Goal: Use online tool/utility: Utilize a website feature to perform a specific function

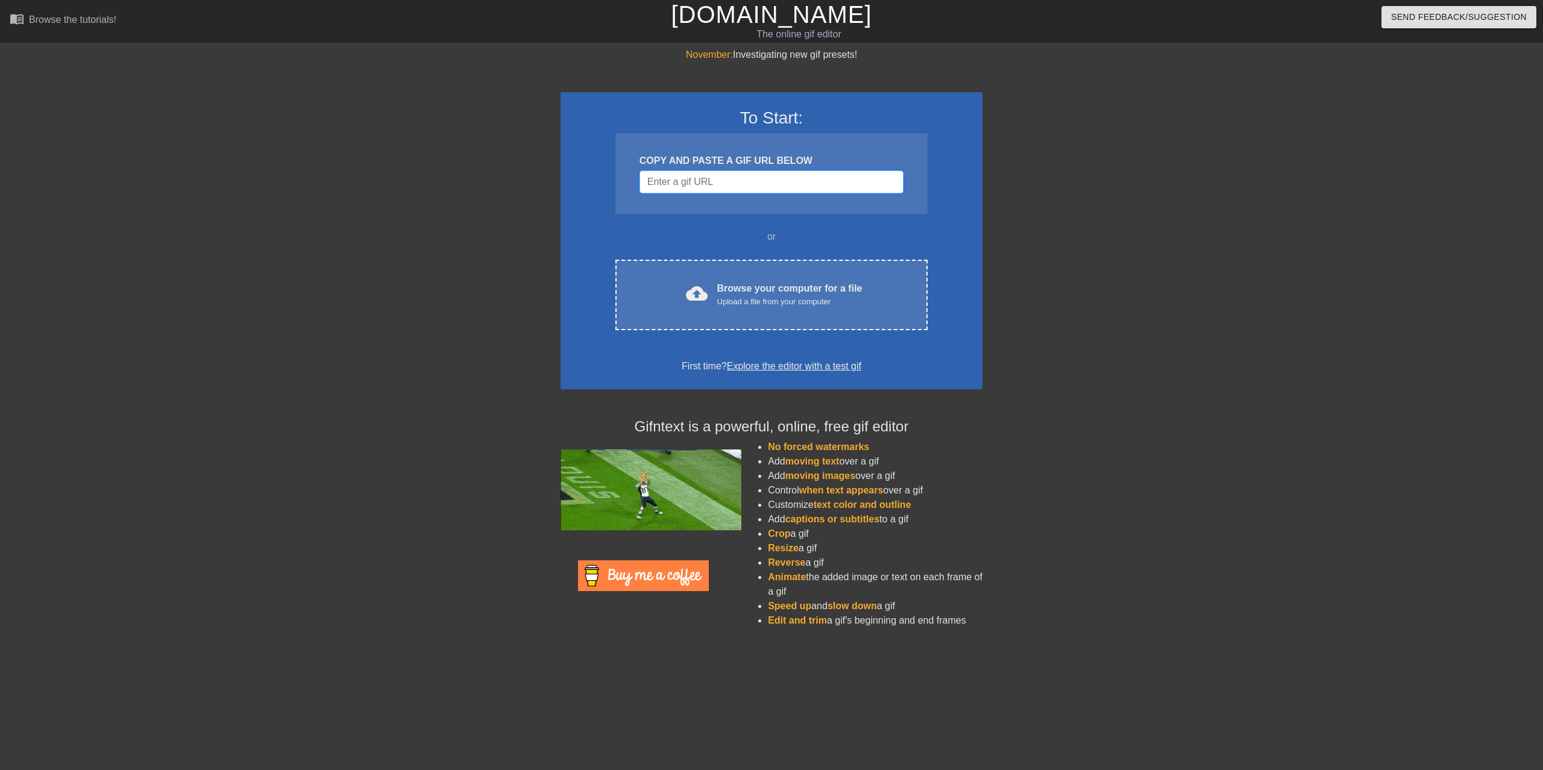
click at [732, 183] on input "Username" at bounding box center [771, 182] width 264 height 23
click at [692, 190] on input "Username" at bounding box center [771, 182] width 264 height 23
click at [754, 189] on input "Username" at bounding box center [771, 182] width 264 height 23
click at [711, 174] on input "Username" at bounding box center [771, 182] width 264 height 23
paste input "[URL][DOMAIN_NAME][PERSON_NAME]"
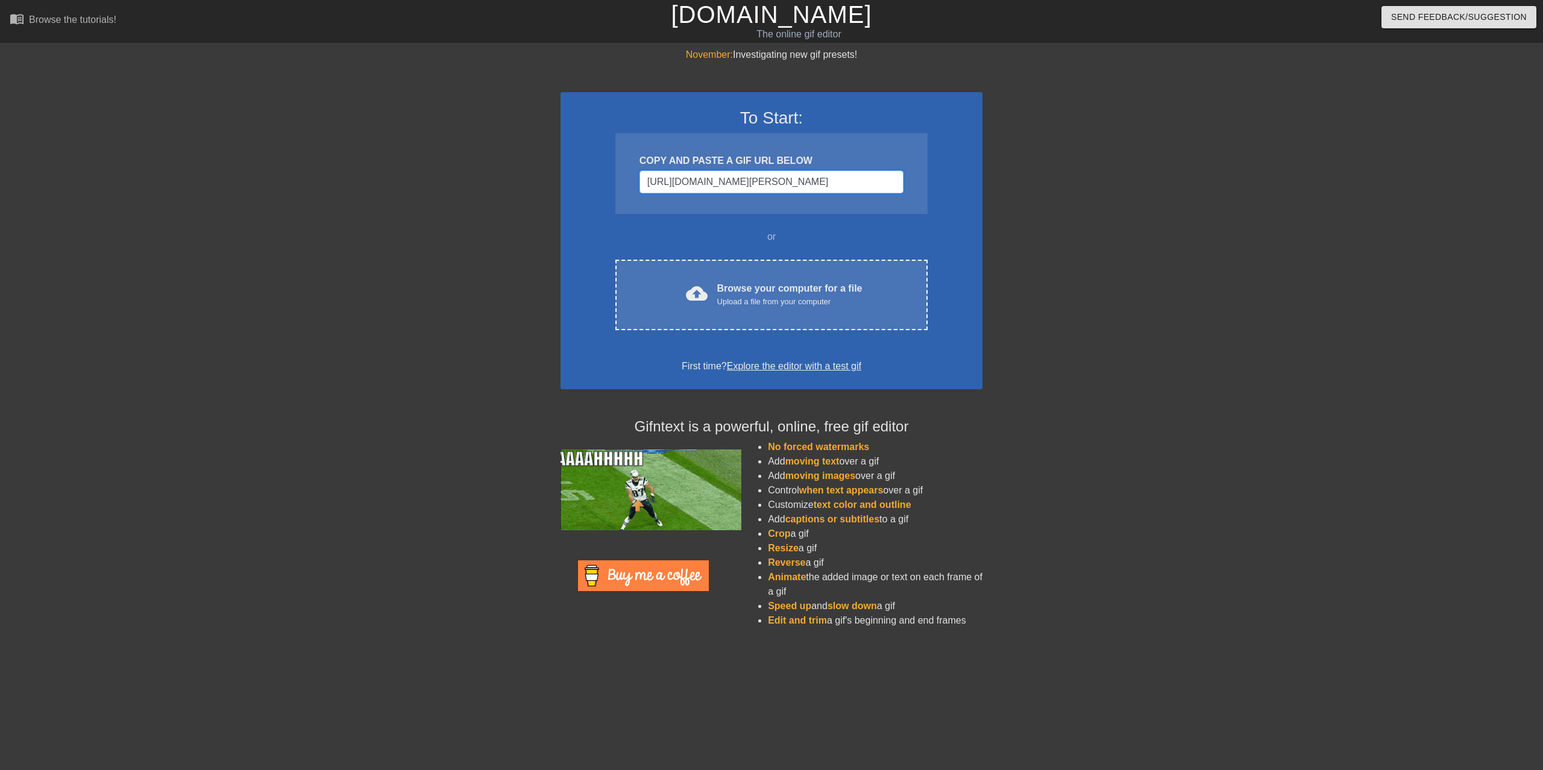
scroll to position [0, 211]
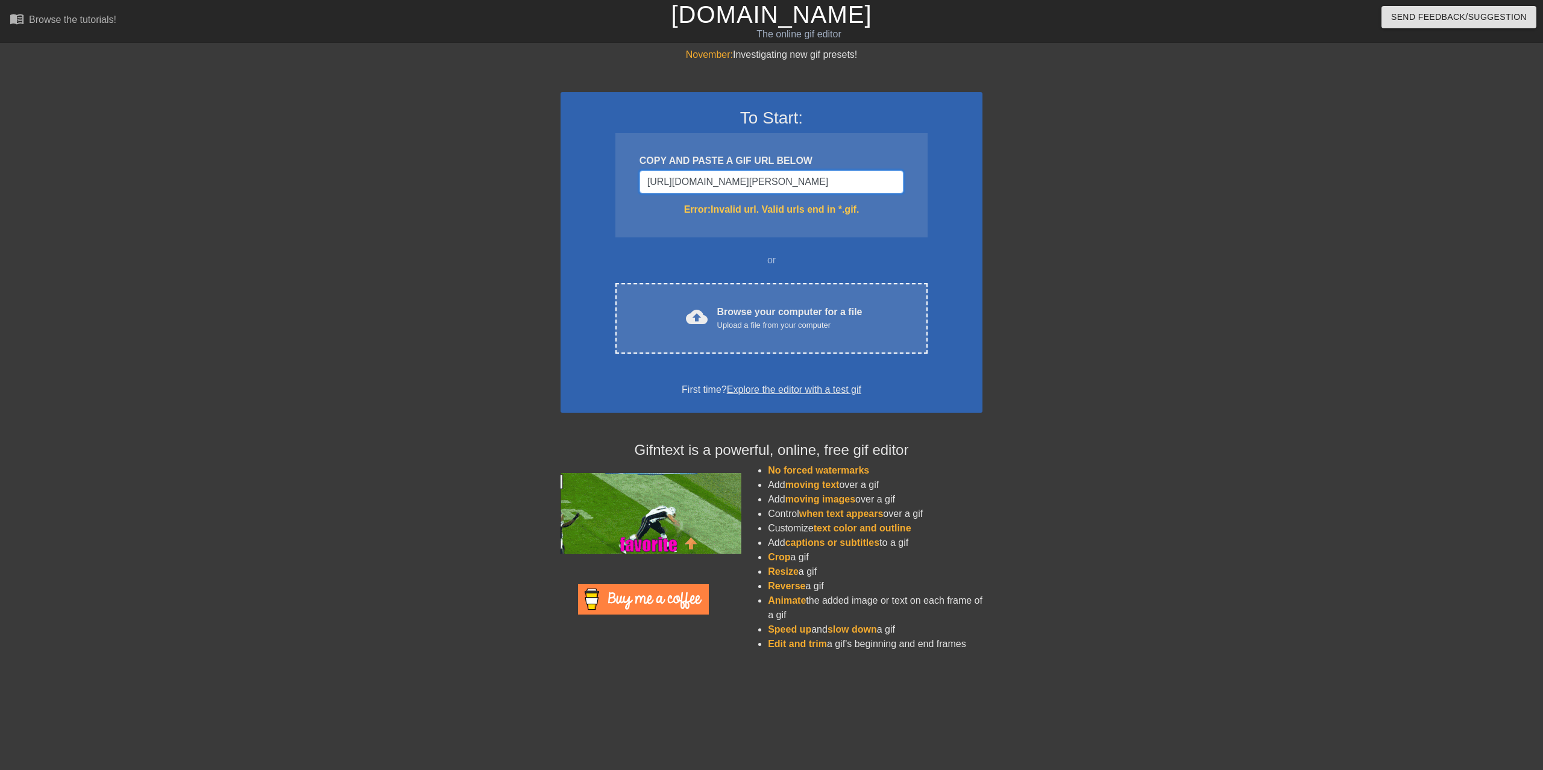
type input "[URL][DOMAIN_NAME][PERSON_NAME]"
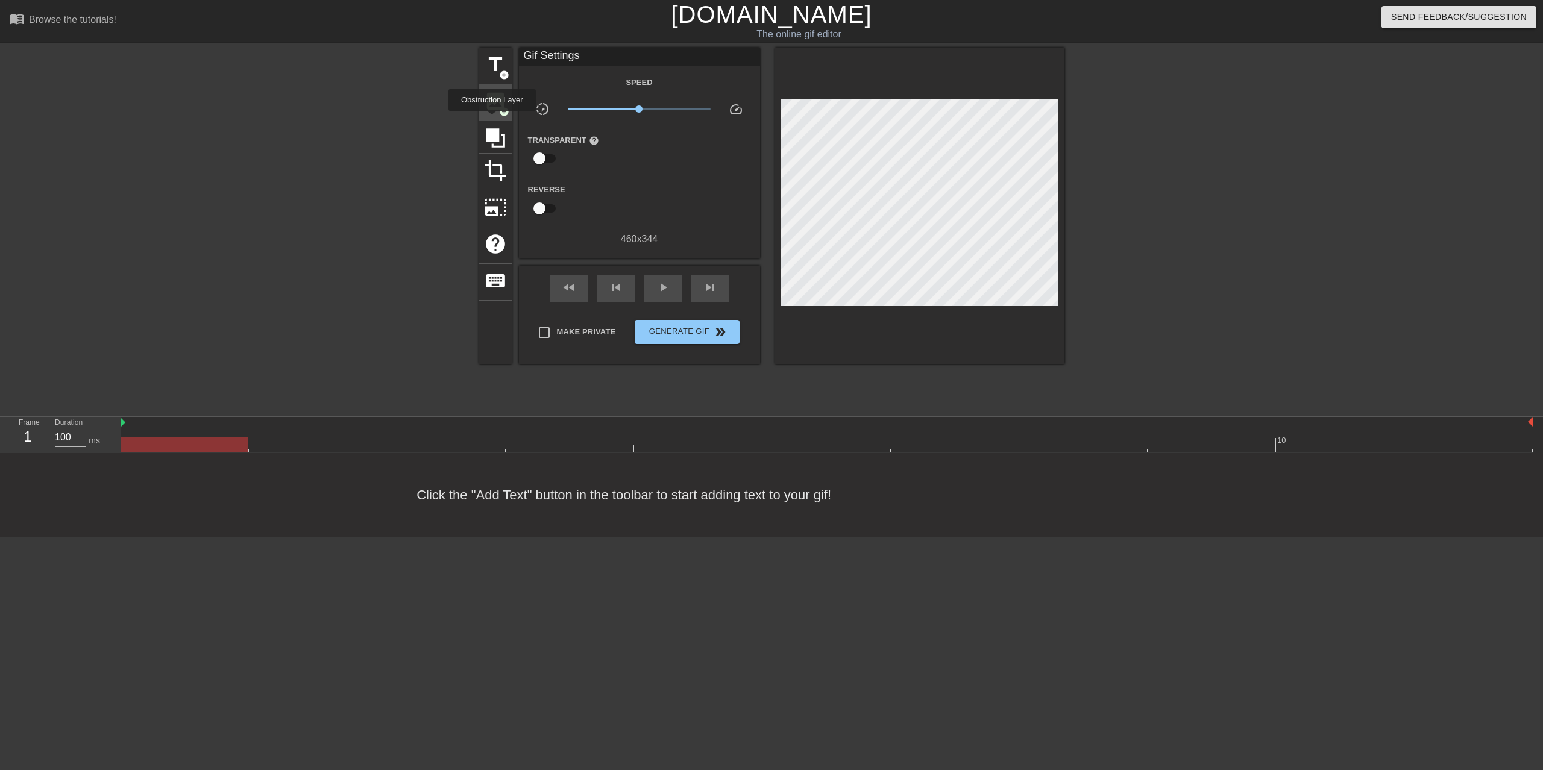
click at [499, 111] on span "add_circle" at bounding box center [504, 112] width 10 height 10
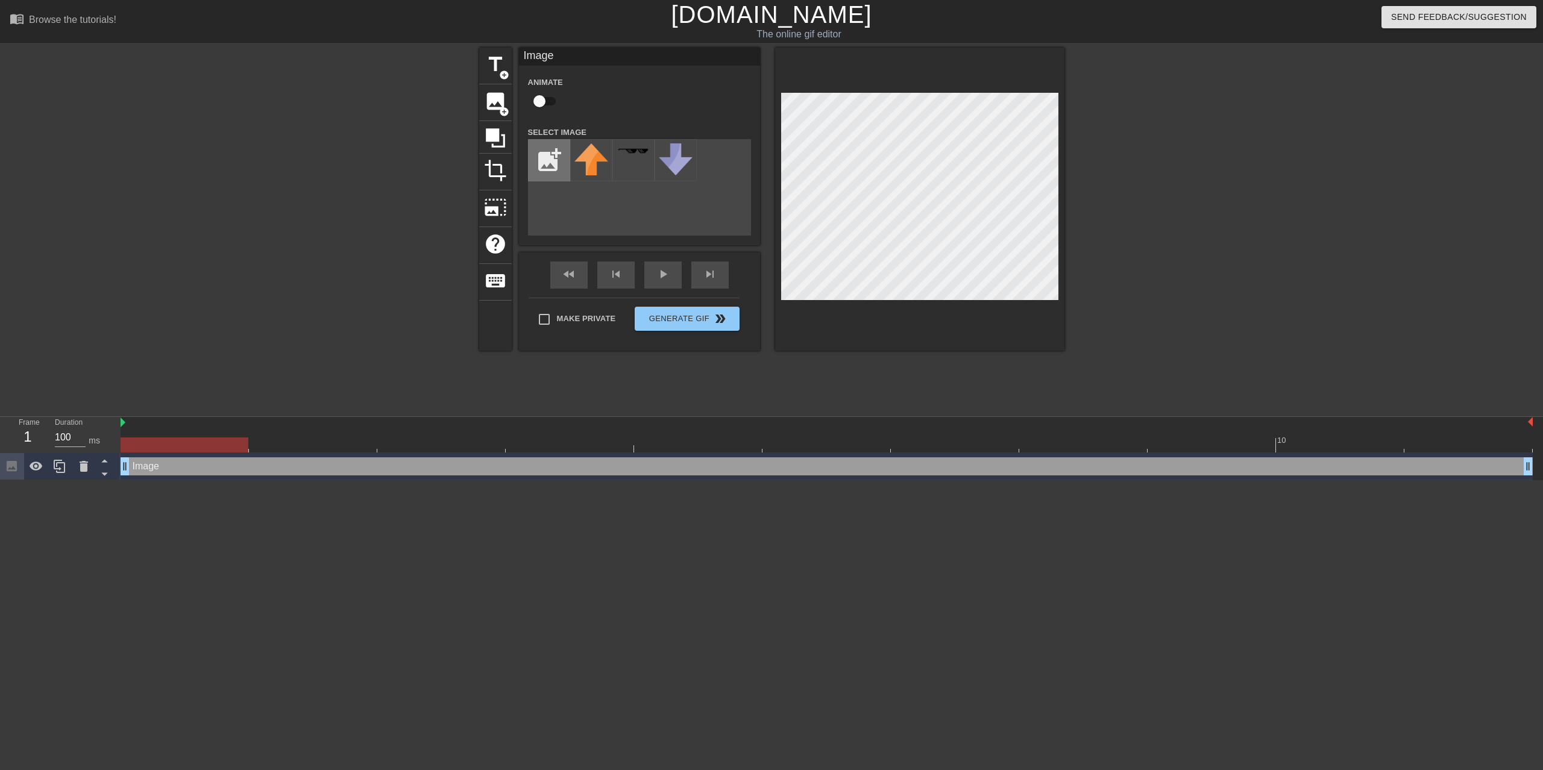
click at [544, 159] on input "file" at bounding box center [549, 160] width 41 height 41
type input "C:\fakepath\Vand.png"
click at [587, 160] on img at bounding box center [591, 168] width 34 height 50
click at [537, 102] on input "checkbox" at bounding box center [539, 101] width 69 height 23
checkbox input "true"
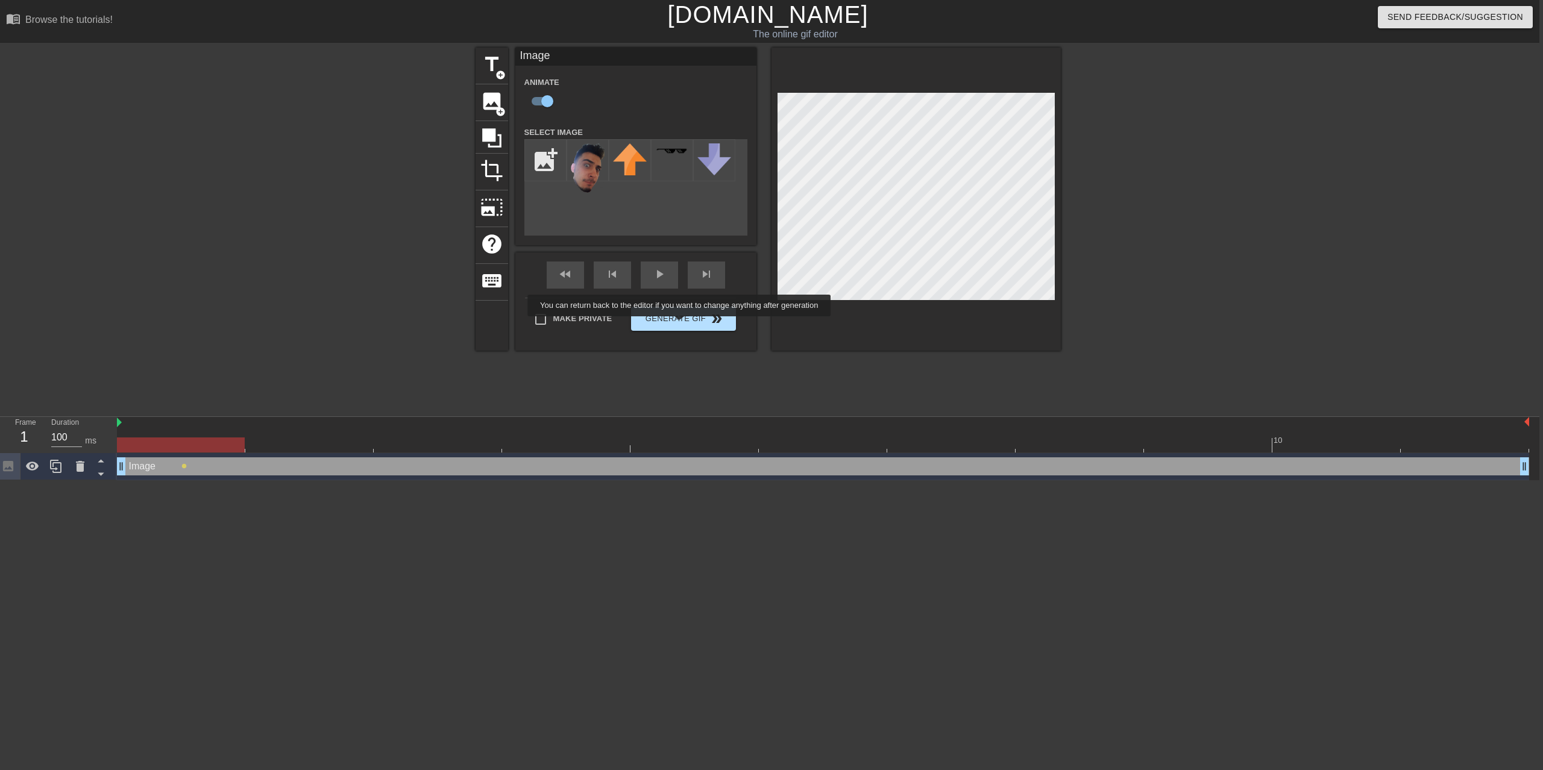
scroll to position [0, 0]
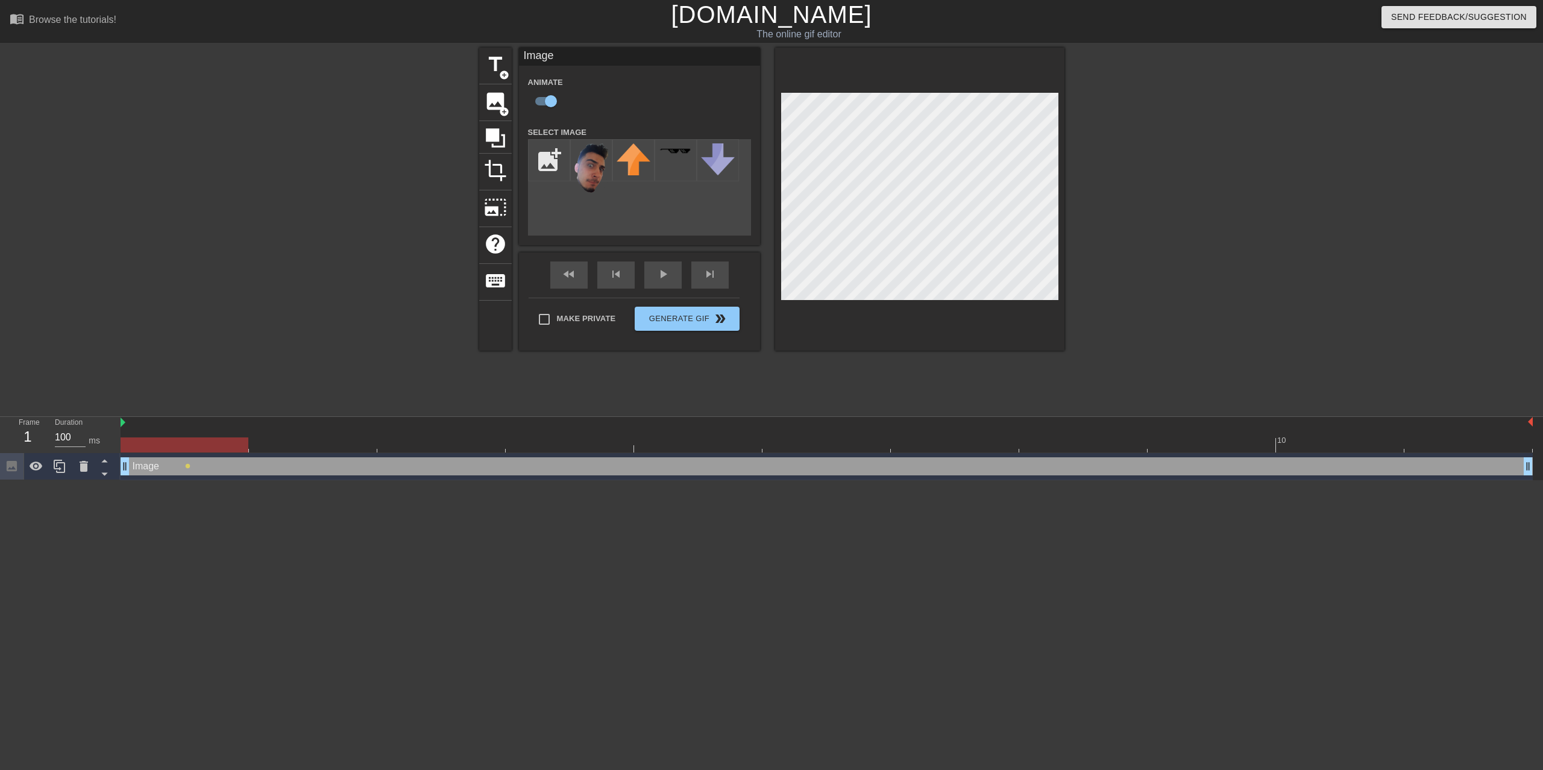
click at [813, 429] on div at bounding box center [826, 436] width 128 height 15
click at [254, 429] on div at bounding box center [313, 436] width 128 height 15
click at [210, 438] on div at bounding box center [827, 445] width 1412 height 15
click at [295, 438] on div at bounding box center [827, 445] width 1412 height 15
click at [415, 438] on div at bounding box center [827, 445] width 1412 height 15
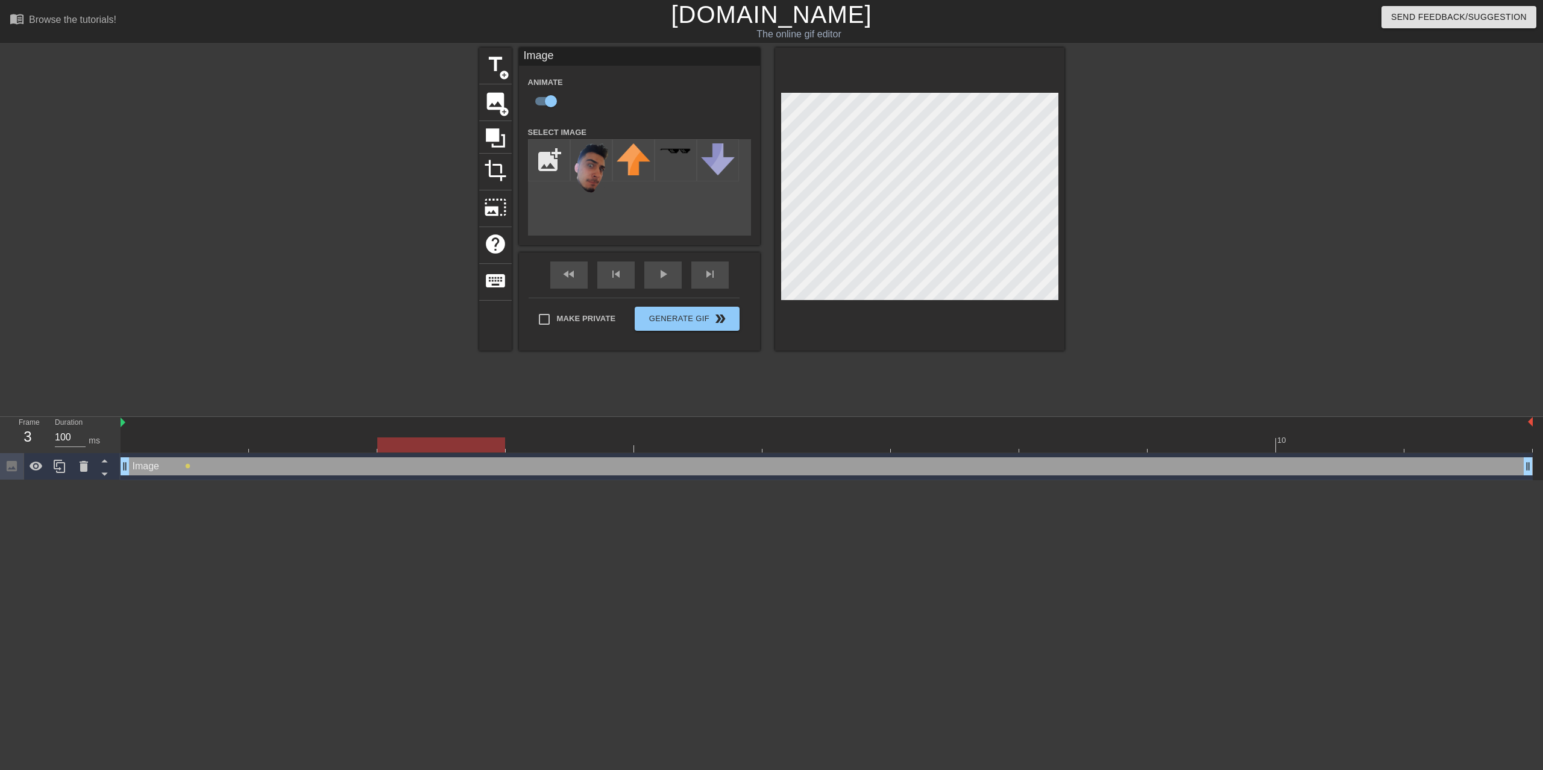
click at [551, 438] on div at bounding box center [827, 445] width 1412 height 15
click at [680, 438] on div at bounding box center [827, 445] width 1412 height 15
click at [805, 438] on div at bounding box center [827, 445] width 1412 height 15
click at [964, 438] on div at bounding box center [827, 445] width 1412 height 15
click at [1052, 438] on div at bounding box center [827, 445] width 1412 height 15
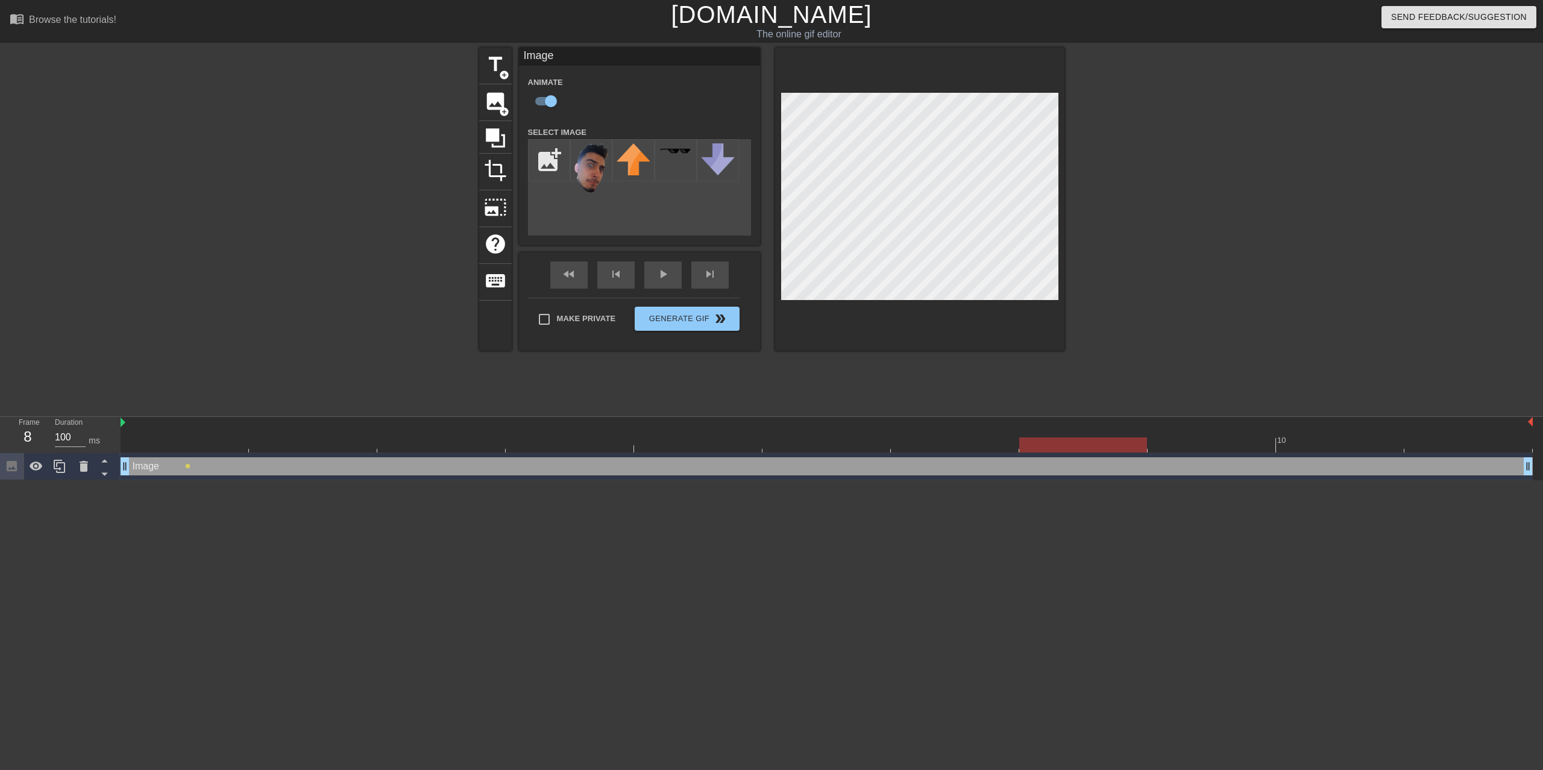
click at [1148, 438] on div at bounding box center [827, 445] width 1412 height 15
click at [1310, 438] on div at bounding box center [827, 445] width 1412 height 15
click at [1466, 438] on div at bounding box center [827, 445] width 1412 height 15
click at [653, 274] on div "play_arrow" at bounding box center [662, 275] width 37 height 27
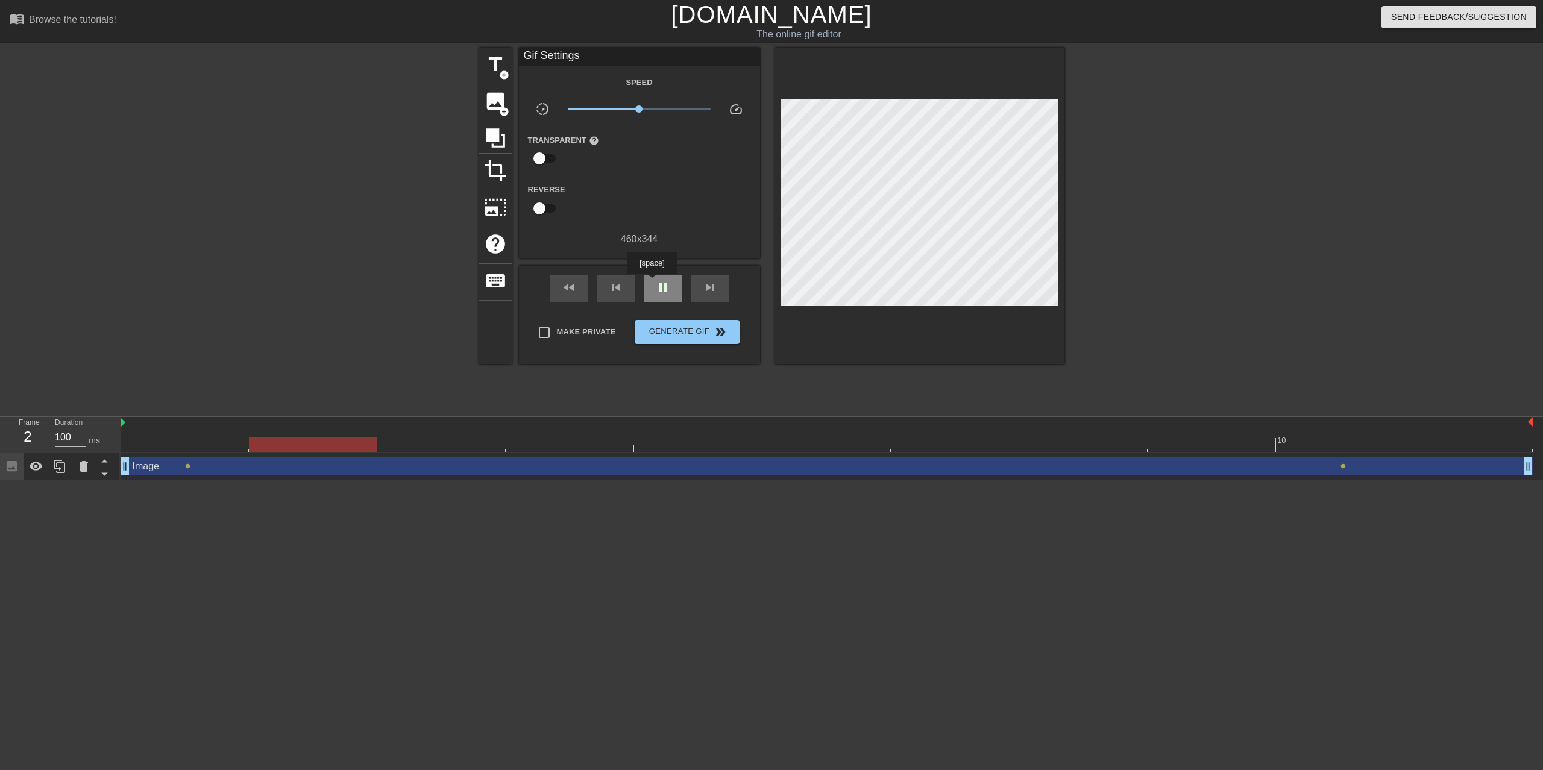
click at [656, 283] on span "pause" at bounding box center [663, 287] width 14 height 14
drag, startPoint x: 599, startPoint y: 403, endPoint x: 371, endPoint y: 392, distance: 228.7
click at [371, 438] on div at bounding box center [313, 445] width 128 height 15
click at [488, 139] on icon at bounding box center [495, 137] width 19 height 19
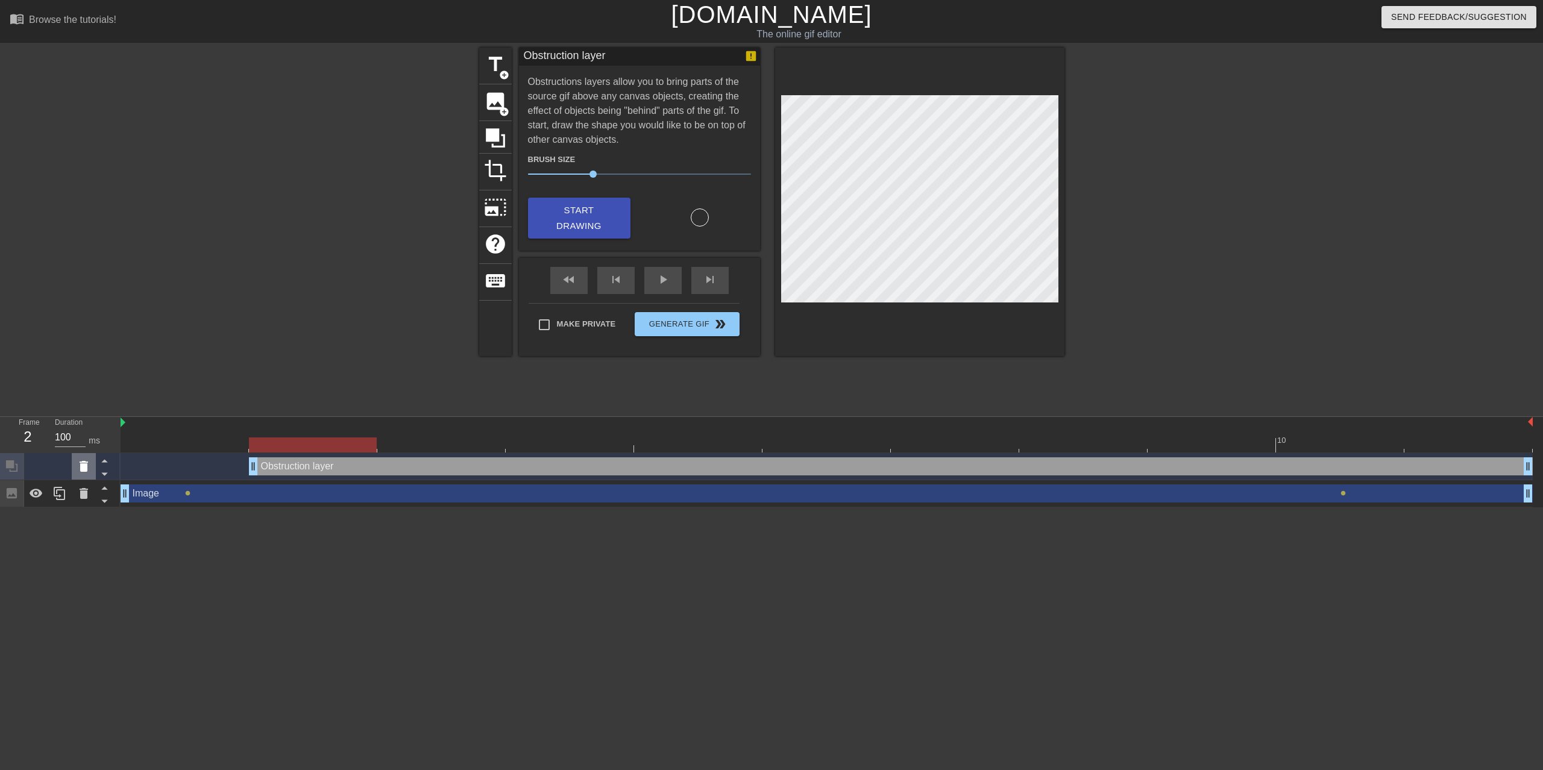
click at [80, 459] on icon at bounding box center [84, 466] width 14 height 14
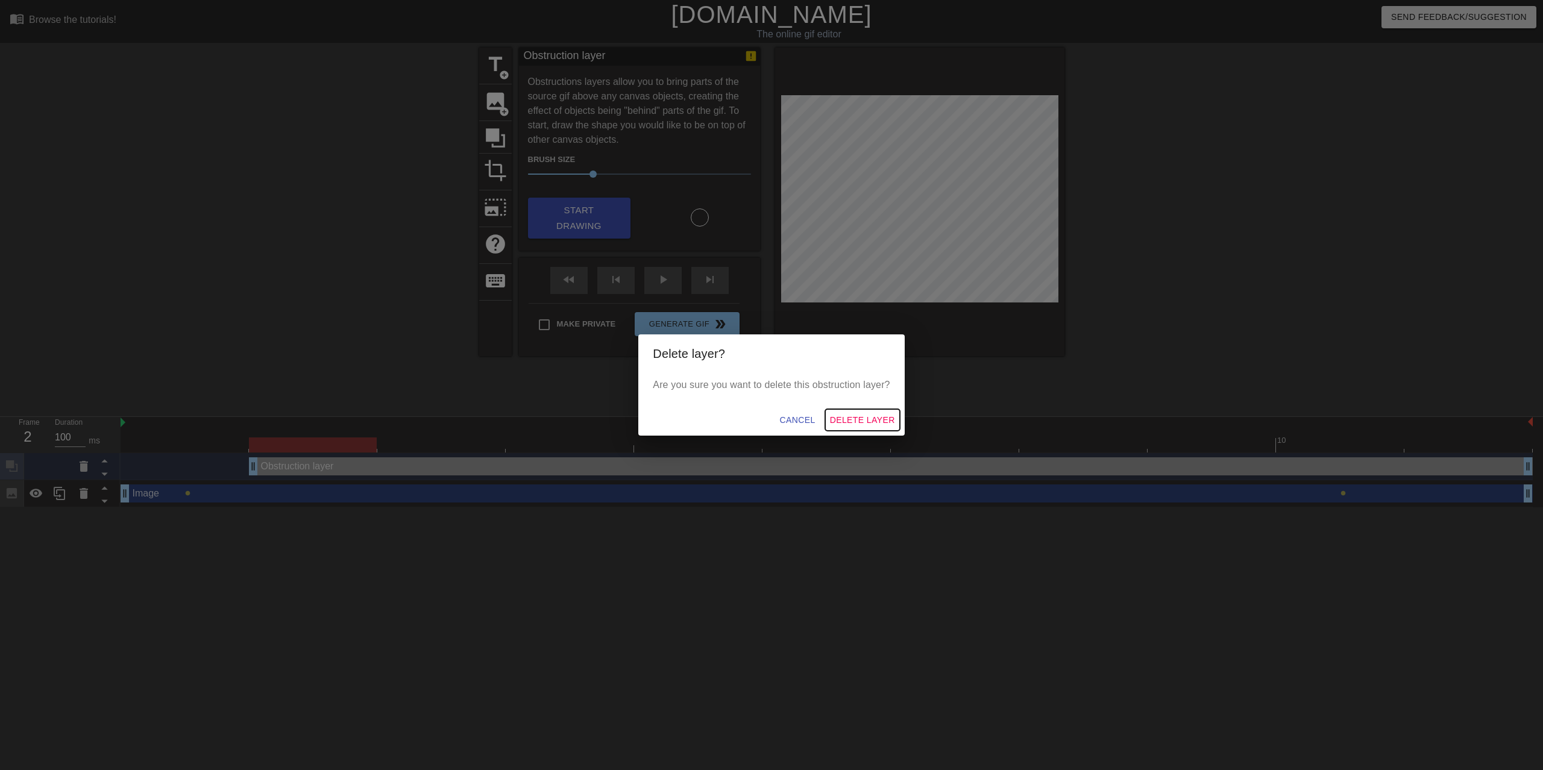
click at [845, 419] on span "Delete Layer" at bounding box center [862, 420] width 65 height 15
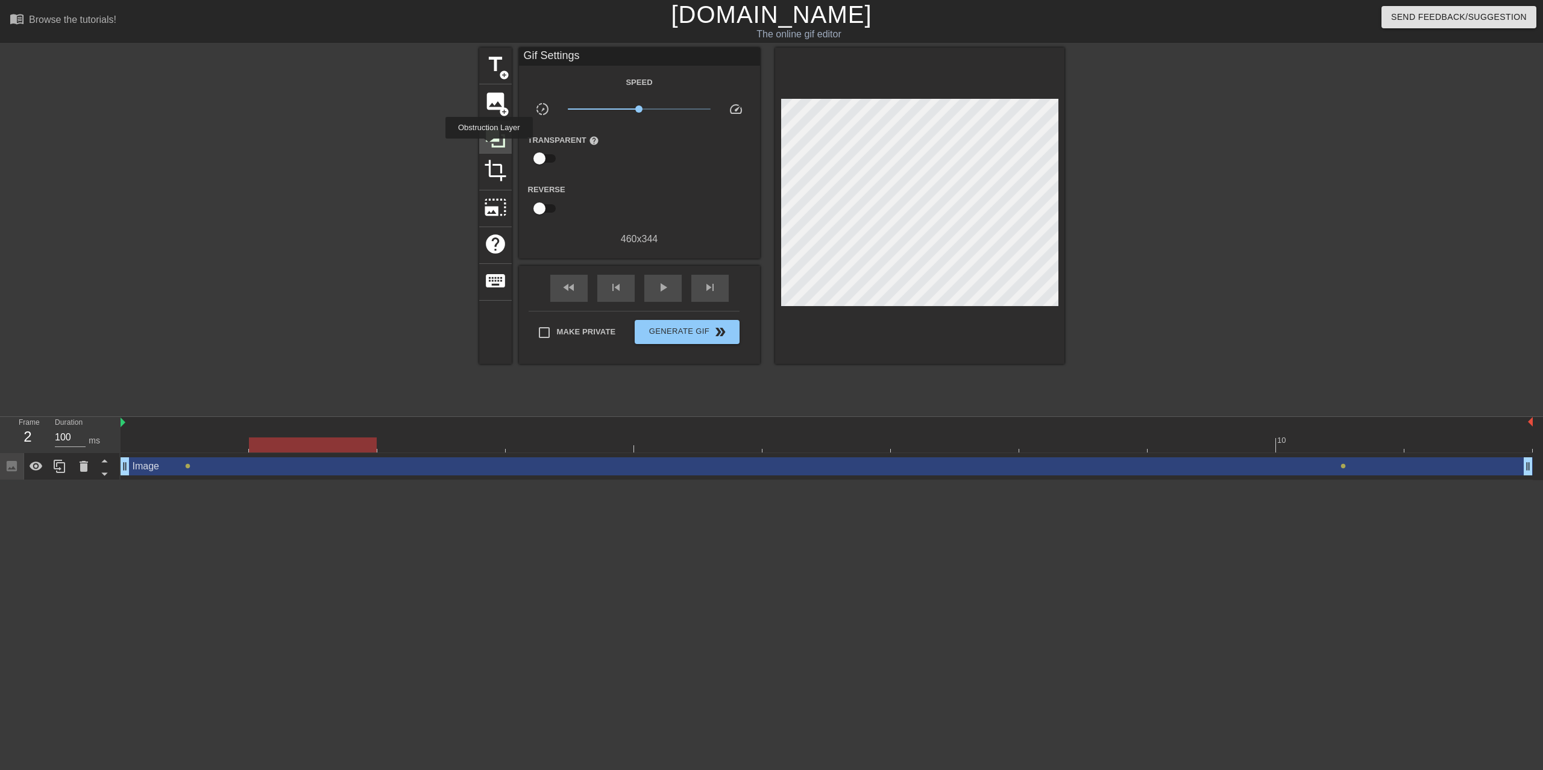
click at [489, 141] on icon at bounding box center [495, 138] width 23 height 23
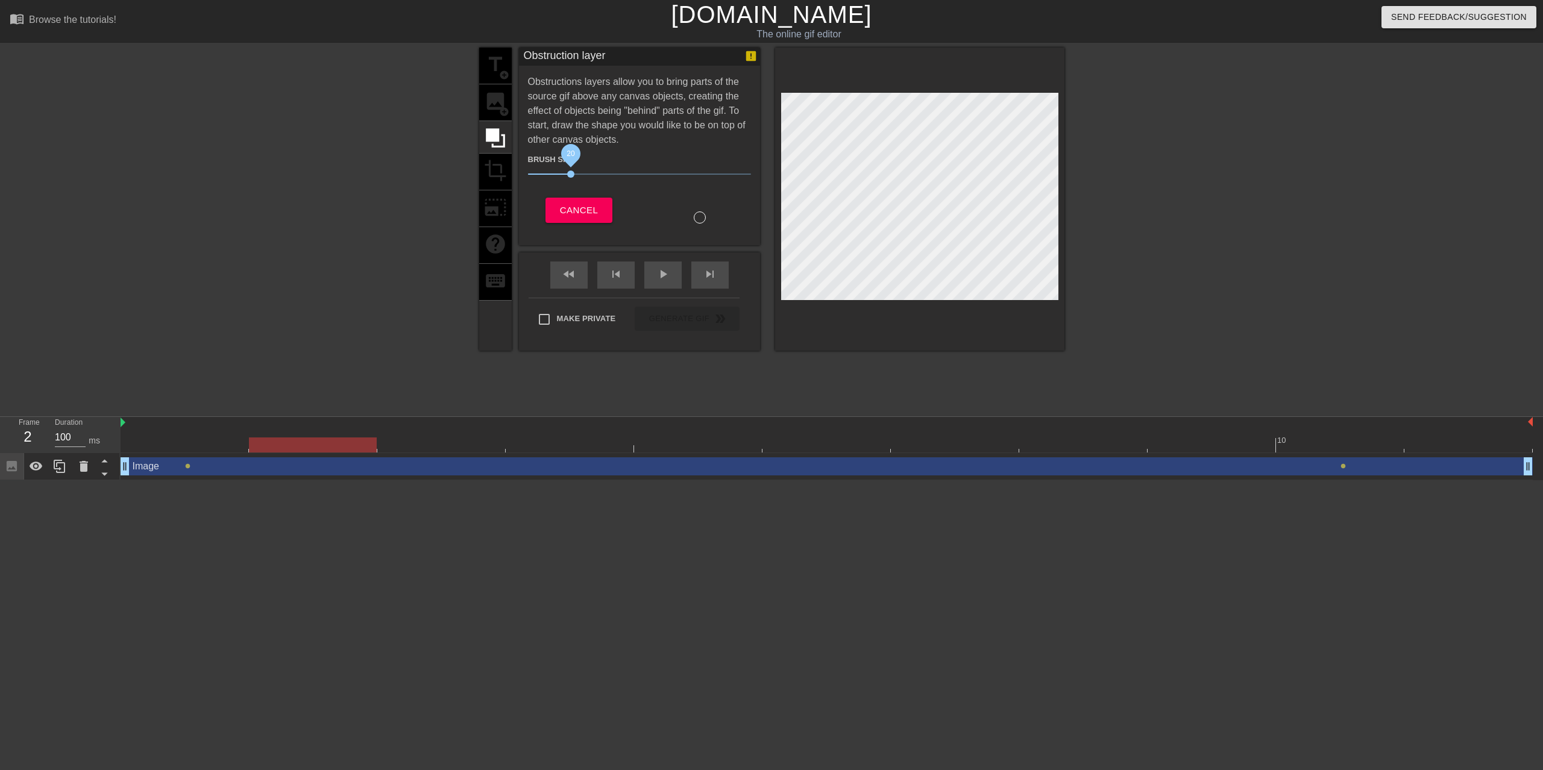
drag, startPoint x: 586, startPoint y: 173, endPoint x: 564, endPoint y: 175, distance: 21.8
click at [567, 175] on span "20" at bounding box center [570, 174] width 7 height 7
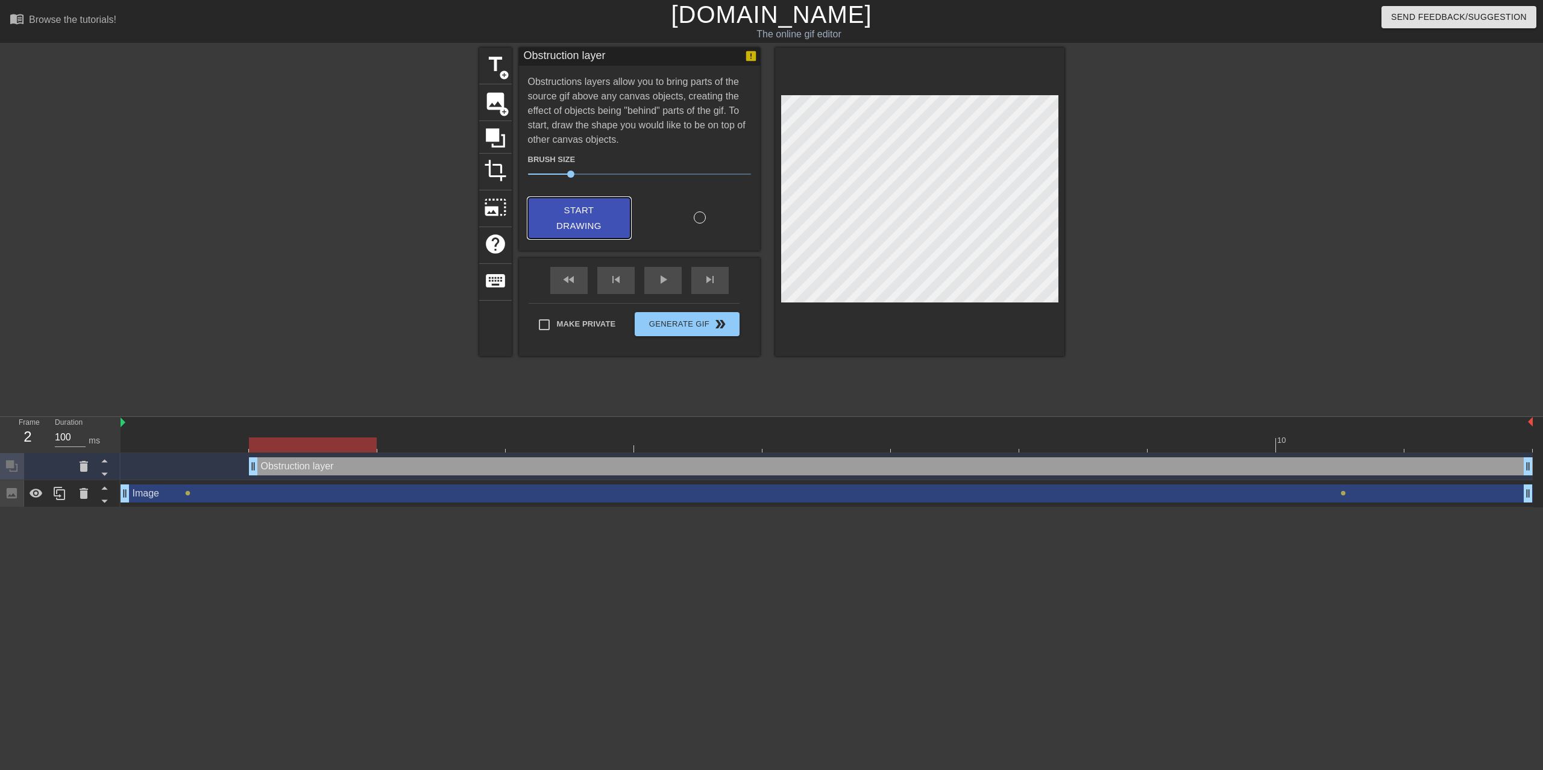
click at [592, 221] on span "Start Drawing" at bounding box center [579, 219] width 74 height 32
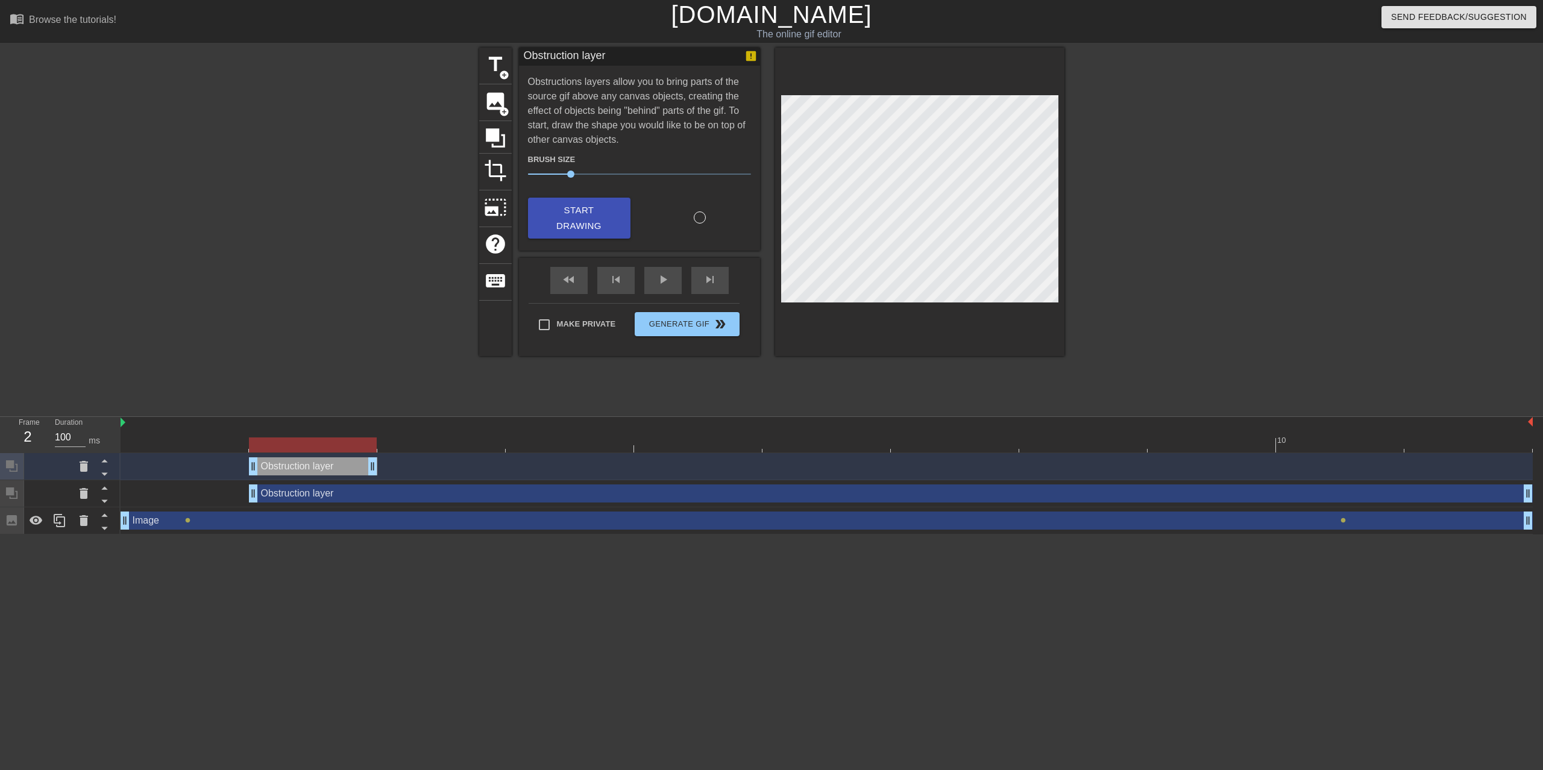
drag, startPoint x: 1528, startPoint y: 413, endPoint x: 391, endPoint y: 414, distance: 1137.9
click at [391, 457] on div "Obstruction layer drag_handle drag_handle" at bounding box center [827, 466] width 1412 height 18
click at [413, 438] on div at bounding box center [827, 445] width 1412 height 15
drag, startPoint x: 374, startPoint y: 413, endPoint x: 400, endPoint y: 415, distance: 25.9
click at [400, 457] on div "Obstruction layer drag_handle drag_handle" at bounding box center [827, 466] width 1412 height 18
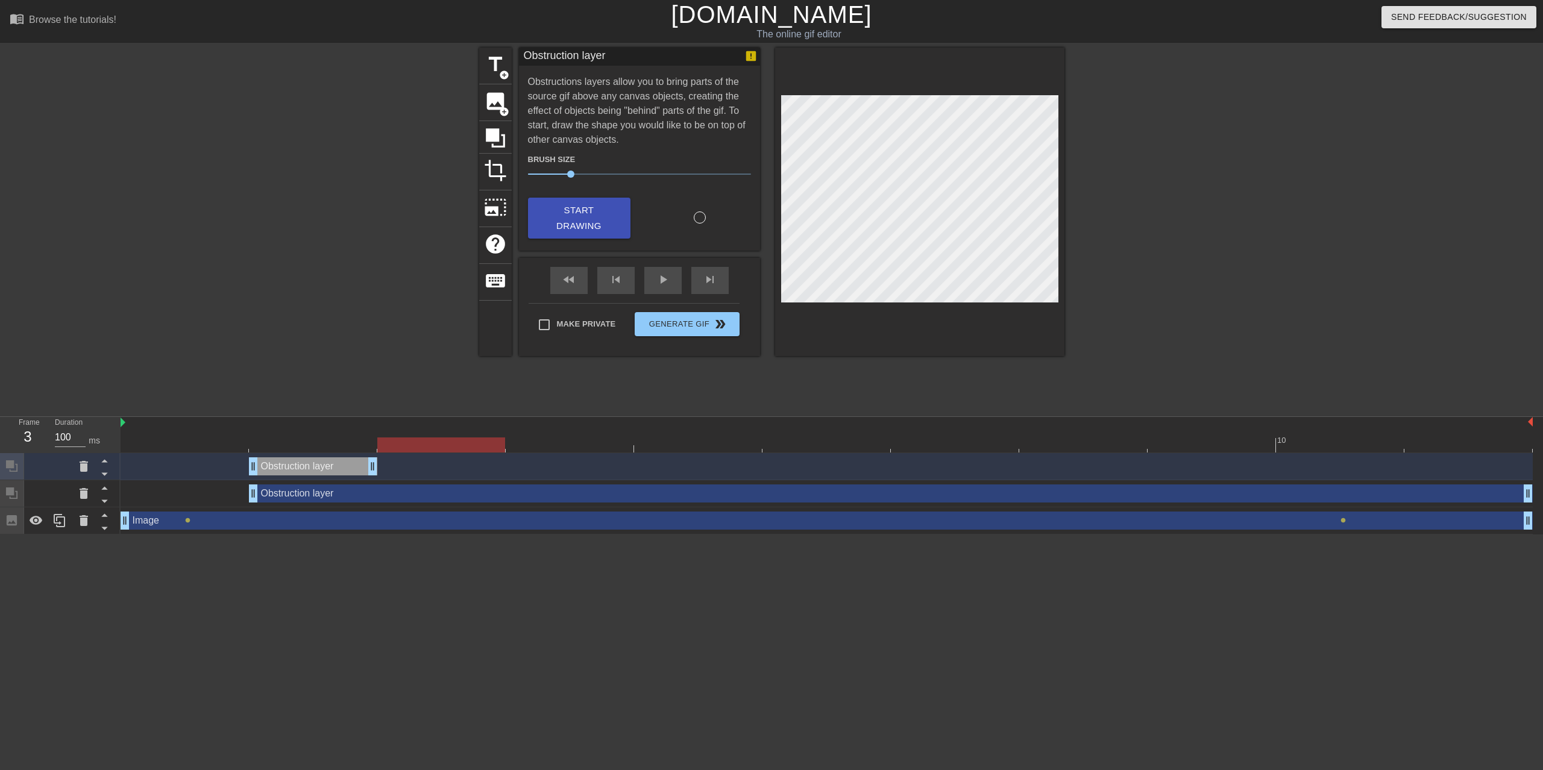
drag, startPoint x: 351, startPoint y: 390, endPoint x: 391, endPoint y: 392, distance: 39.9
click at [391, 438] on div at bounding box center [441, 445] width 128 height 15
drag, startPoint x: 372, startPoint y: 415, endPoint x: 261, endPoint y: 415, distance: 110.9
click at [261, 457] on div "Obstruction layer drag_handle drag_handle" at bounding box center [313, 466] width 128 height 18
click at [433, 438] on div at bounding box center [827, 445] width 1412 height 15
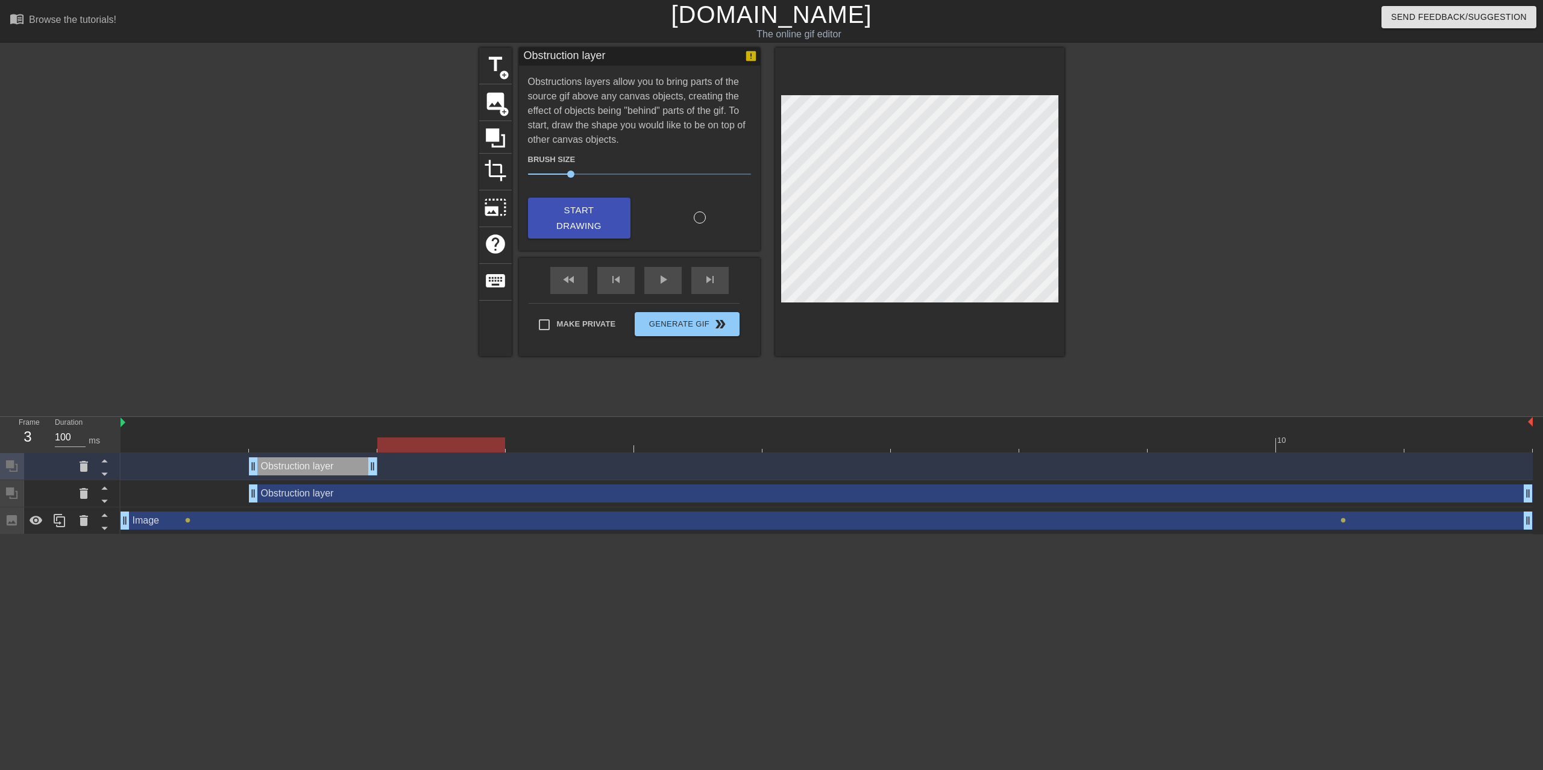
click at [322, 438] on div at bounding box center [827, 445] width 1412 height 15
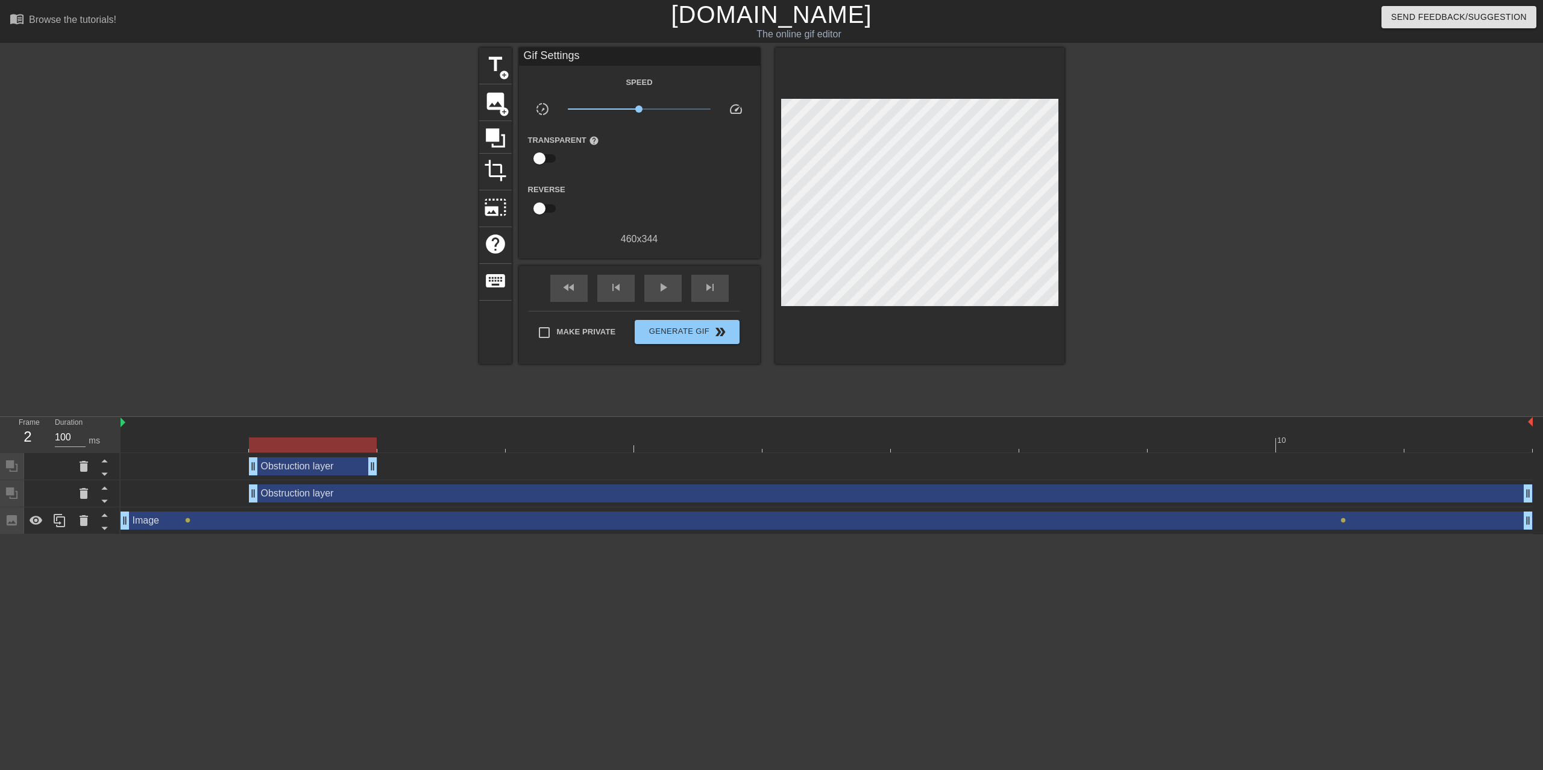
click at [356, 508] on html "menu_book Browse the tutorials! Gifntext.com The online gif editor Send Feedbac…" at bounding box center [771, 267] width 1543 height 535
click at [409, 438] on div at bounding box center [827, 445] width 1412 height 15
click at [502, 438] on div at bounding box center [441, 445] width 128 height 15
click at [554, 438] on div at bounding box center [827, 445] width 1412 height 15
click at [565, 438] on div at bounding box center [570, 445] width 128 height 15
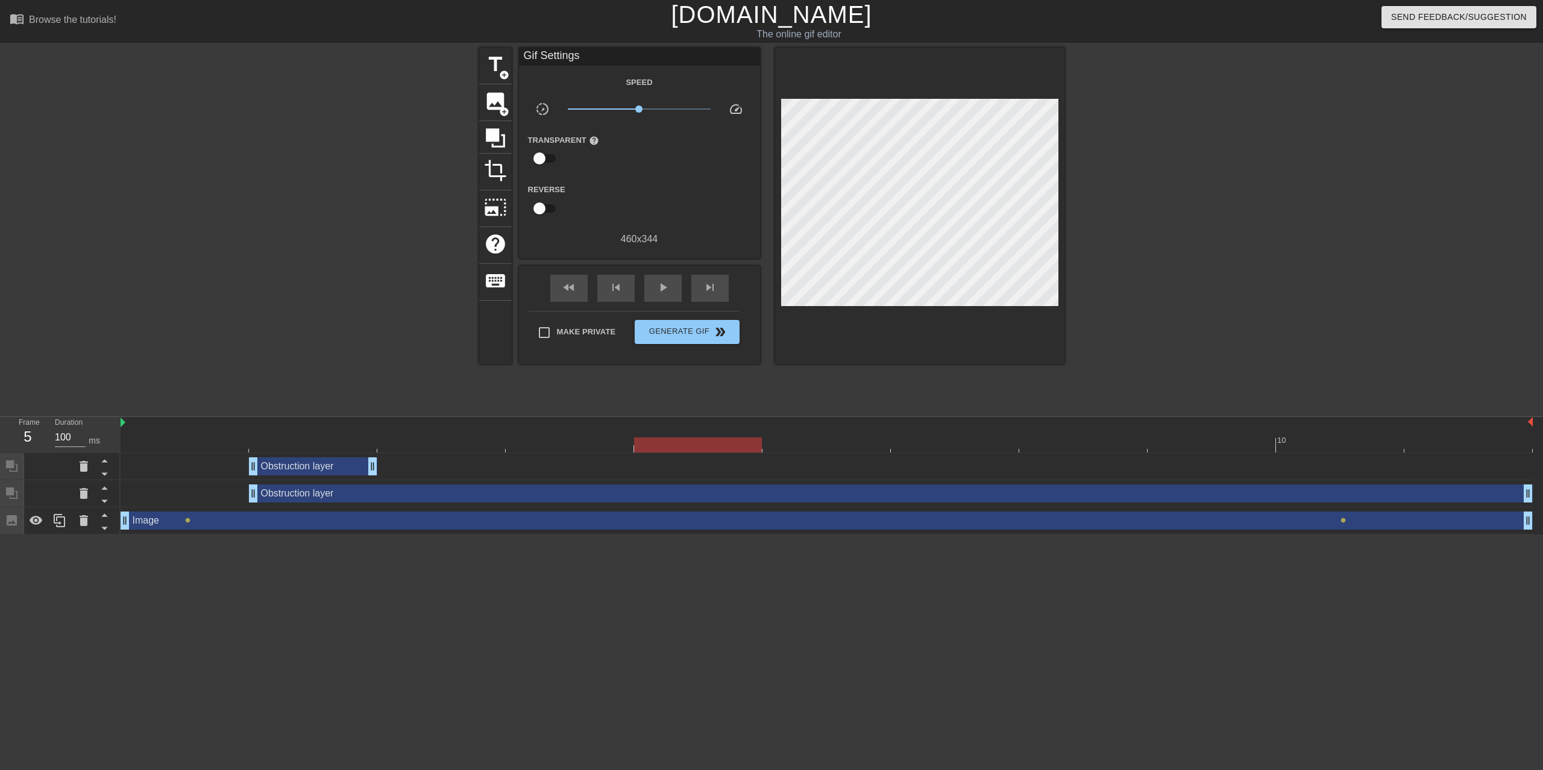
click at [649, 438] on div at bounding box center [827, 445] width 1412 height 15
click at [722, 438] on div at bounding box center [698, 445] width 128 height 15
click at [793, 438] on div at bounding box center [827, 445] width 1412 height 15
click at [463, 438] on div at bounding box center [827, 445] width 1412 height 15
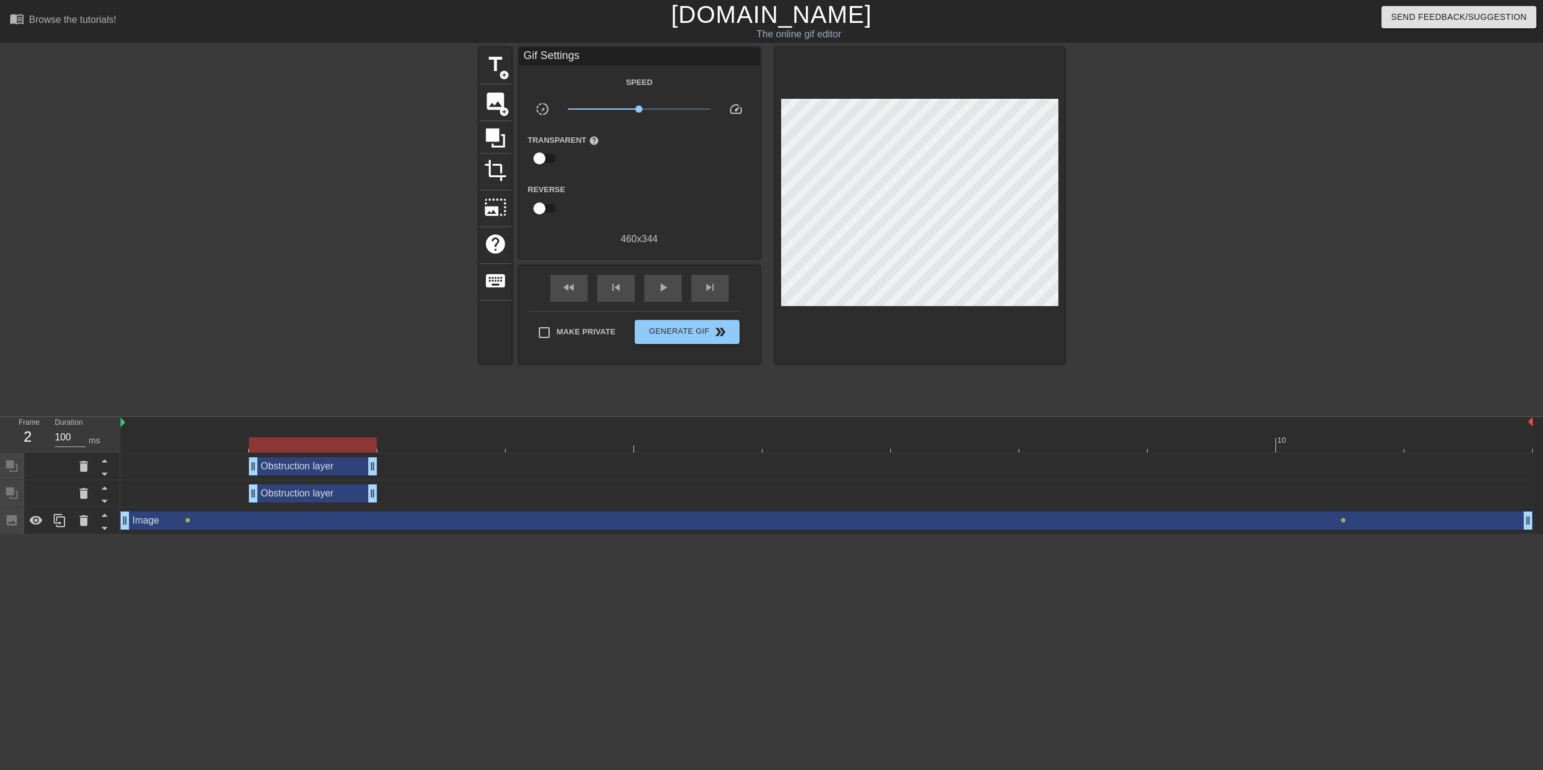
drag, startPoint x: 1529, startPoint y: 448, endPoint x: 392, endPoint y: 441, distance: 1136.7
click at [392, 485] on div "Obstruction layer drag_handle drag_handle" at bounding box center [827, 494] width 1412 height 18
click at [416, 438] on div at bounding box center [827, 445] width 1412 height 15
click at [486, 134] on icon at bounding box center [495, 137] width 19 height 19
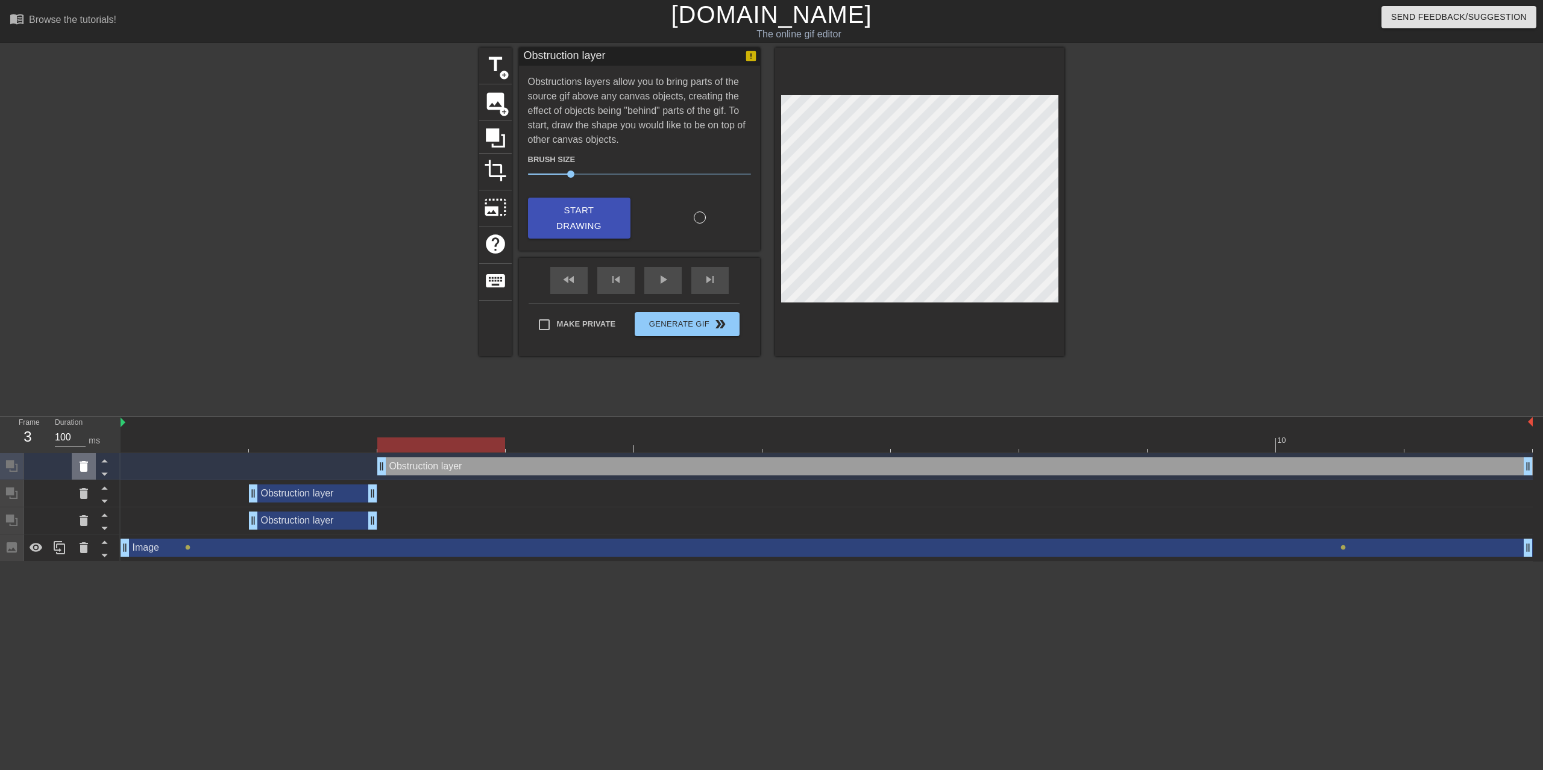
click at [90, 459] on icon at bounding box center [84, 466] width 14 height 14
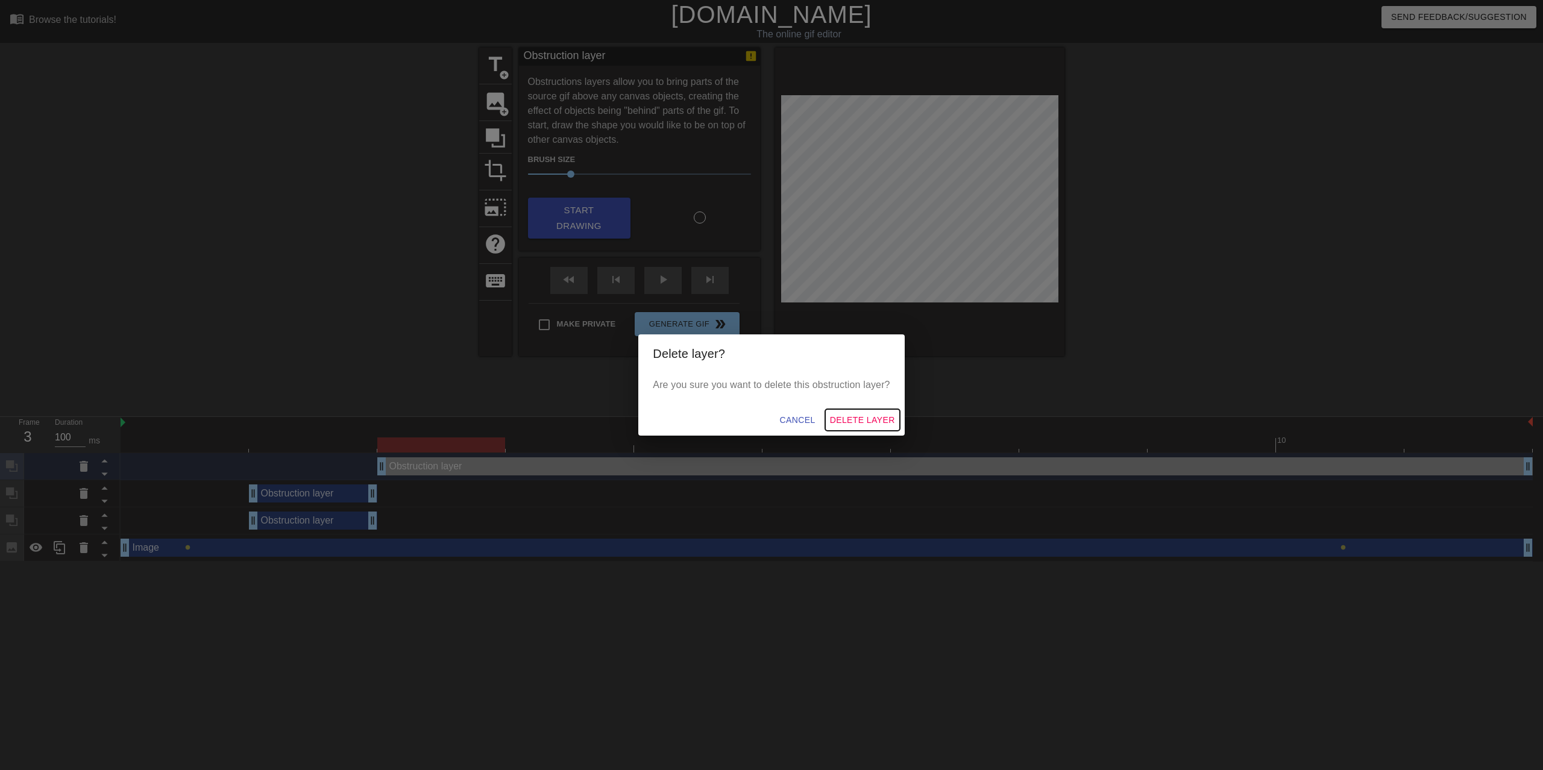
click at [870, 418] on span "Delete Layer" at bounding box center [862, 420] width 65 height 15
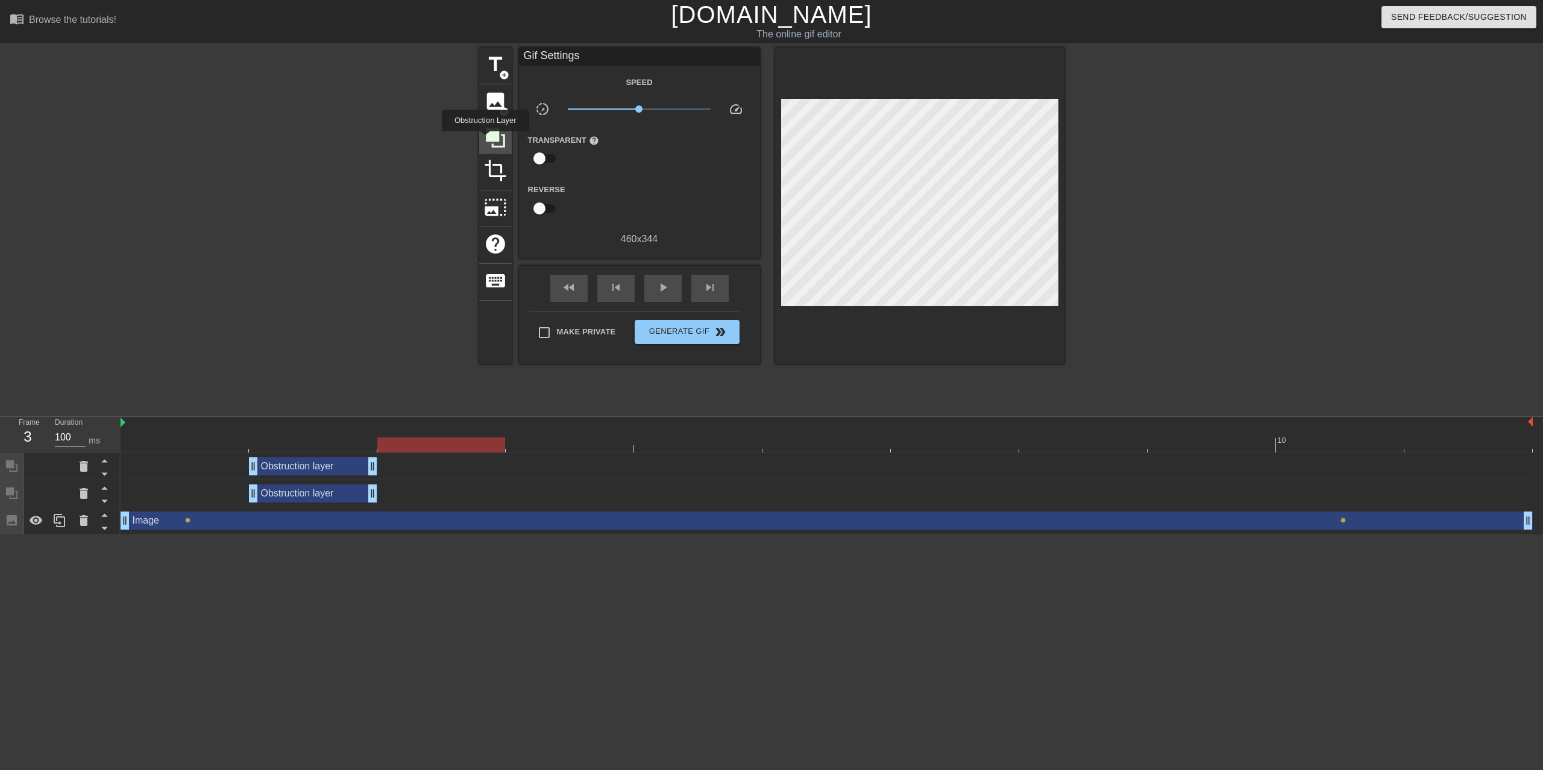
click at [486, 140] on icon at bounding box center [495, 137] width 19 height 19
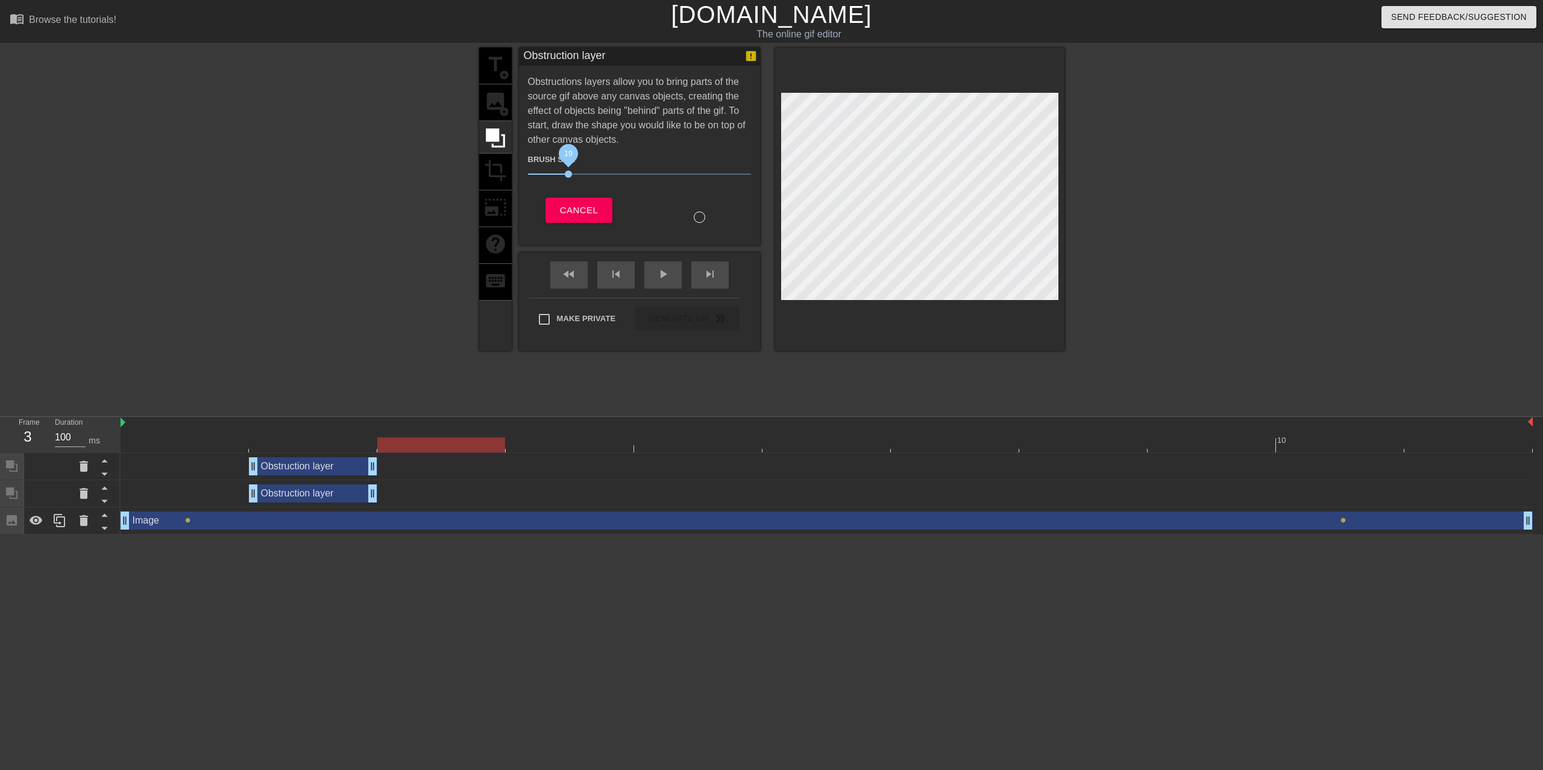
click at [565, 173] on span "19" at bounding box center [568, 174] width 7 height 7
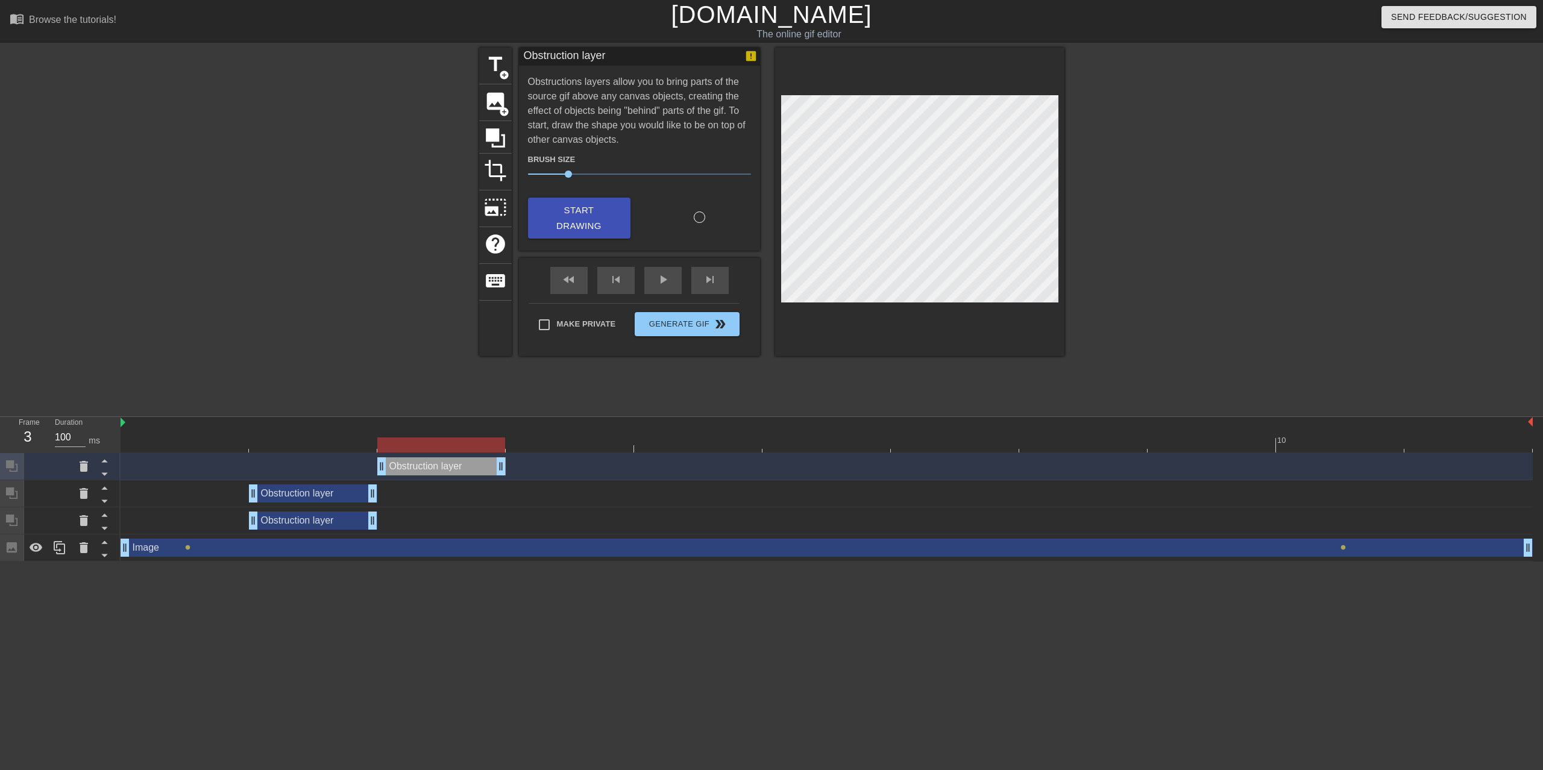
drag, startPoint x: 1524, startPoint y: 413, endPoint x: 507, endPoint y: 412, distance: 1016.7
click at [507, 457] on div "Obstruction layer drag_handle drag_handle" at bounding box center [827, 466] width 1412 height 18
click at [10, 460] on icon at bounding box center [11, 465] width 11 height 11
click at [542, 438] on div at bounding box center [827, 445] width 1412 height 15
click at [13, 459] on icon at bounding box center [12, 466] width 14 height 14
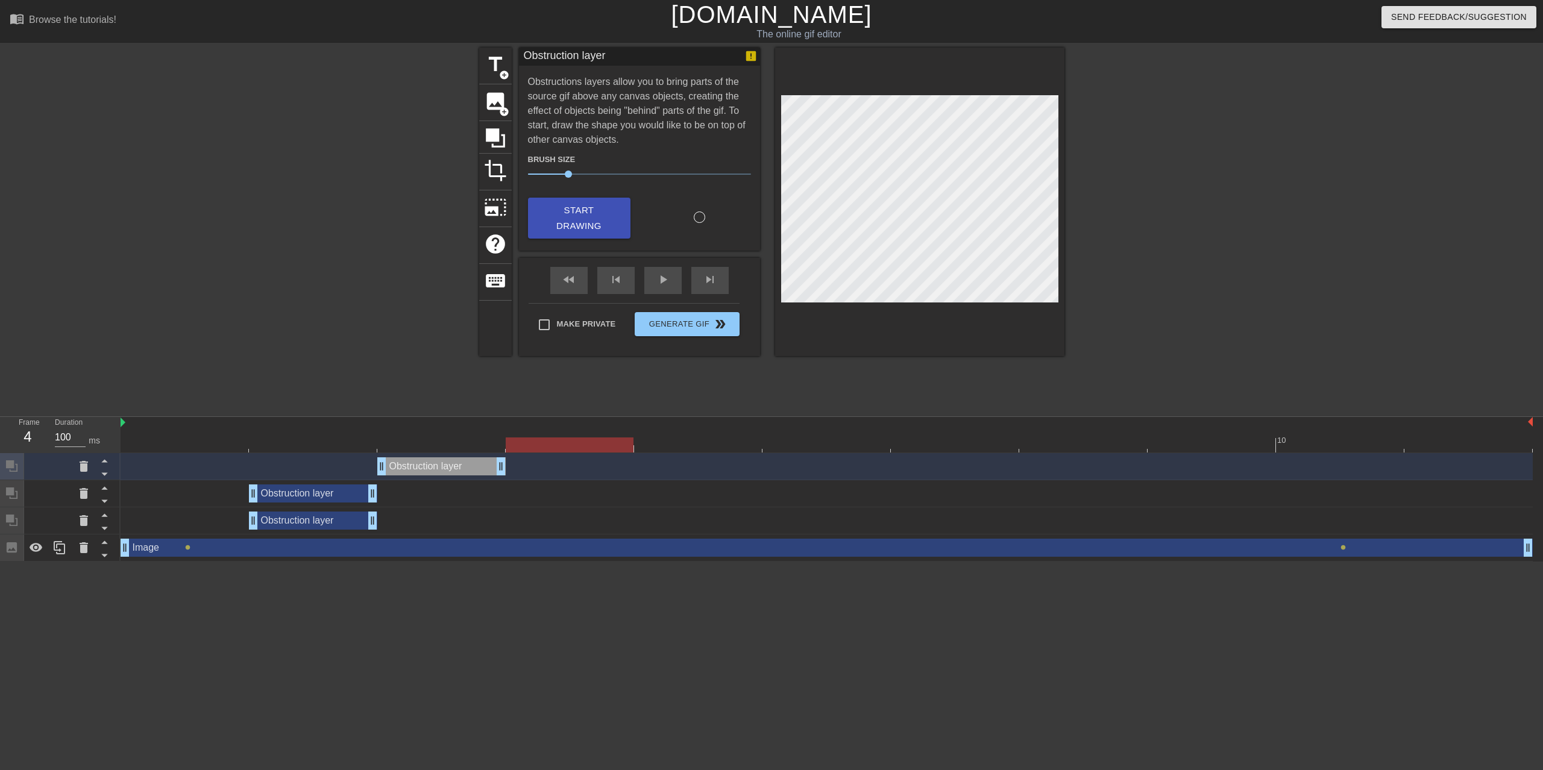
click at [464, 457] on div "Obstruction layer drag_handle drag_handle" at bounding box center [441, 466] width 128 height 18
click at [399, 562] on html "menu_book Browse the tutorials! Gifntext.com The online gif editor Send Feedbac…" at bounding box center [771, 281] width 1543 height 562
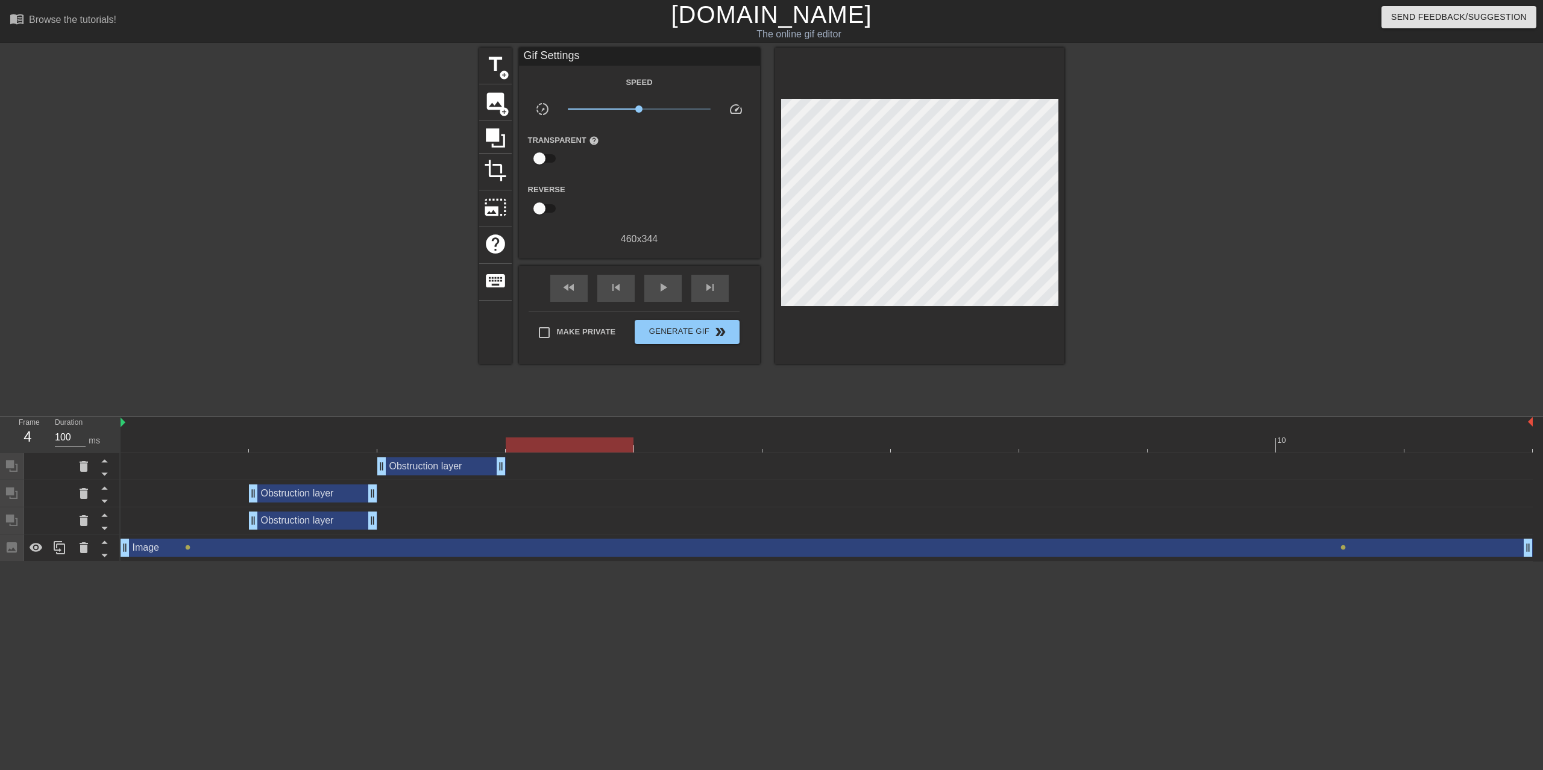
click at [469, 457] on div "Obstruction layer drag_handle drag_handle" at bounding box center [441, 466] width 128 height 18
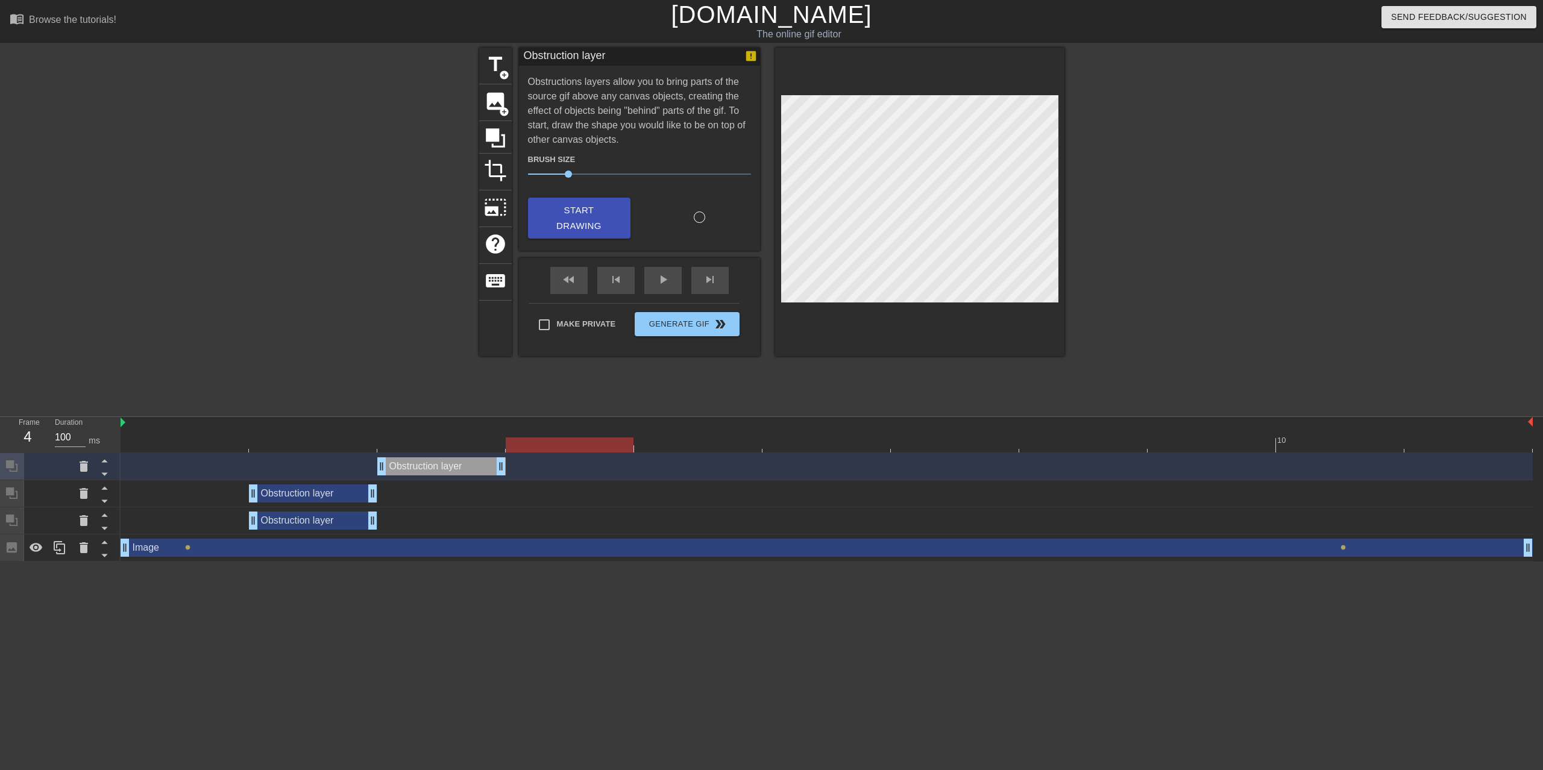
click at [16, 460] on icon at bounding box center [11, 465] width 11 height 11
click at [15, 459] on icon at bounding box center [12, 466] width 14 height 14
click at [489, 132] on icon at bounding box center [495, 137] width 19 height 19
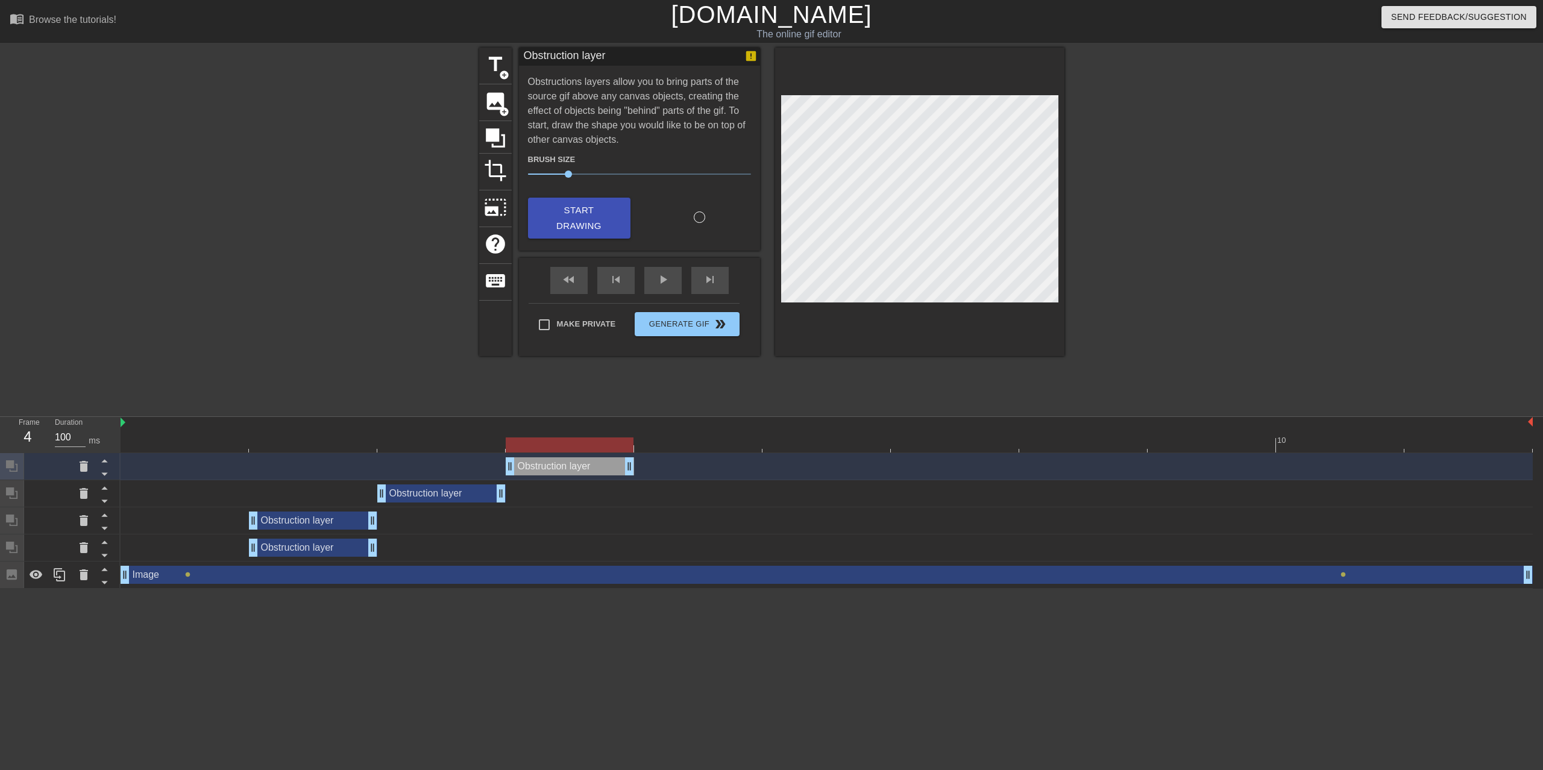
drag, startPoint x: 1525, startPoint y: 415, endPoint x: 634, endPoint y: 401, distance: 891.5
click at [634, 453] on div "Obstruction layer drag_handle drag_handle" at bounding box center [827, 466] width 1412 height 27
click at [676, 438] on div at bounding box center [827, 445] width 1412 height 15
click at [488, 143] on icon at bounding box center [495, 138] width 23 height 23
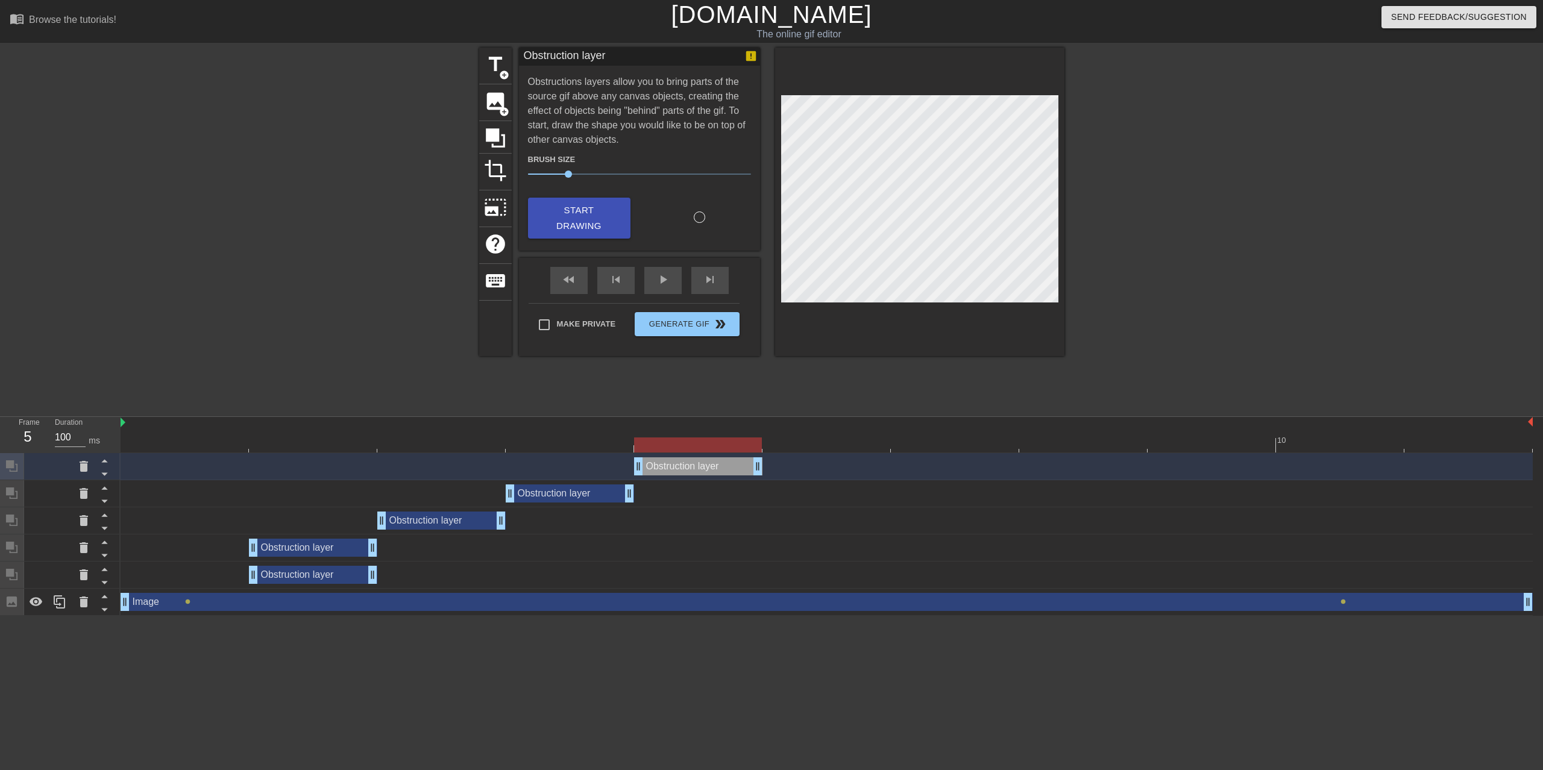
drag, startPoint x: 1525, startPoint y: 416, endPoint x: 766, endPoint y: 398, distance: 759.6
click at [766, 417] on div "10 Obstruction layer drag_handle drag_handle Obstruction layer drag_handle drag…" at bounding box center [832, 516] width 1422 height 199
click at [810, 438] on div at bounding box center [827, 445] width 1412 height 15
click at [562, 219] on span "Start Drawing" at bounding box center [579, 219] width 74 height 32
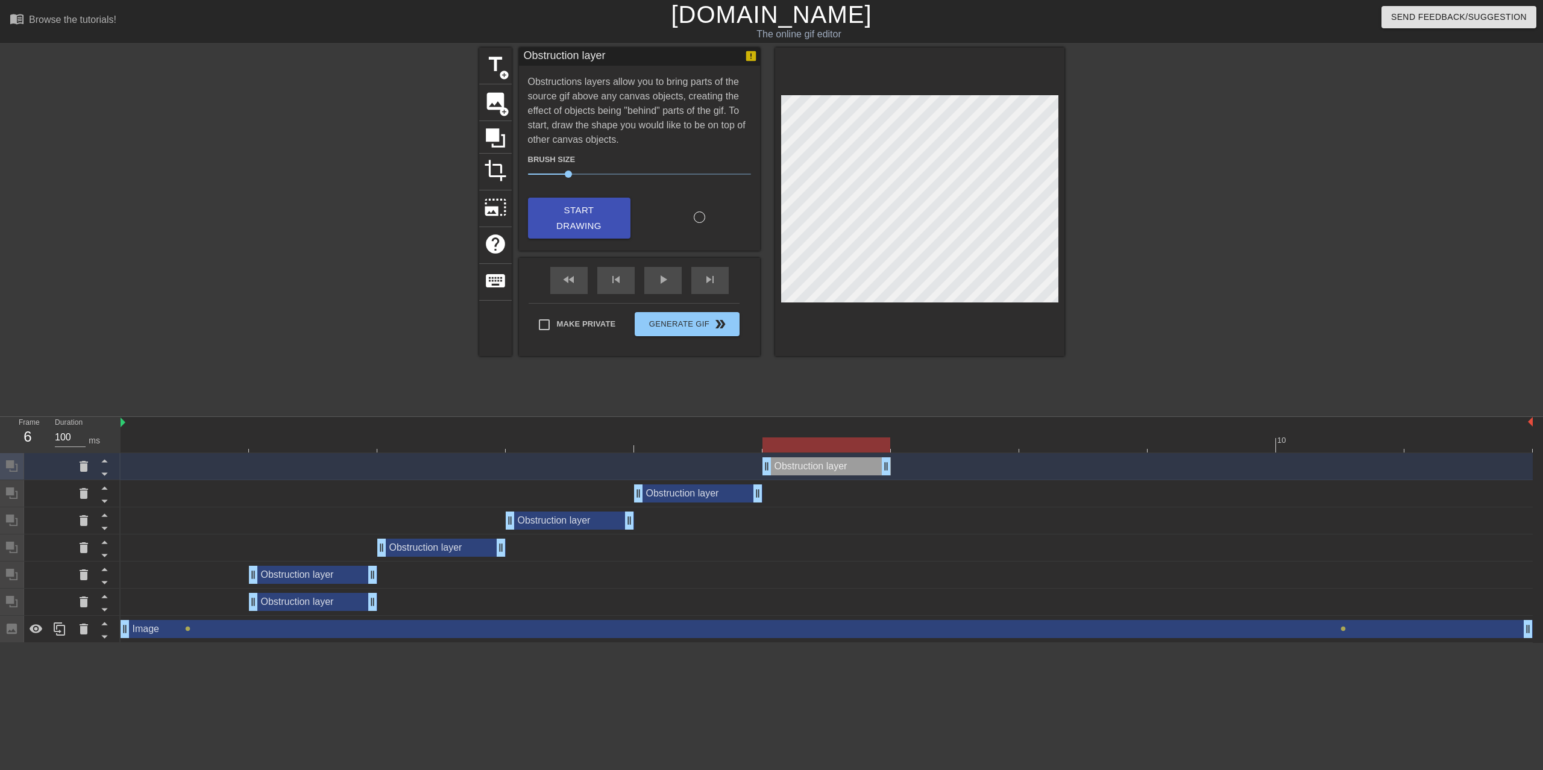
drag, startPoint x: 1525, startPoint y: 415, endPoint x: 914, endPoint y: 404, distance: 610.6
click at [914, 457] on div "Obstruction layer drag_handle drag_handle" at bounding box center [827, 466] width 1412 height 18
click at [944, 429] on div at bounding box center [955, 436] width 128 height 15
click at [572, 221] on span "Start Drawing" at bounding box center [579, 219] width 74 height 32
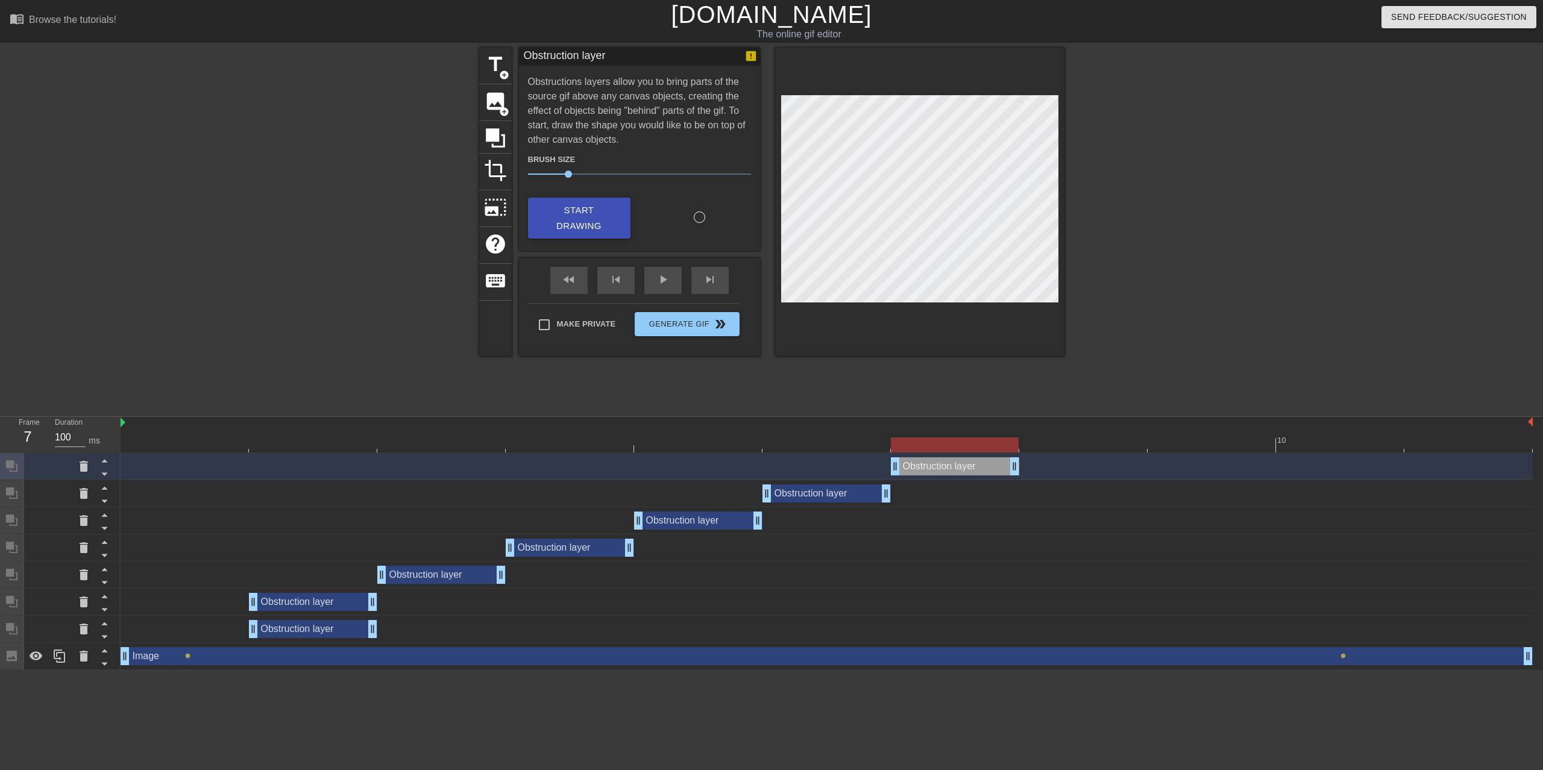
drag, startPoint x: 1527, startPoint y: 410, endPoint x: 1035, endPoint y: 410, distance: 491.2
click at [1035, 457] on div "Obstruction layer drag_handle drag_handle" at bounding box center [827, 466] width 1412 height 18
click at [1075, 438] on div at bounding box center [827, 445] width 1412 height 15
click at [580, 219] on span "Start Drawing" at bounding box center [579, 219] width 74 height 32
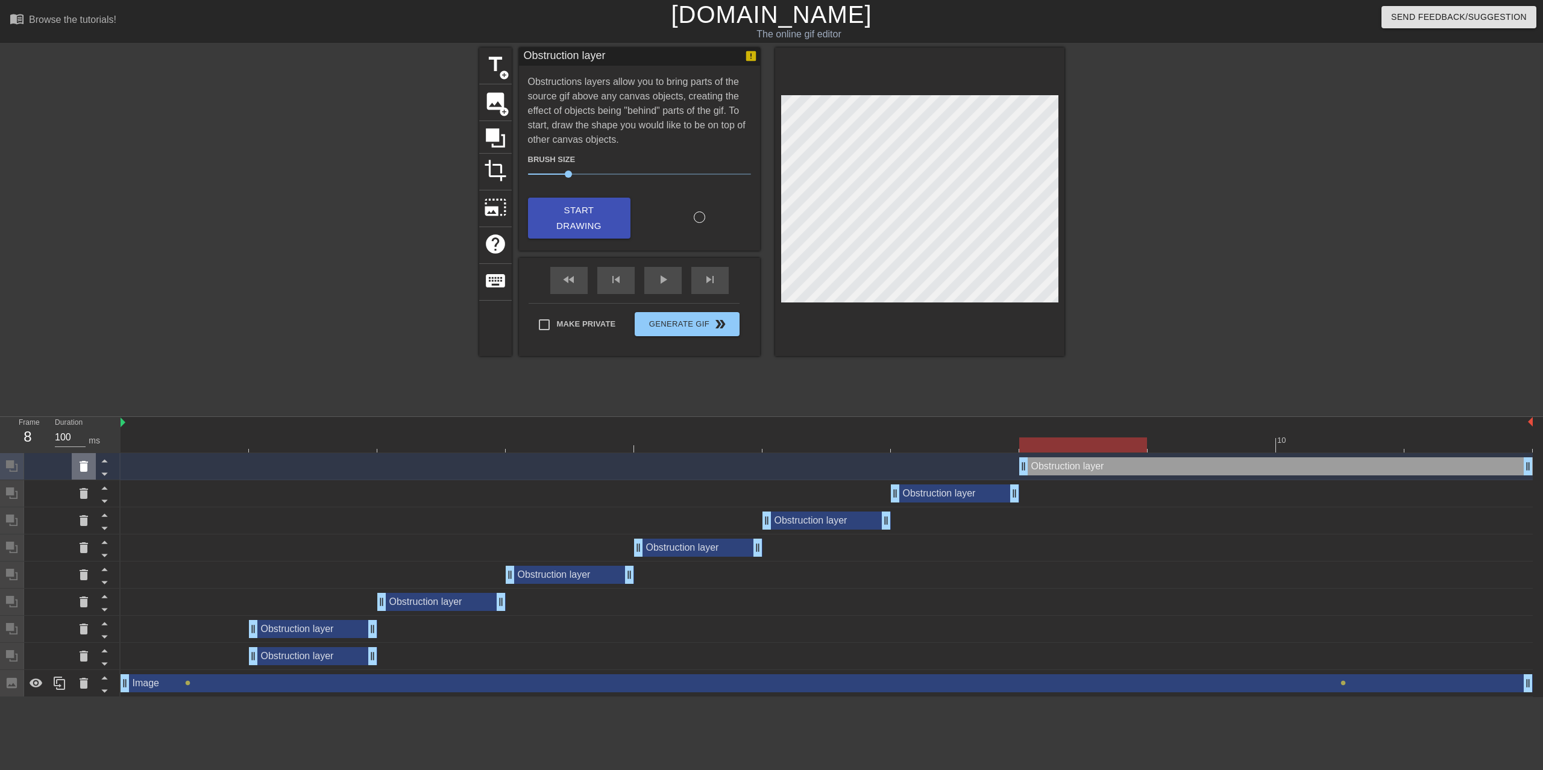
click at [90, 459] on icon at bounding box center [84, 466] width 14 height 14
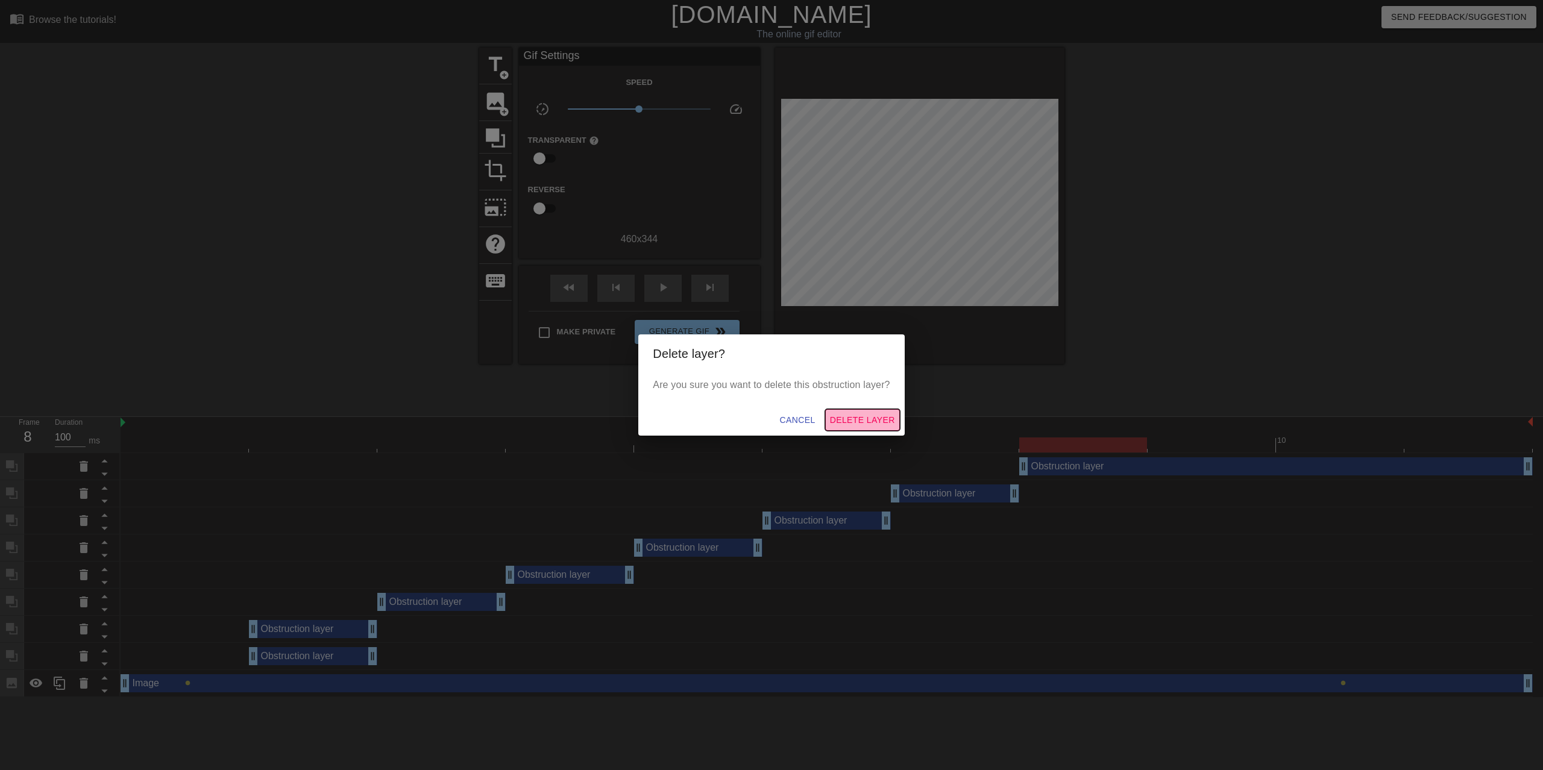
click at [850, 411] on button "Delete Layer" at bounding box center [862, 420] width 75 height 22
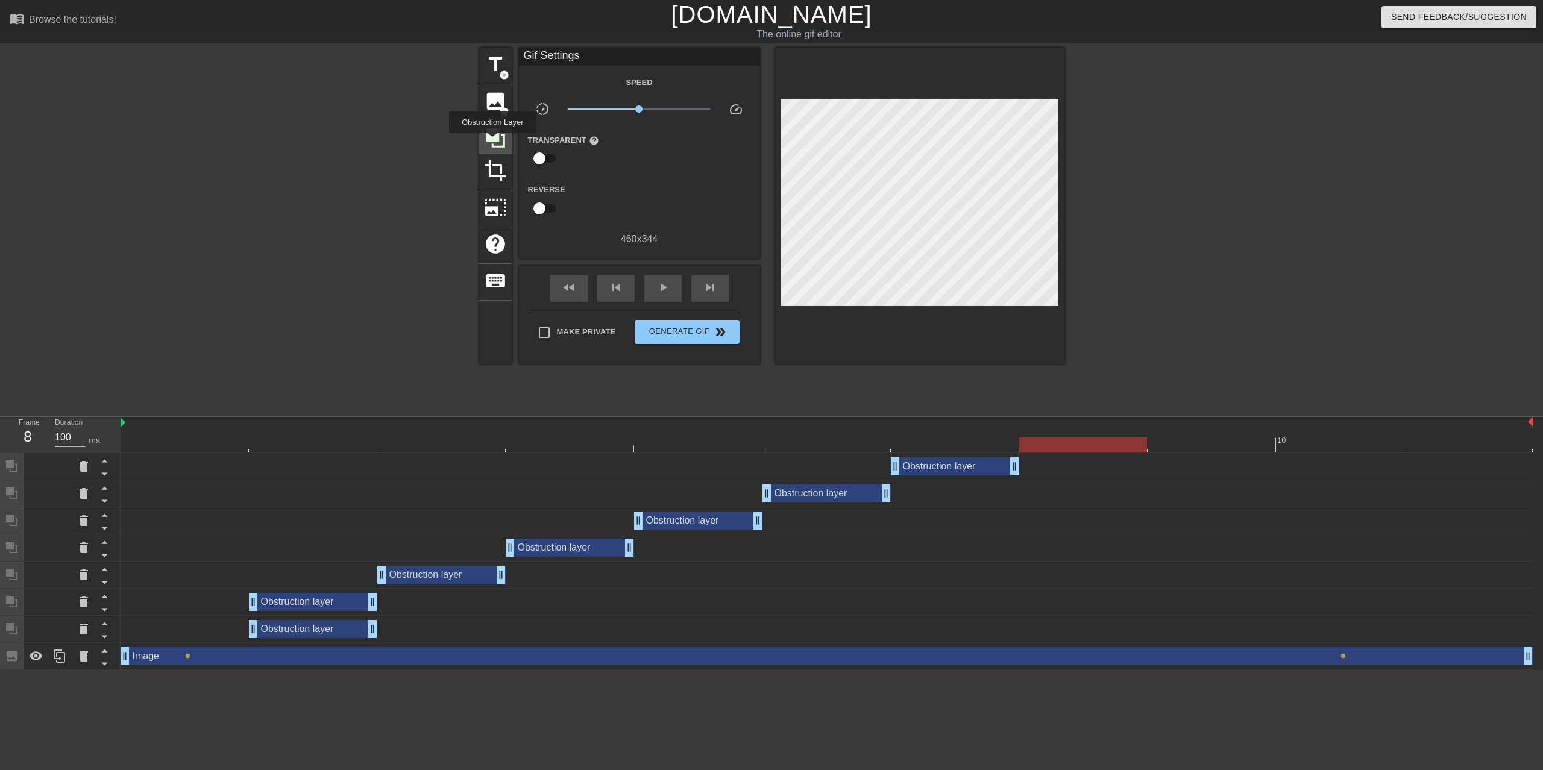
click at [492, 142] on icon at bounding box center [495, 138] width 23 height 23
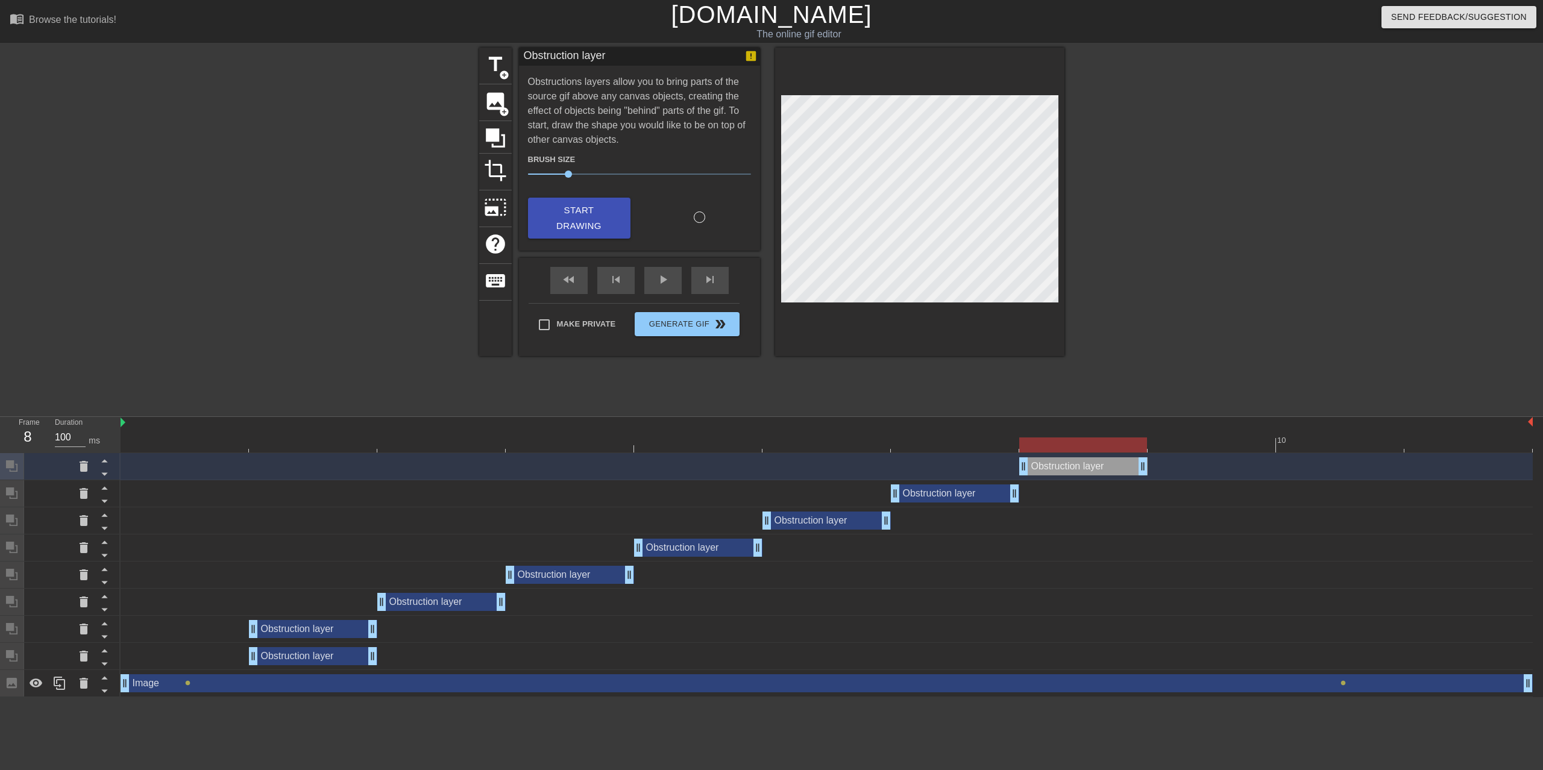
drag, startPoint x: 1523, startPoint y: 413, endPoint x: 1155, endPoint y: 409, distance: 367.7
click at [1155, 457] on div "Obstruction layer drag_handle drag_handle" at bounding box center [827, 466] width 1412 height 18
click at [1171, 438] on div at bounding box center [827, 445] width 1412 height 15
click at [559, 224] on span "Start Drawing" at bounding box center [579, 219] width 74 height 32
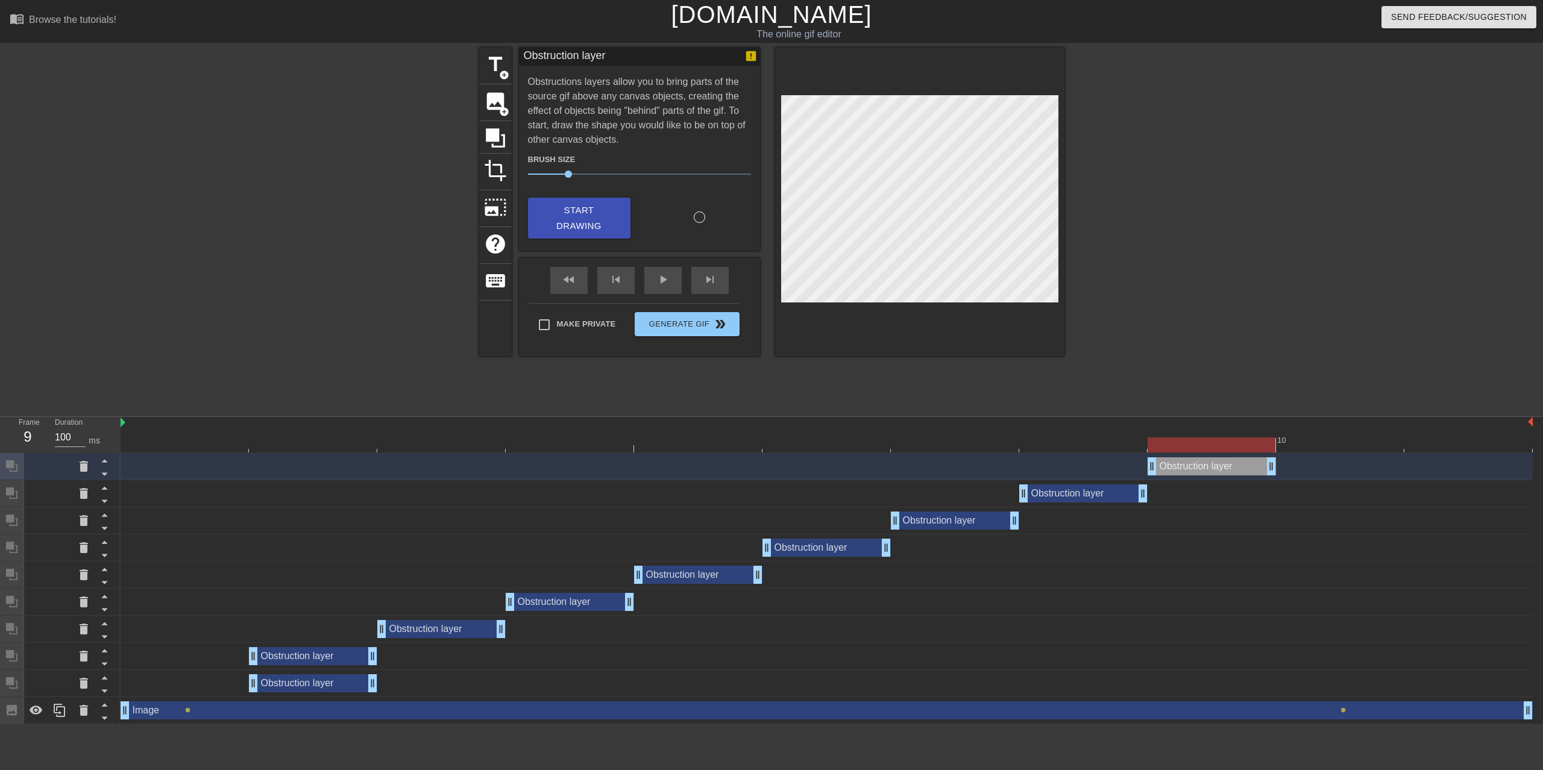
drag, startPoint x: 1531, startPoint y: 415, endPoint x: 1299, endPoint y: 403, distance: 232.9
click at [1313, 457] on div "Obstruction layer drag_handle drag_handle" at bounding box center [827, 466] width 1412 height 18
click at [1342, 438] on div at bounding box center [827, 445] width 1412 height 15
click at [488, 111] on span "image" at bounding box center [495, 101] width 23 height 23
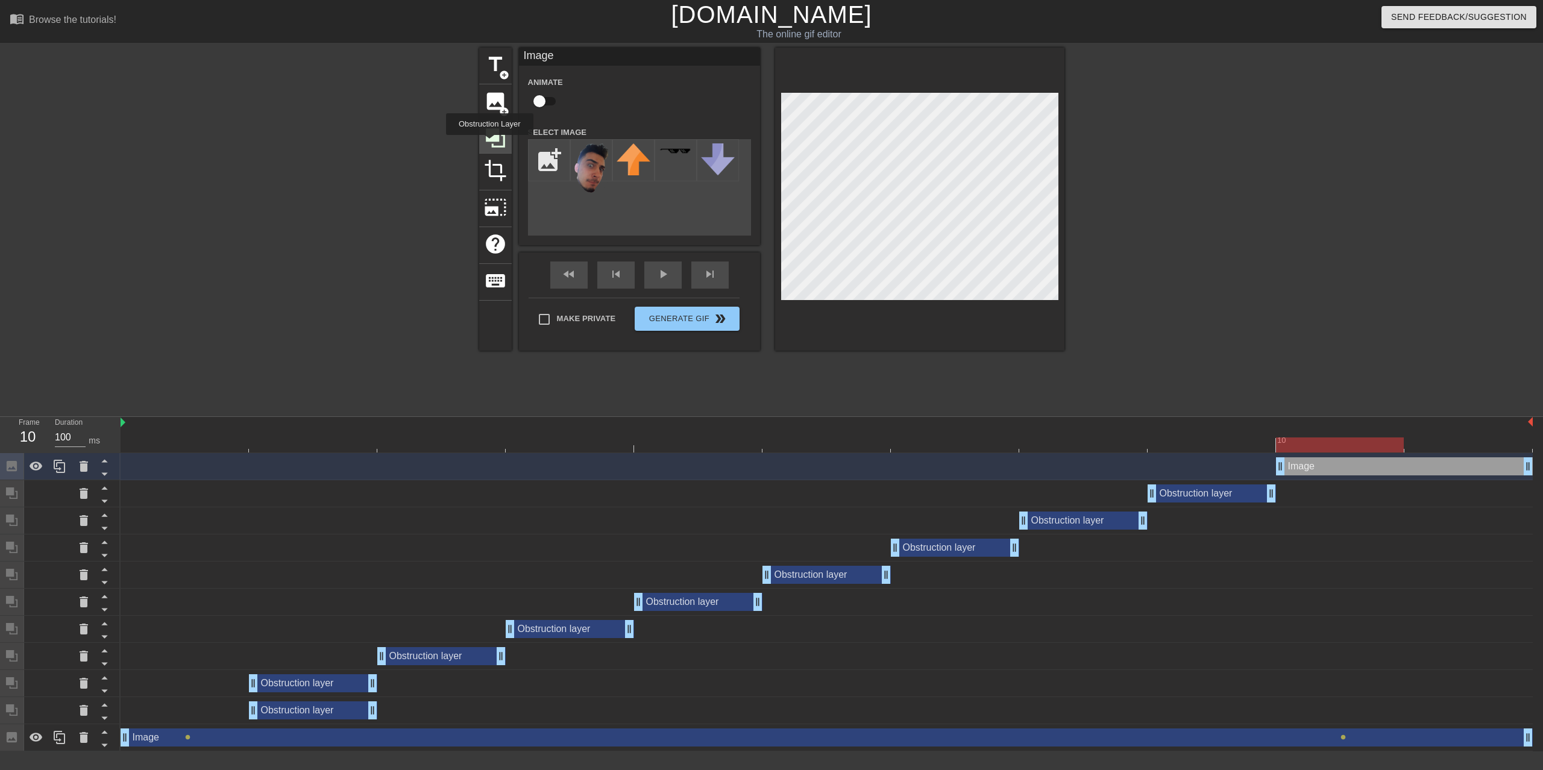
click at [489, 143] on icon at bounding box center [495, 138] width 23 height 23
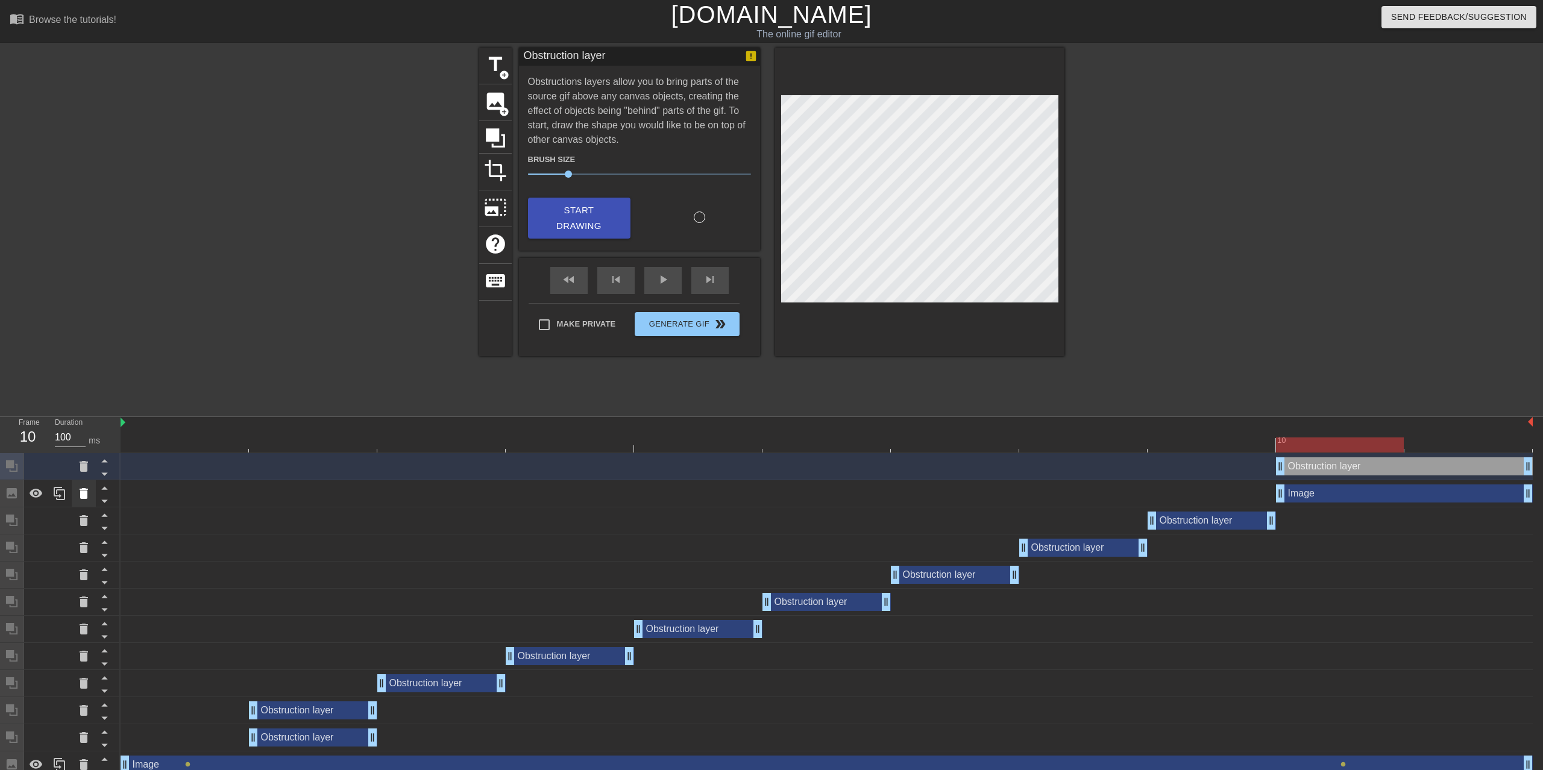
click at [84, 488] on icon at bounding box center [84, 493] width 8 height 11
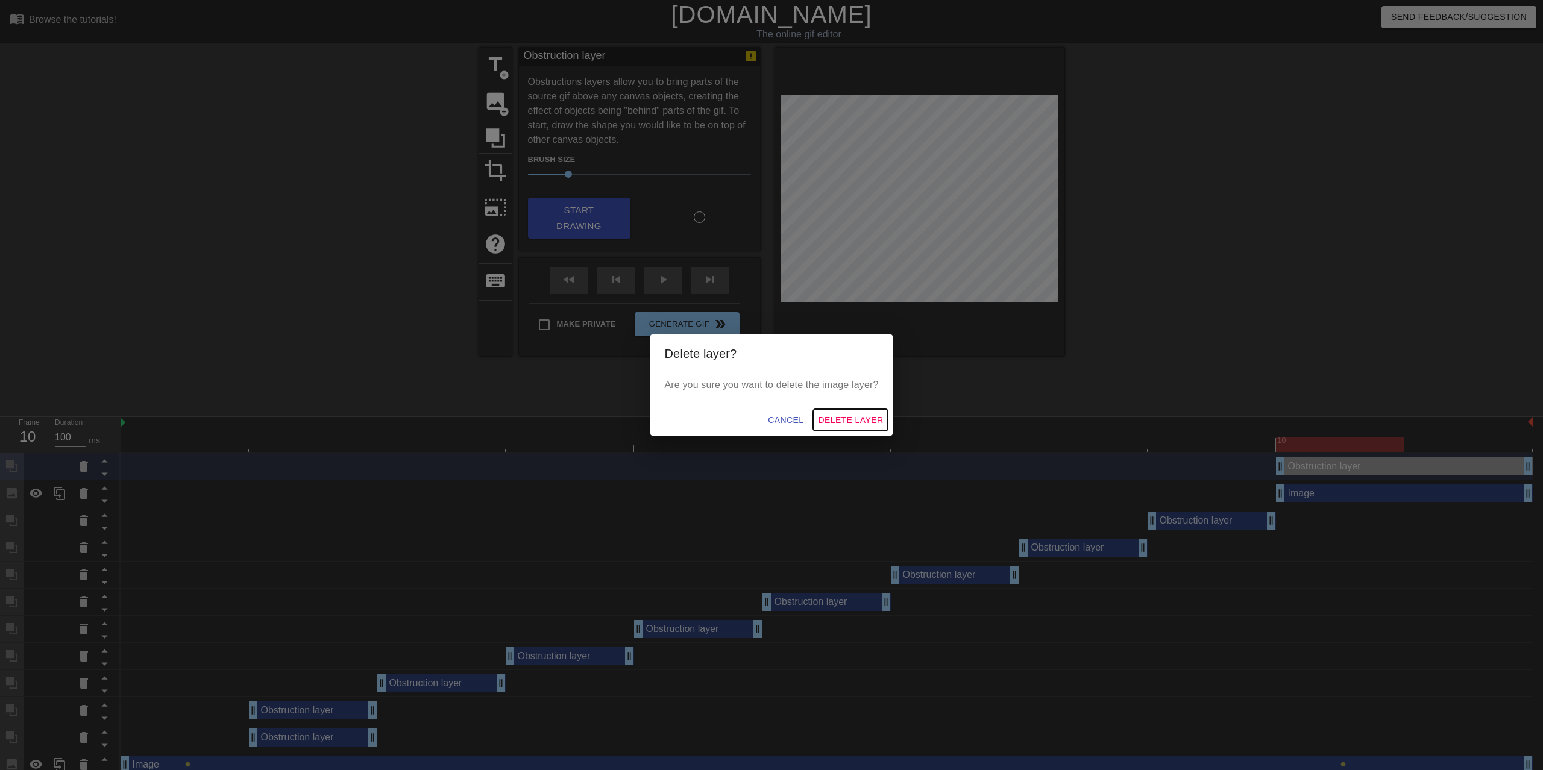
click at [853, 415] on span "Delete Layer" at bounding box center [850, 420] width 65 height 15
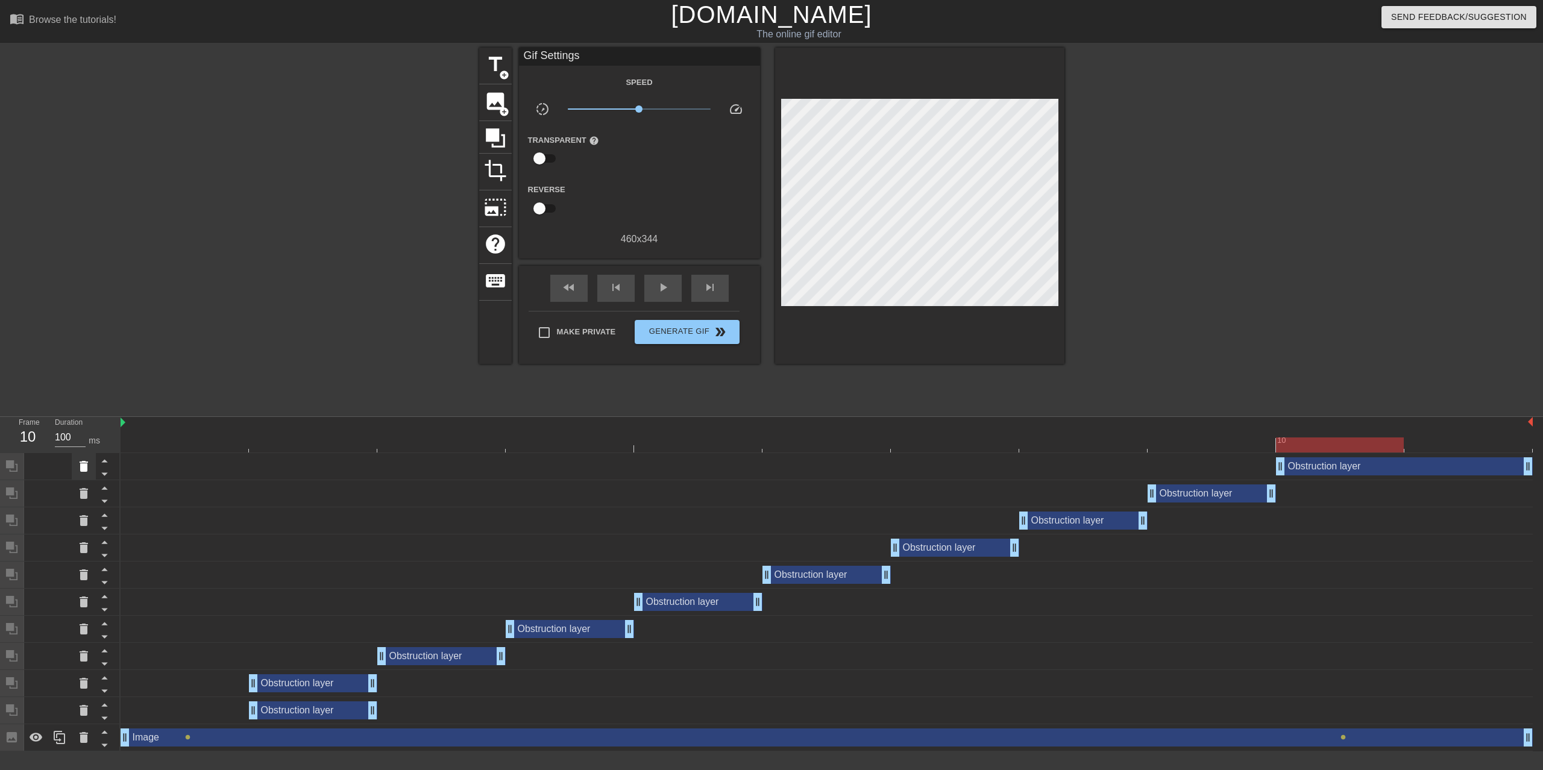
click at [84, 461] on icon at bounding box center [84, 466] width 8 height 11
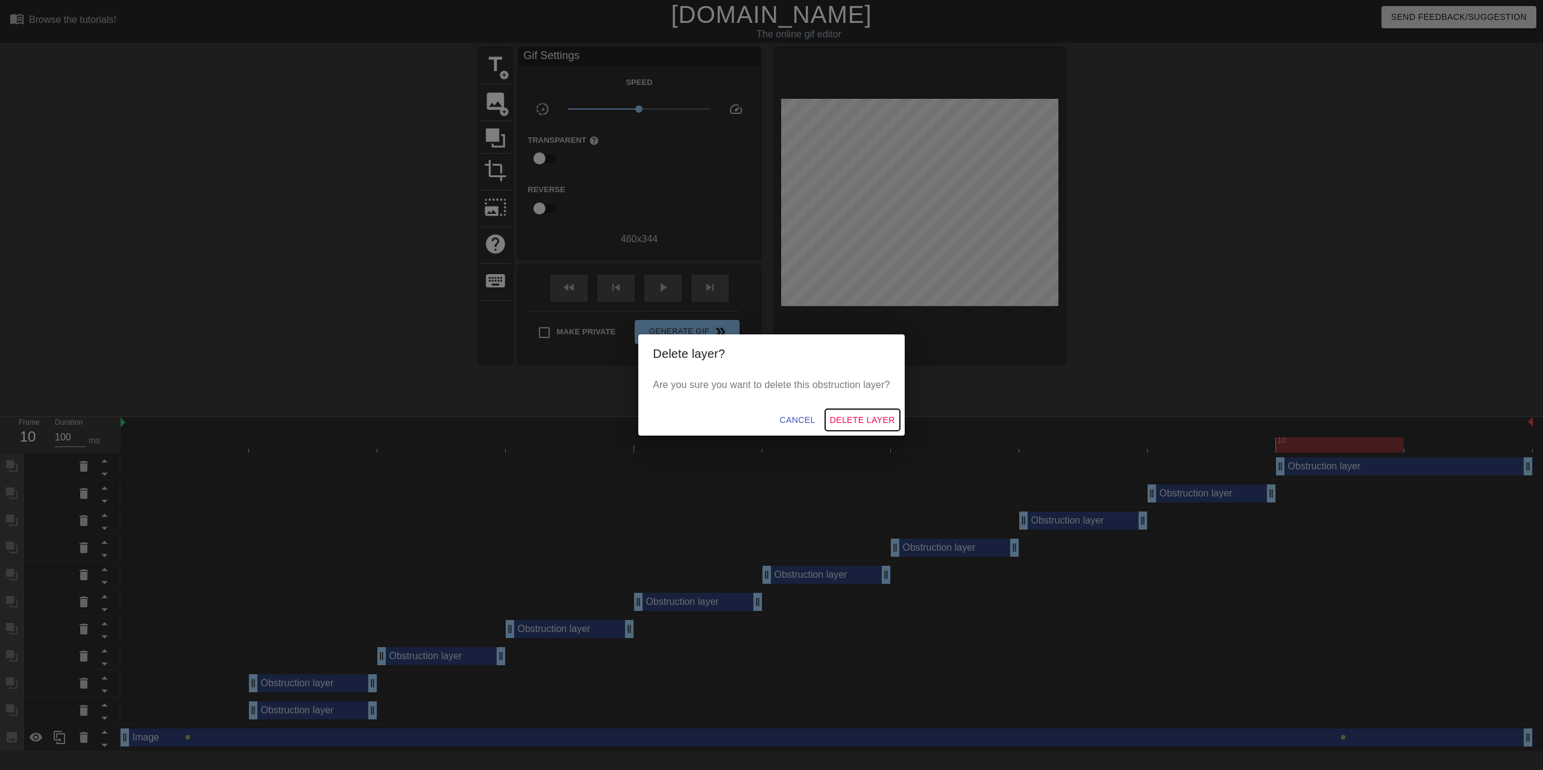
click at [860, 421] on span "Delete Layer" at bounding box center [862, 420] width 65 height 15
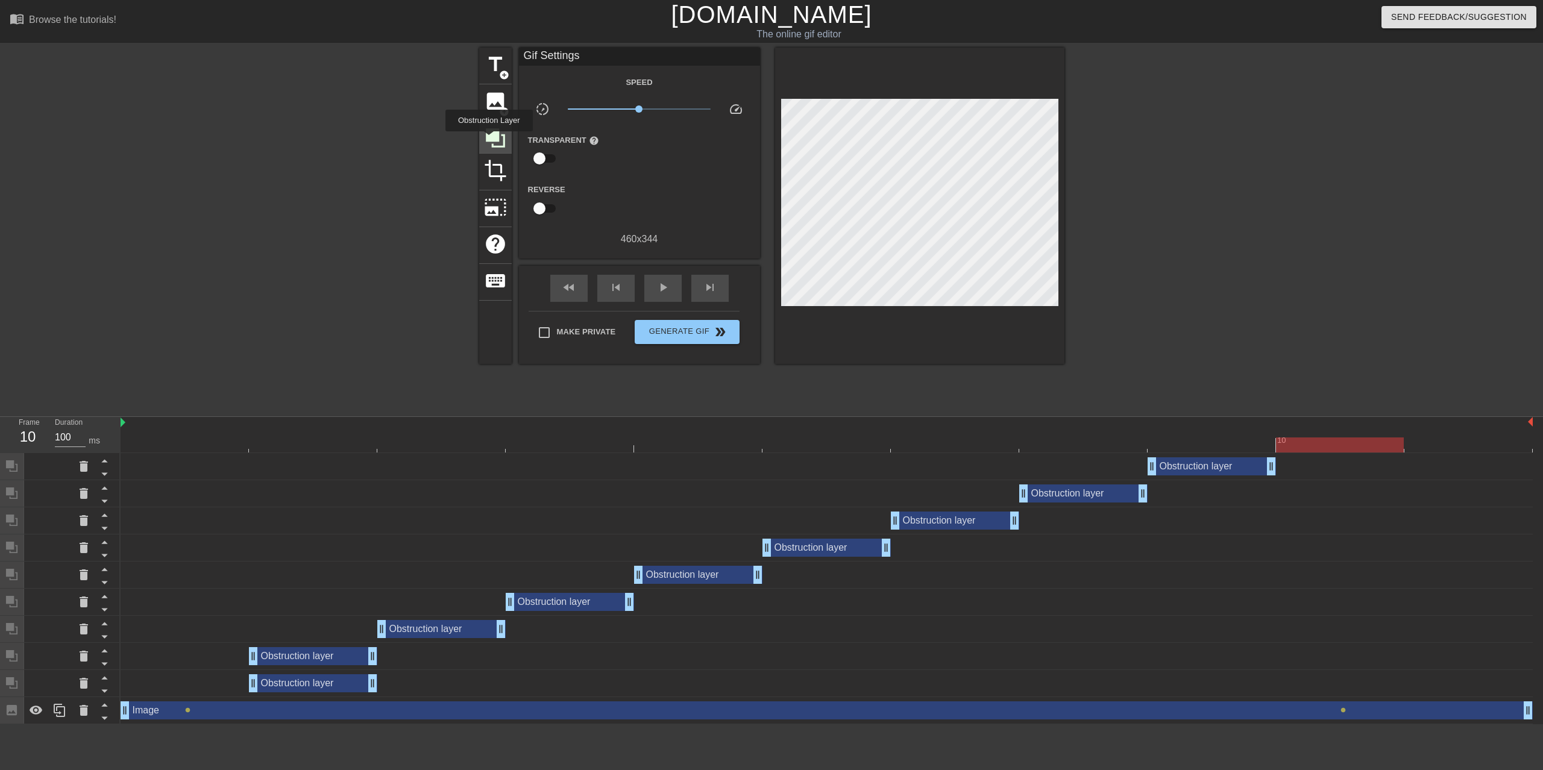
click at [489, 140] on icon at bounding box center [495, 137] width 19 height 19
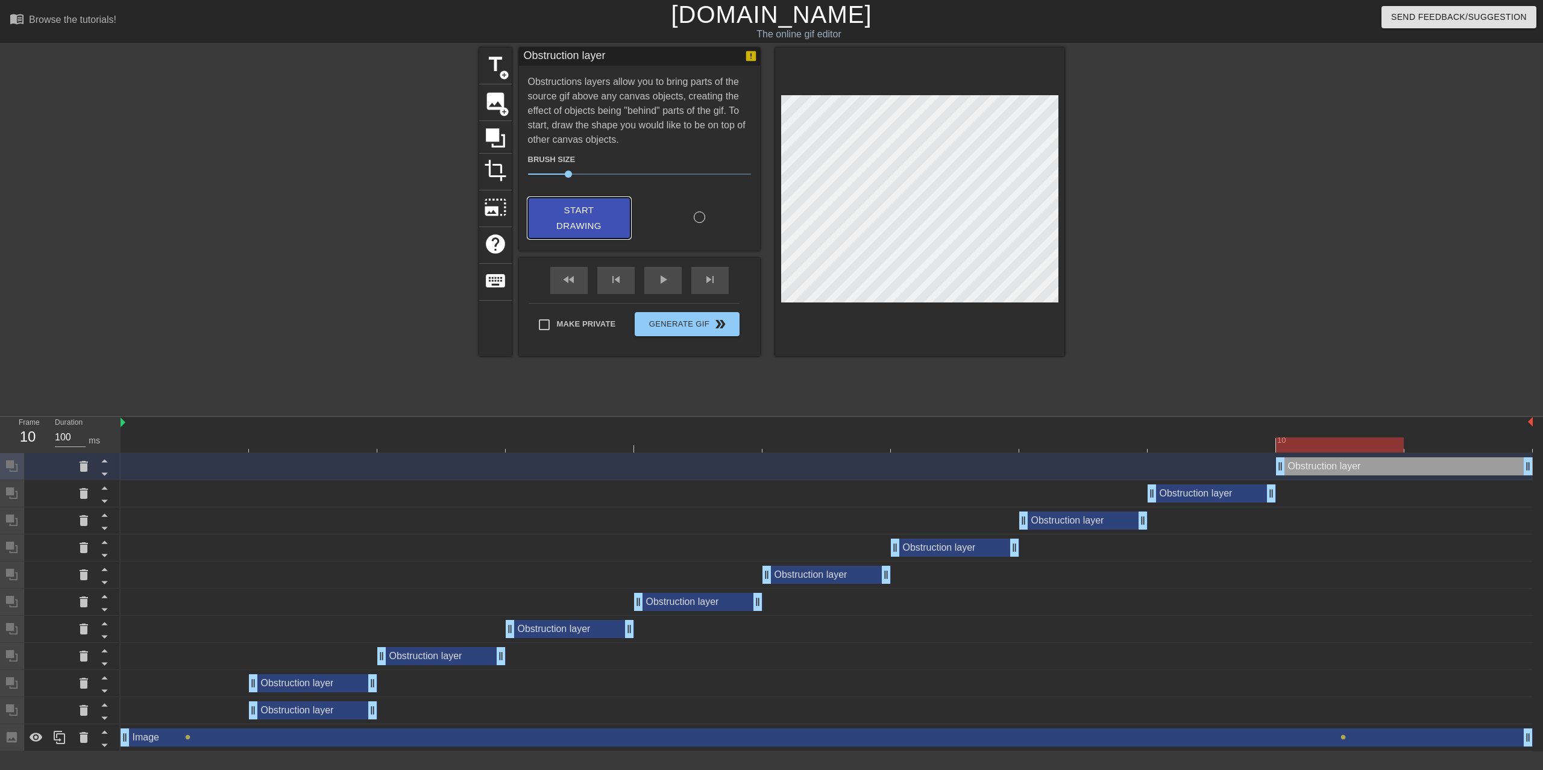
click at [569, 221] on span "Start Drawing" at bounding box center [579, 219] width 74 height 32
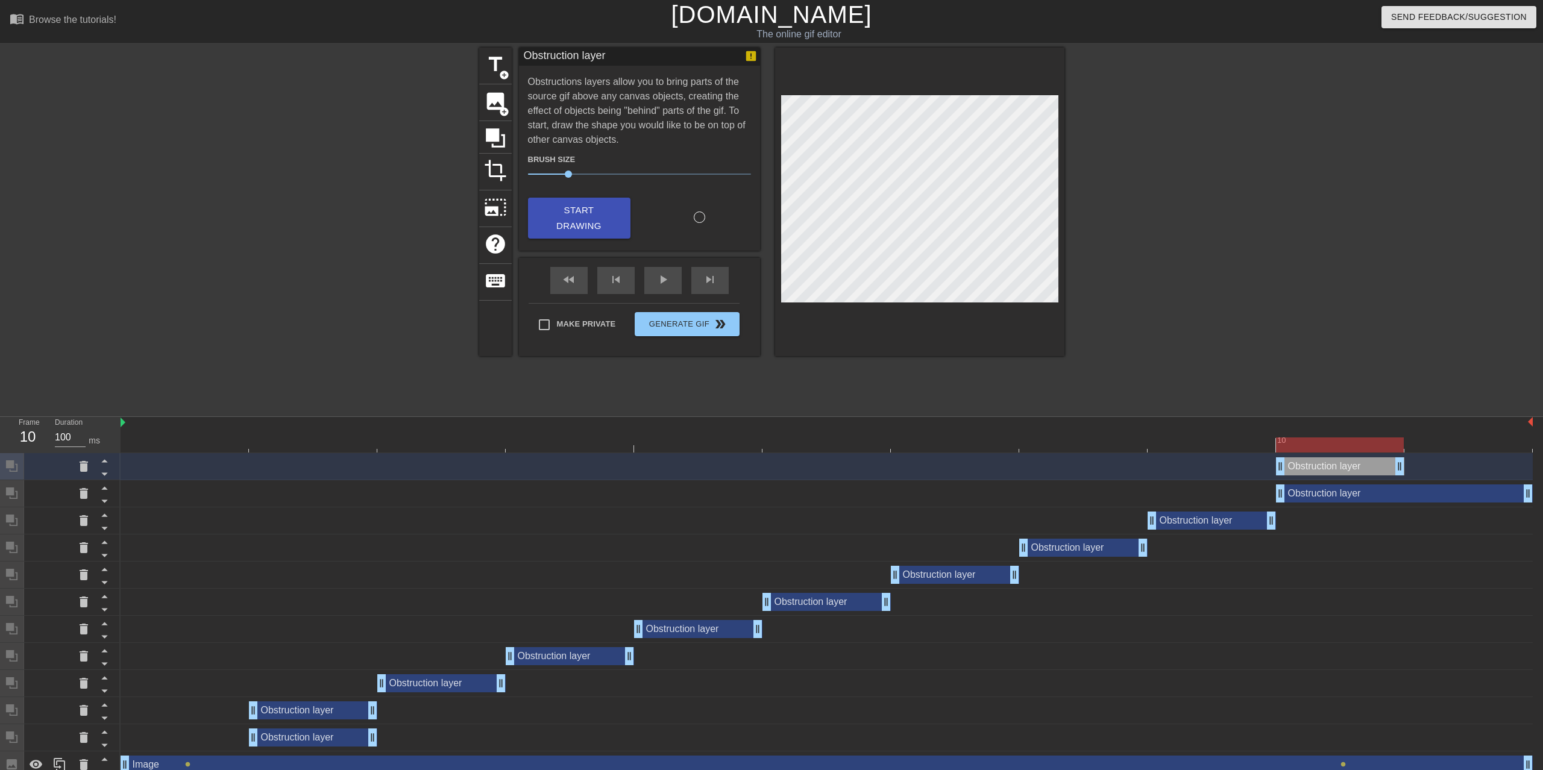
drag, startPoint x: 1528, startPoint y: 414, endPoint x: 1426, endPoint y: 415, distance: 101.9
click at [1426, 457] on div "Obstruction layer drag_handle drag_handle" at bounding box center [827, 466] width 1412 height 18
drag, startPoint x: 1531, startPoint y: 442, endPoint x: 1513, endPoint y: 442, distance: 18.1
click at [1513, 485] on div "Obstruction layer drag_handle drag_handle" at bounding box center [1404, 494] width 257 height 18
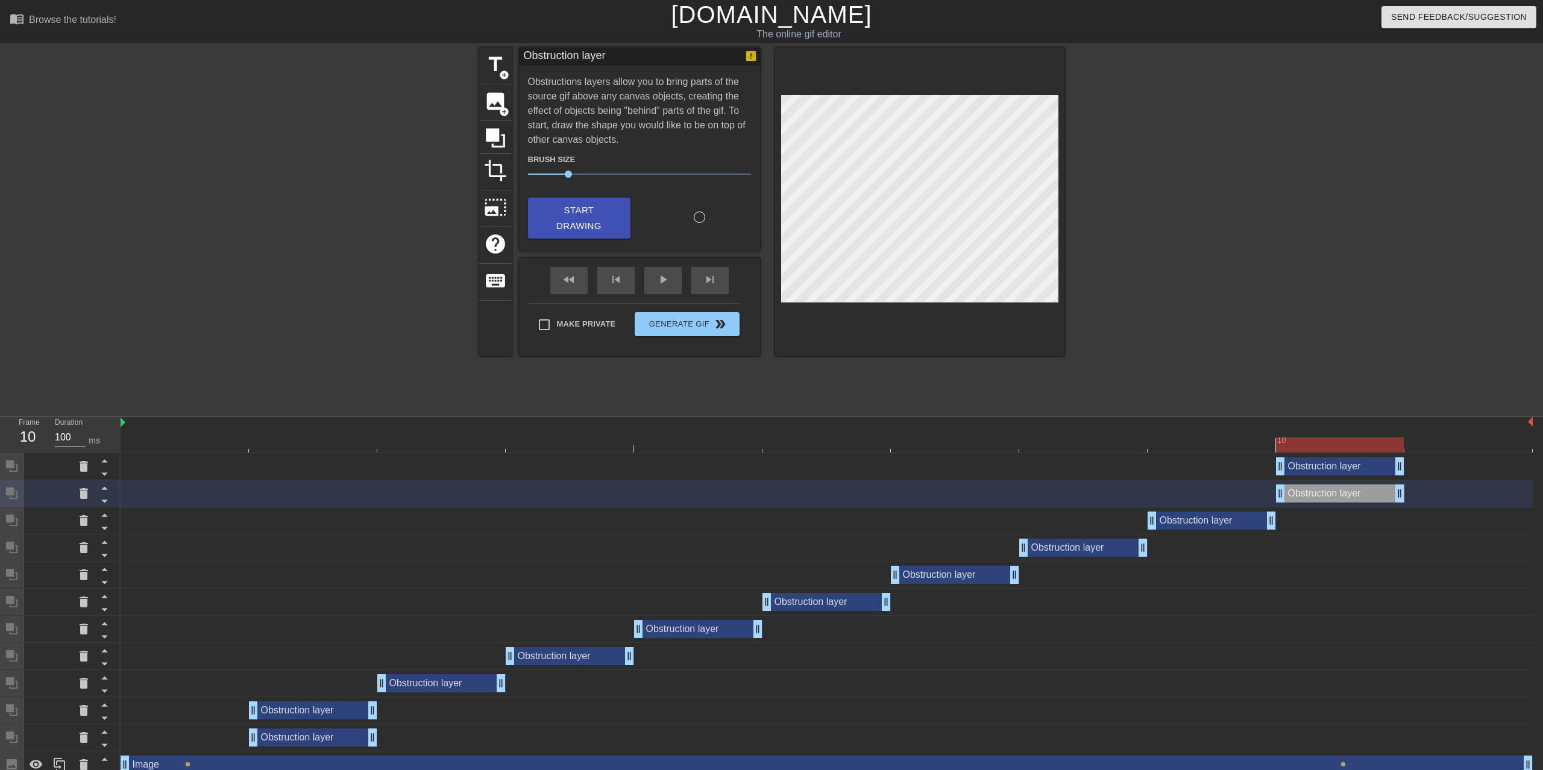
drag, startPoint x: 1525, startPoint y: 442, endPoint x: 1428, endPoint y: 439, distance: 97.1
click at [1428, 485] on div "Obstruction layer drag_handle drag_handle" at bounding box center [827, 494] width 1412 height 18
click at [1432, 438] on div at bounding box center [827, 445] width 1412 height 15
click at [570, 225] on span "Start Drawing" at bounding box center [579, 219] width 74 height 32
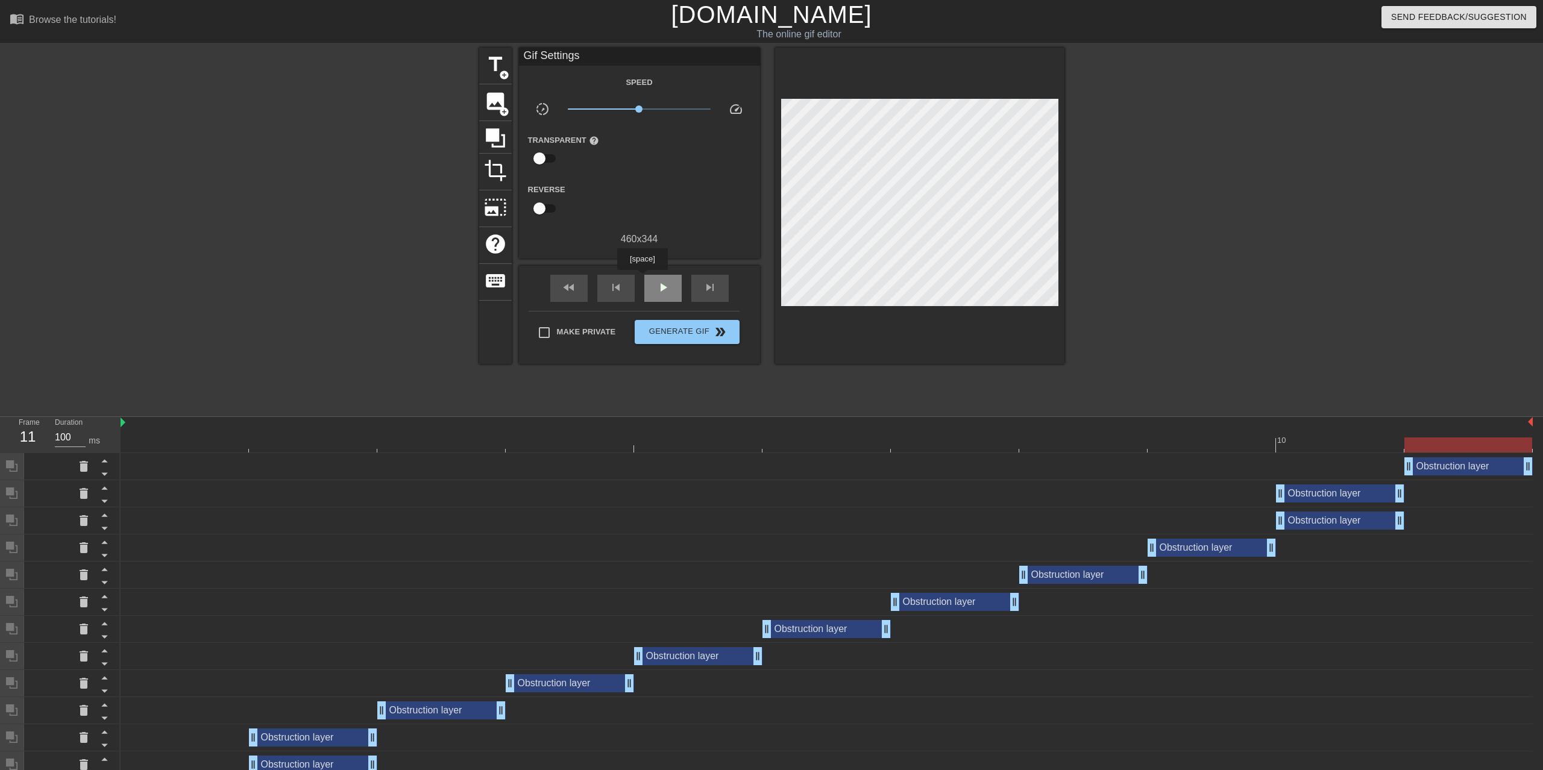
click at [644, 278] on div "play_arrow" at bounding box center [662, 288] width 37 height 27
click at [656, 284] on span "pause" at bounding box center [663, 287] width 14 height 14
click at [492, 66] on span "title" at bounding box center [495, 64] width 23 height 23
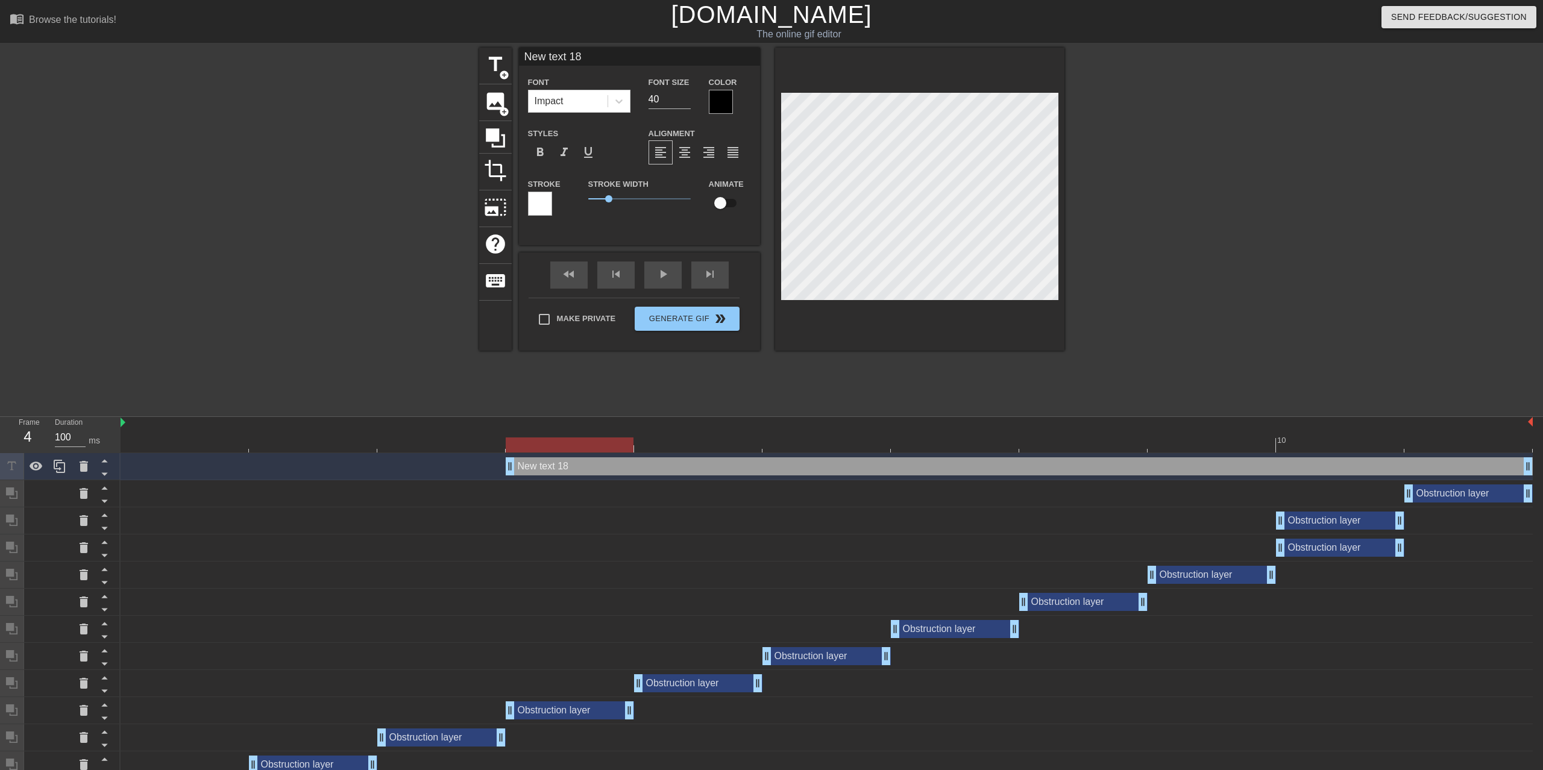
type input "New 18"
type textarea "New 18"
type input "New 18"
type textarea "New 18"
type input "New 8"
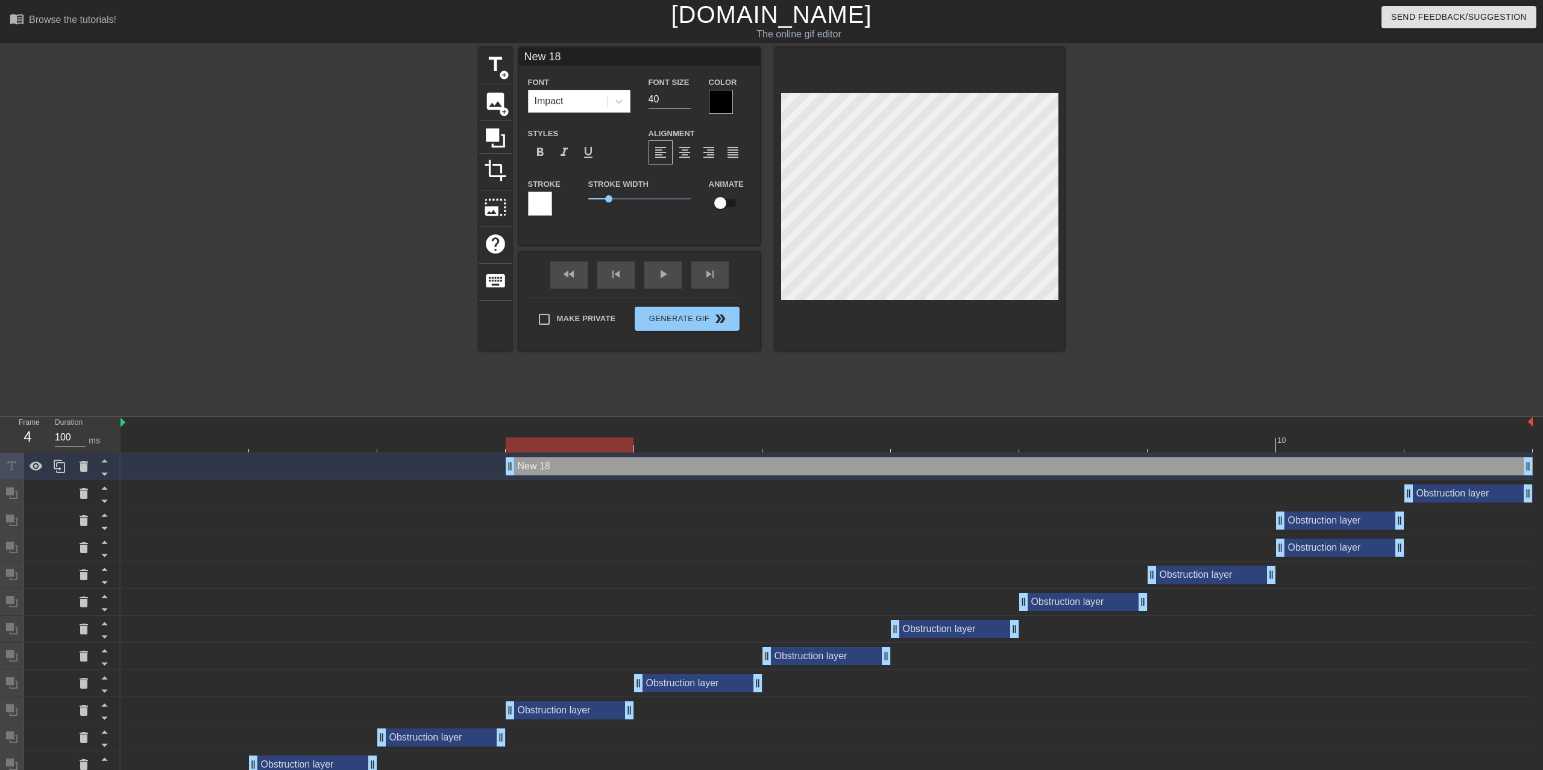
type textarea "New 8"
type input "New"
type textarea "New"
type input "New"
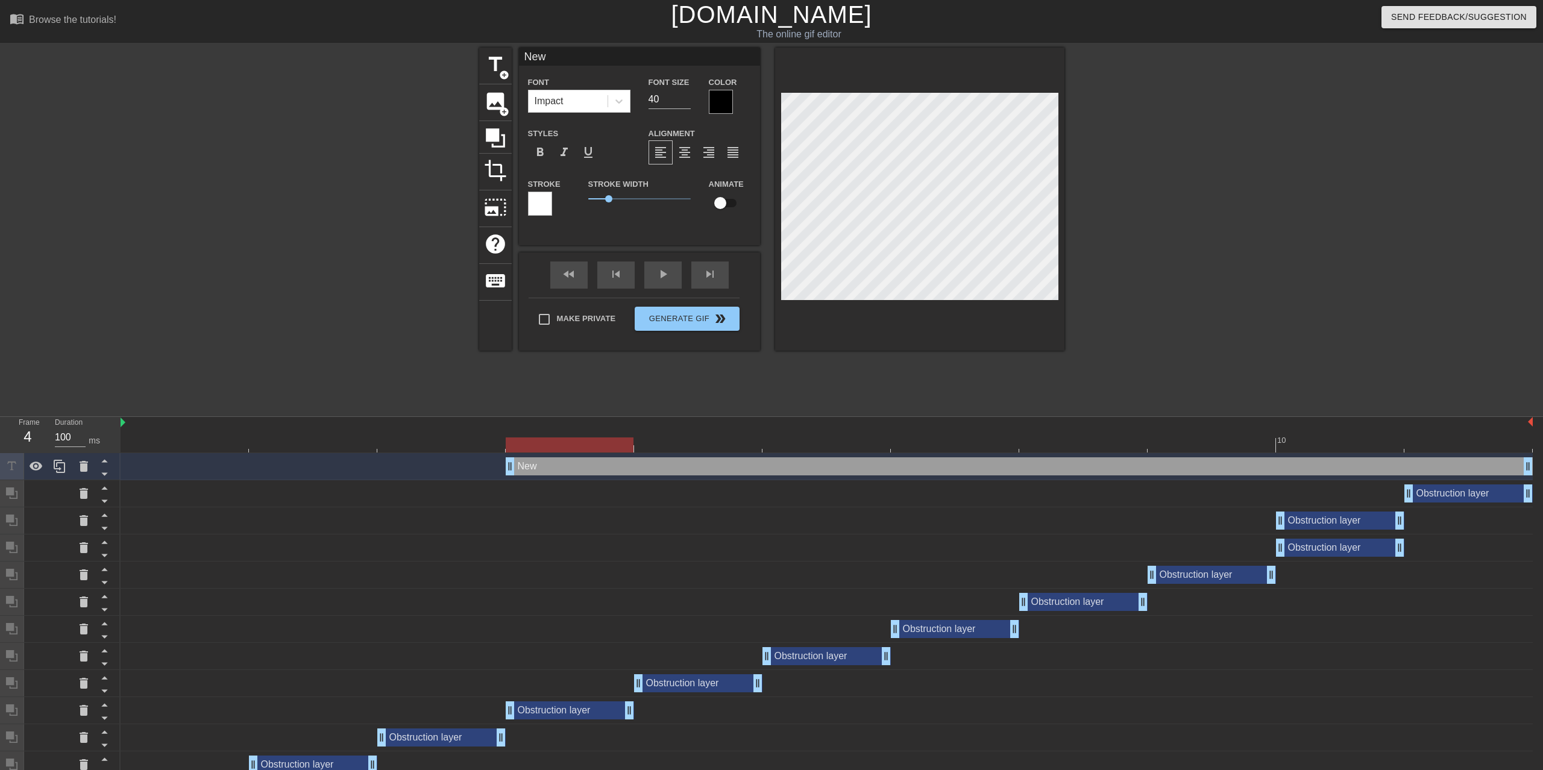
type textarea "New"
type input "Ne"
type textarea "Ne"
type input "N"
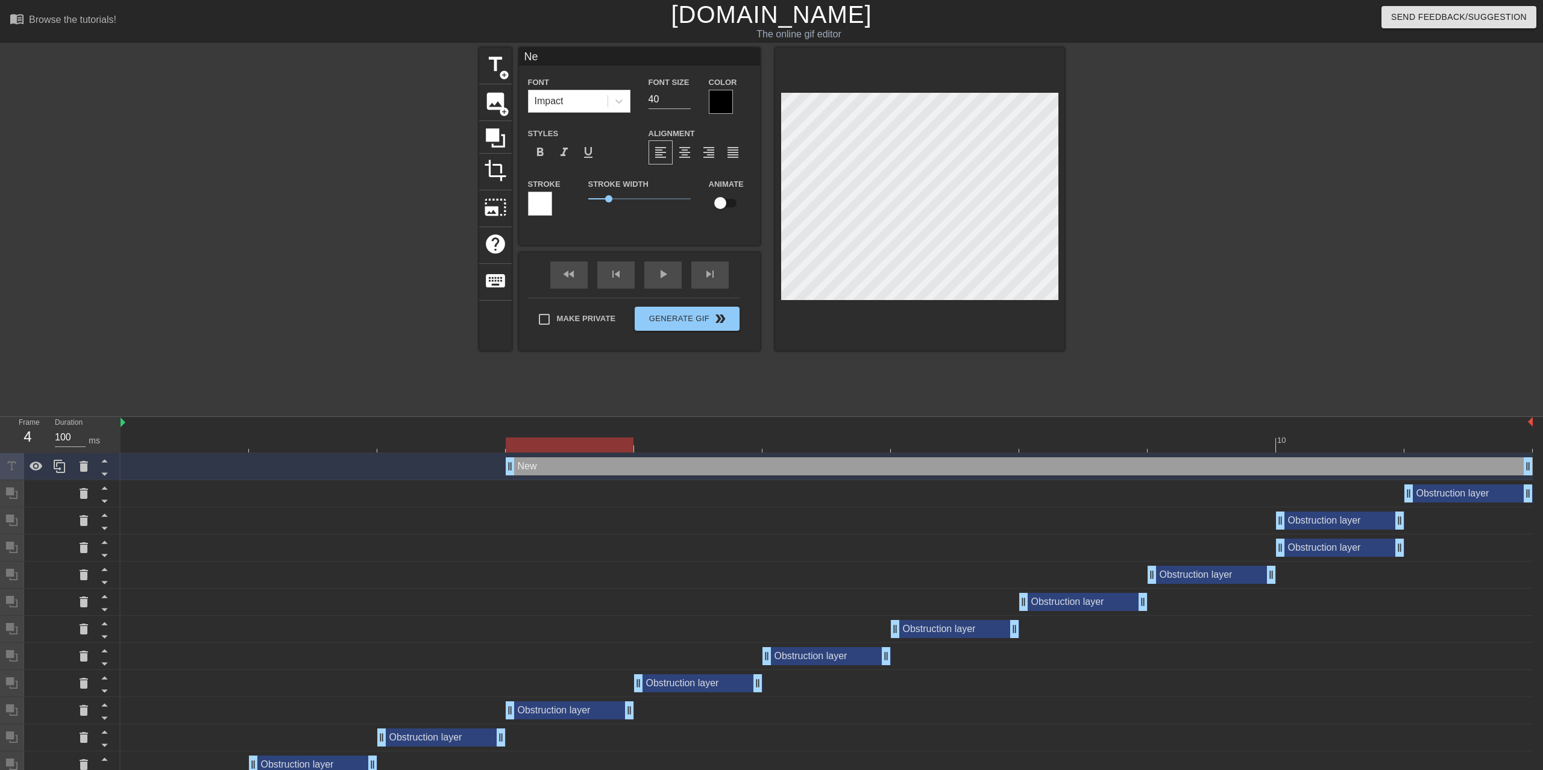
type textarea "N"
type input "#"
type textarea "#"
type input "#F"
type textarea "#F"
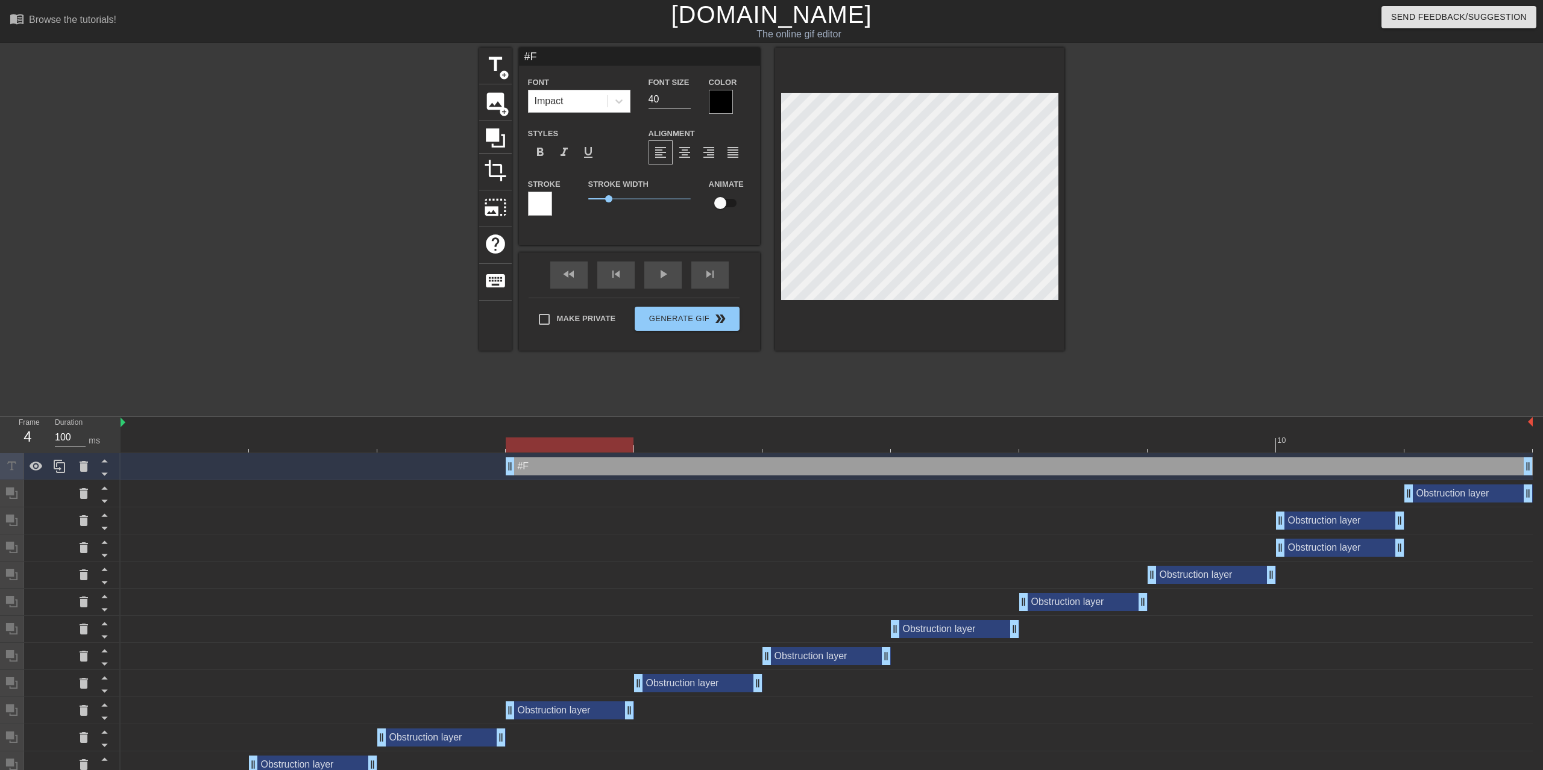
type input "#FR"
type textarea "#FR"
type input "#FRE"
type textarea "#FRE"
type input "#FREE"
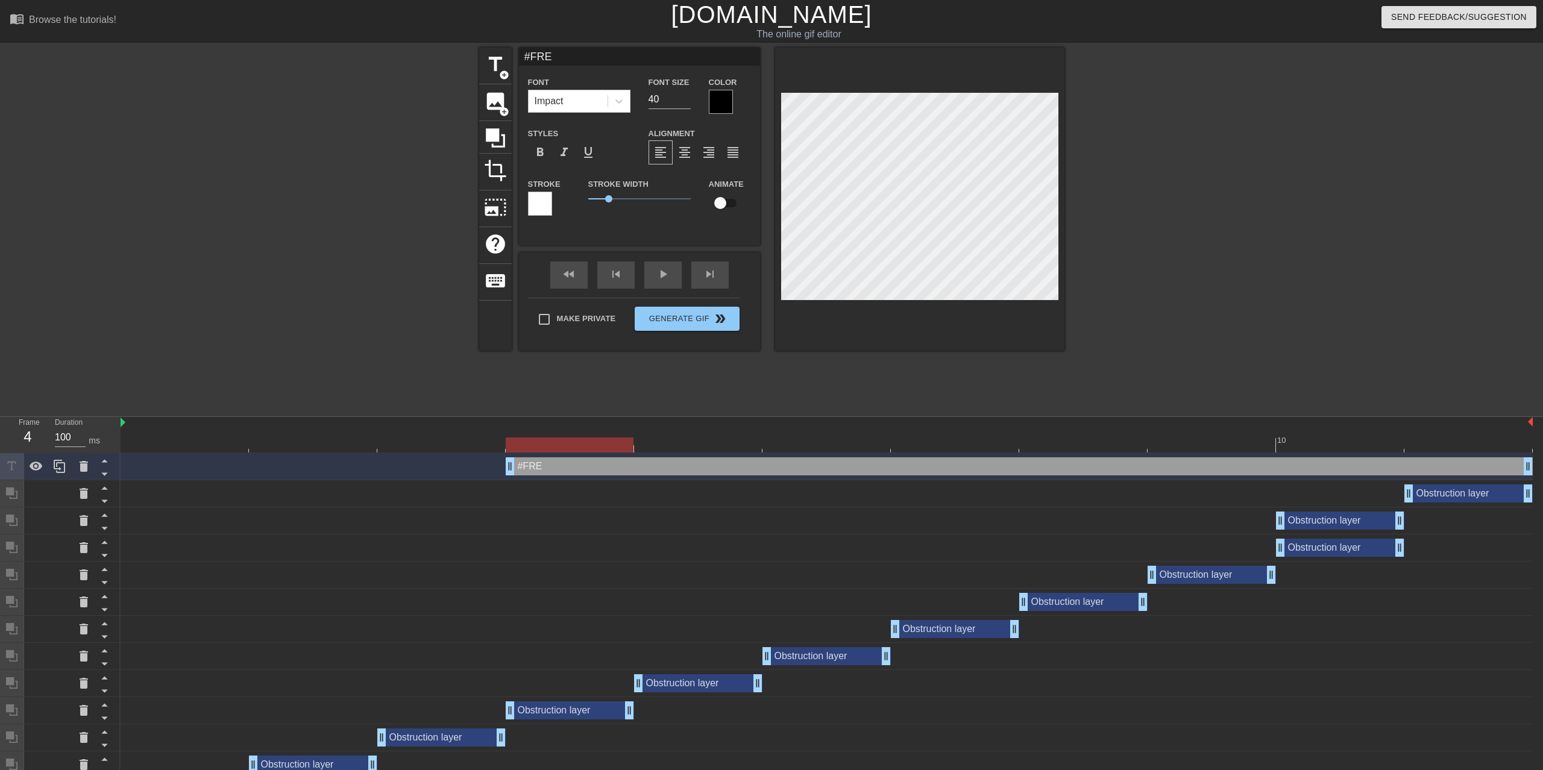
type textarea "#FREE"
type input "#FREEV"
type textarea "#FREEV"
type input "#FREEVA"
type textarea "#FREEVA"
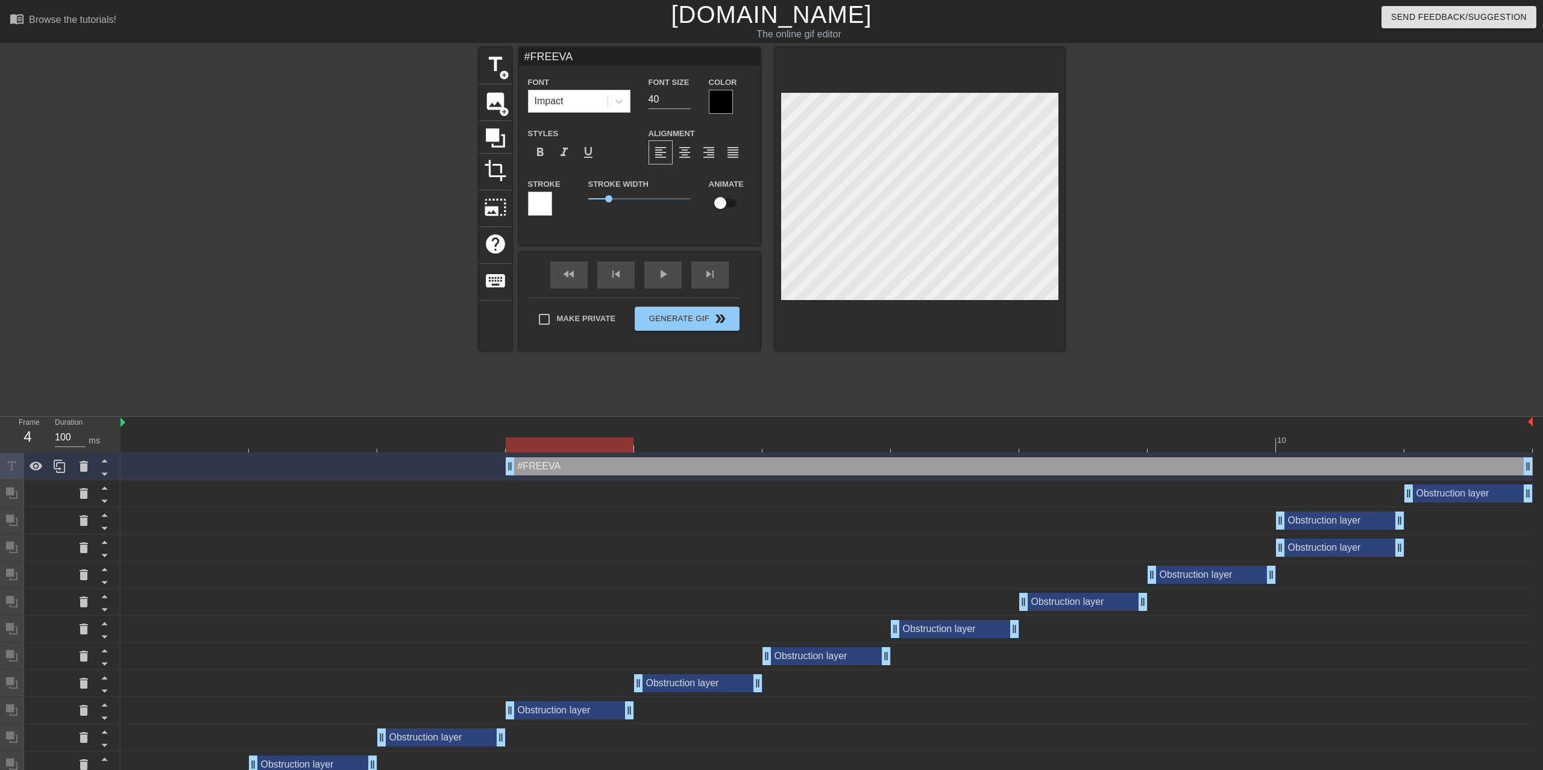
type input "#FREEVAN"
type textarea "#FREEVAN"
type input "#FREEVAND"
type textarea "#FREEVAND"
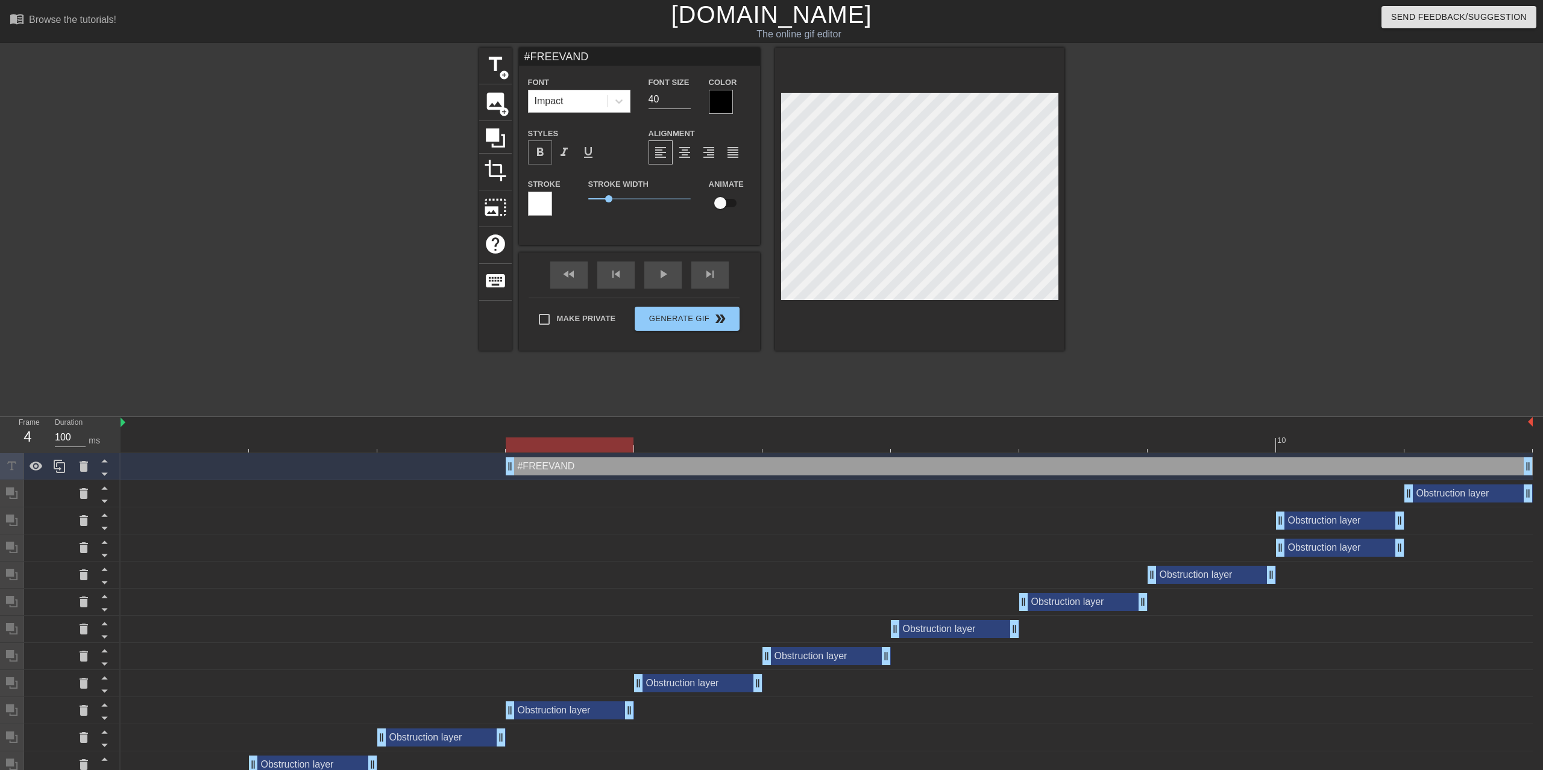
click at [538, 149] on span "format_bold" at bounding box center [540, 152] width 14 height 14
click at [582, 150] on span "format_underline" at bounding box center [588, 152] width 14 height 14
click at [581, 154] on span "format_underline" at bounding box center [588, 152] width 14 height 14
click at [678, 152] on span "format_align_center" at bounding box center [684, 152] width 14 height 14
click at [620, 105] on div at bounding box center [619, 101] width 22 height 22
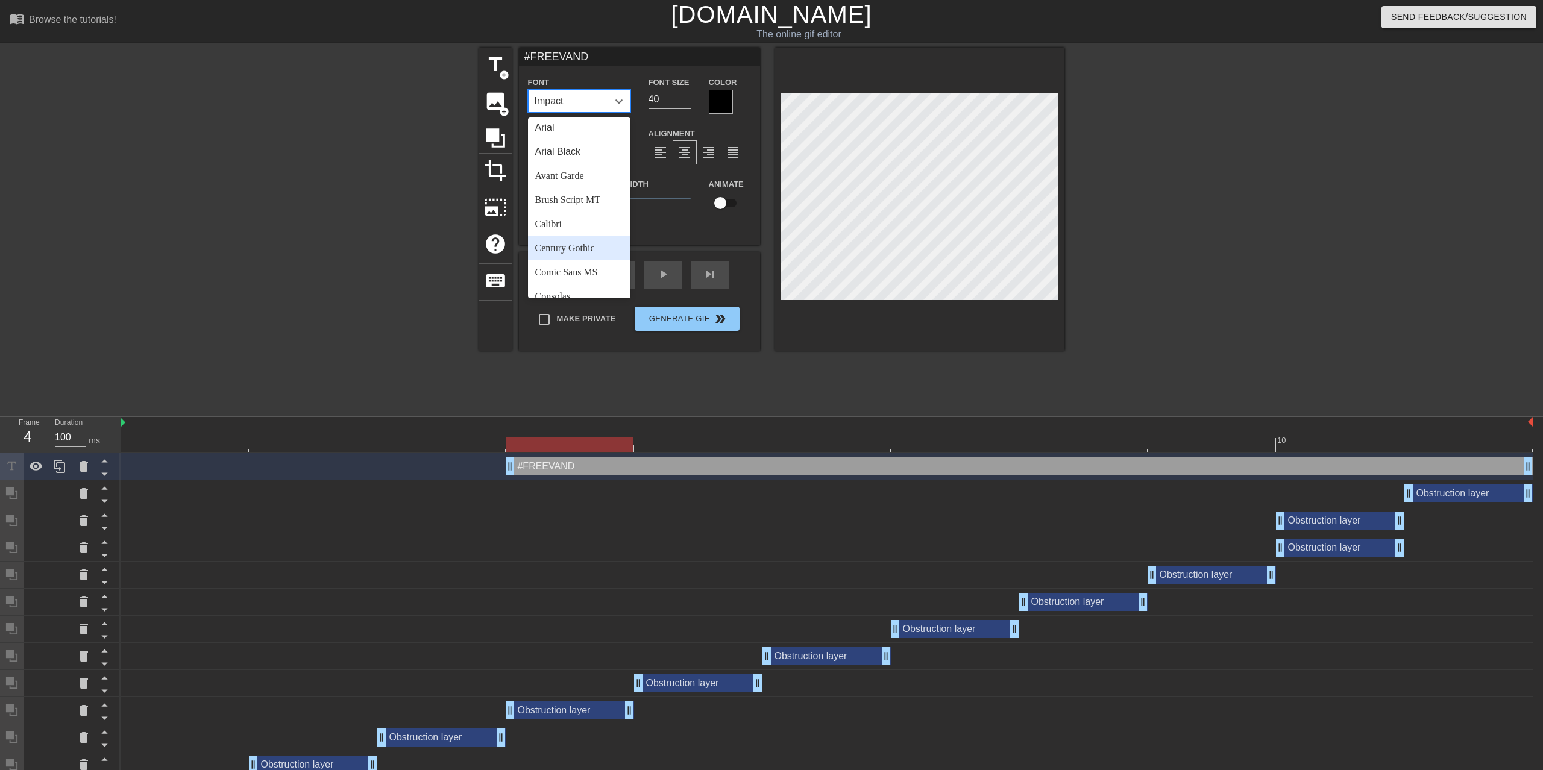
scroll to position [0, 0]
click at [576, 158] on div "Arial Black" at bounding box center [579, 156] width 102 height 24
click at [613, 105] on icon at bounding box center [619, 101] width 12 height 12
click at [567, 255] on div "Impact" at bounding box center [579, 267] width 102 height 24
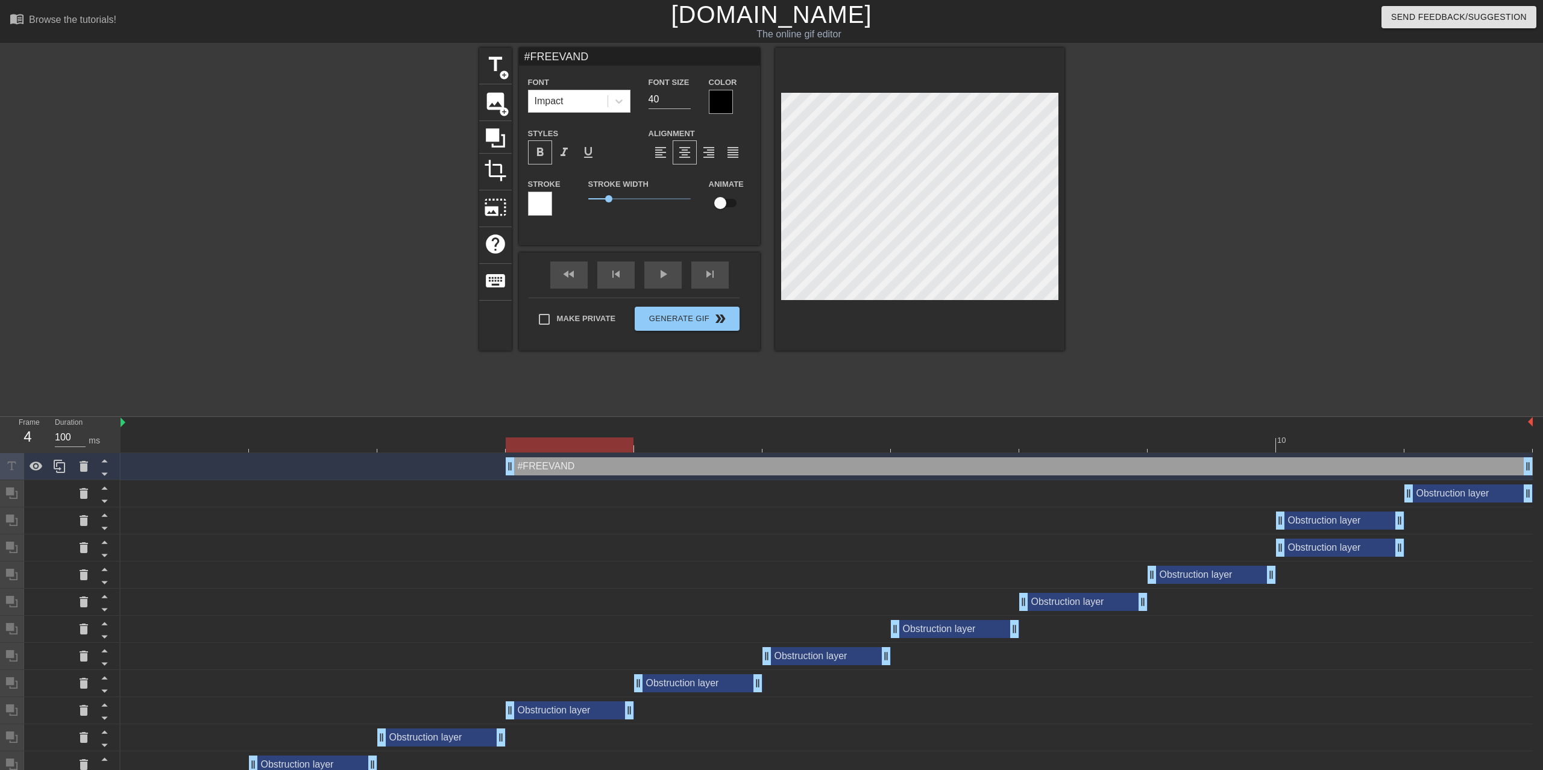
click at [536, 199] on div at bounding box center [540, 204] width 24 height 24
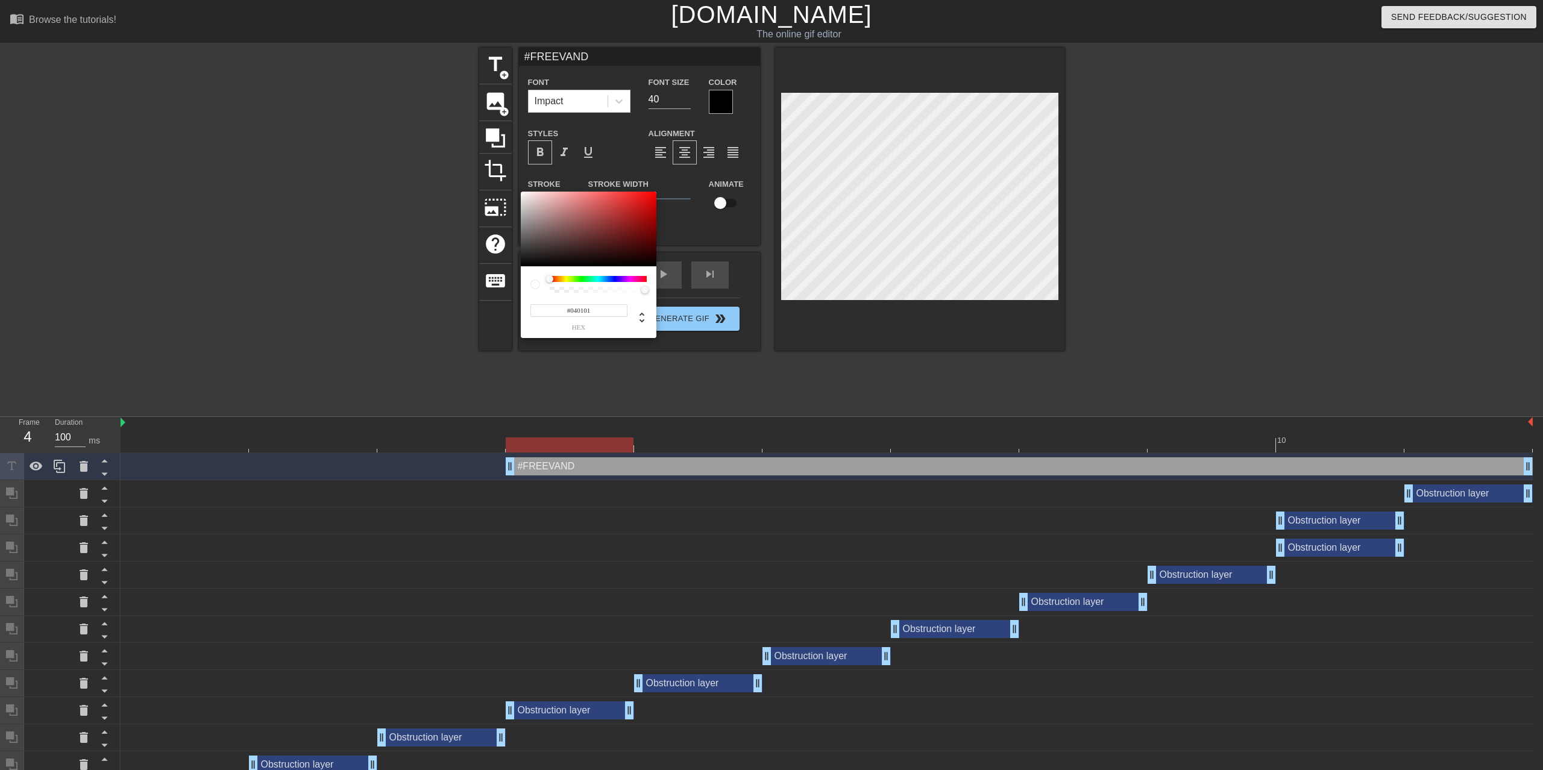
type input "#000000"
drag, startPoint x: 529, startPoint y: 260, endPoint x: 514, endPoint y: 269, distance: 17.3
click at [521, 266] on div at bounding box center [589, 229] width 136 height 75
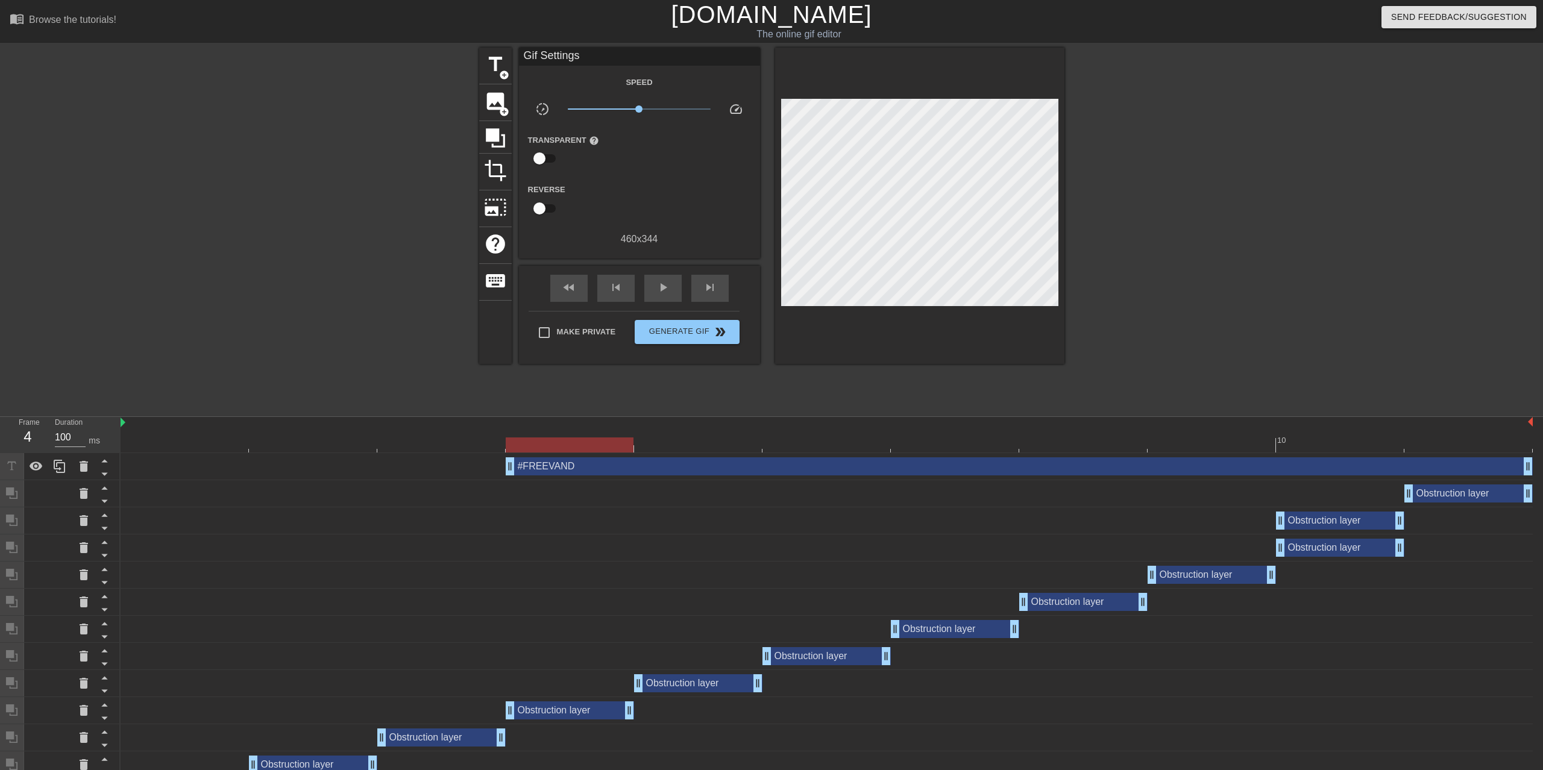
click at [1305, 457] on div "#FREEVAND drag_handle drag_handle" at bounding box center [1019, 466] width 1027 height 18
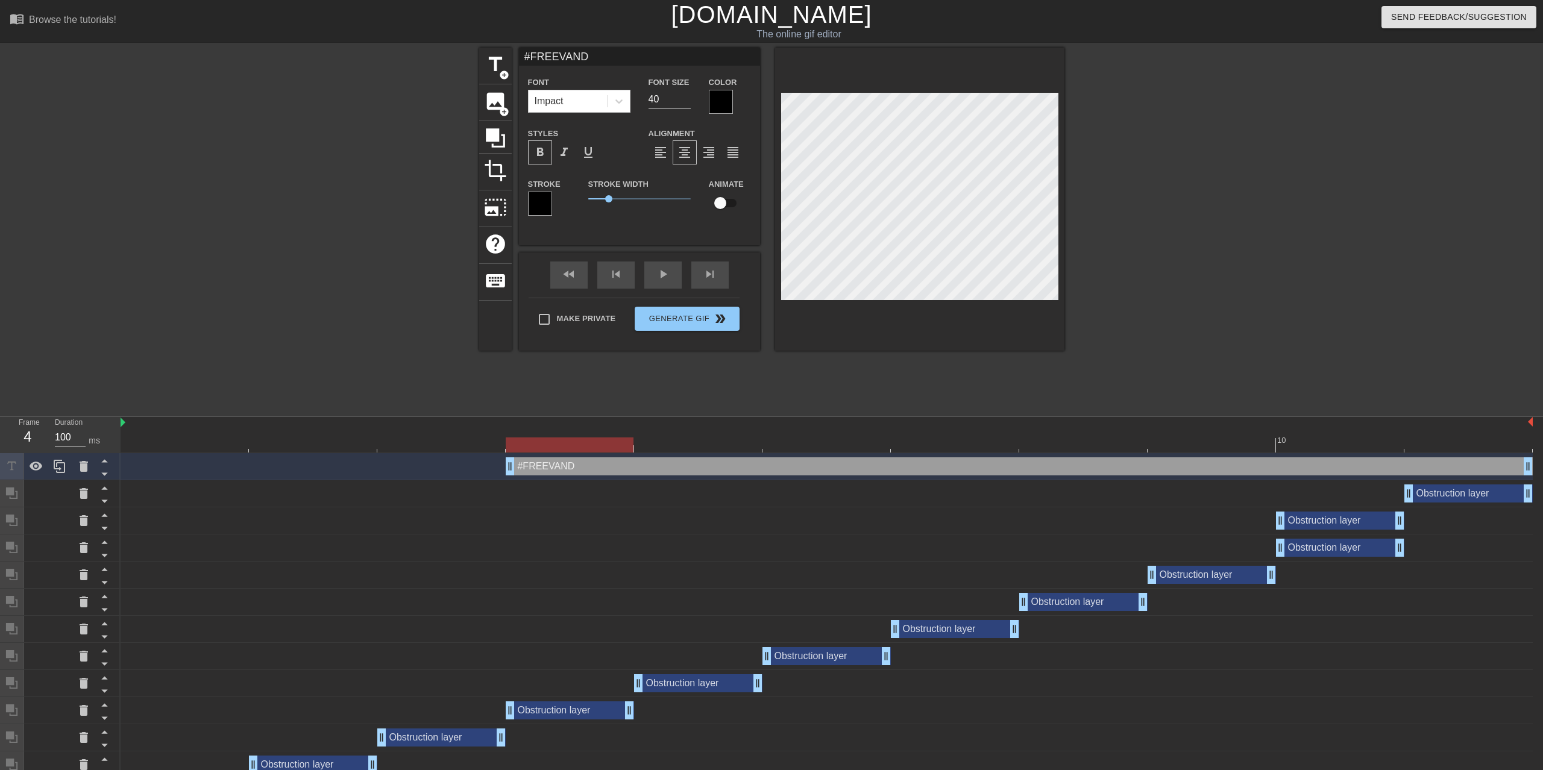
click at [709, 93] on div at bounding box center [721, 102] width 24 height 24
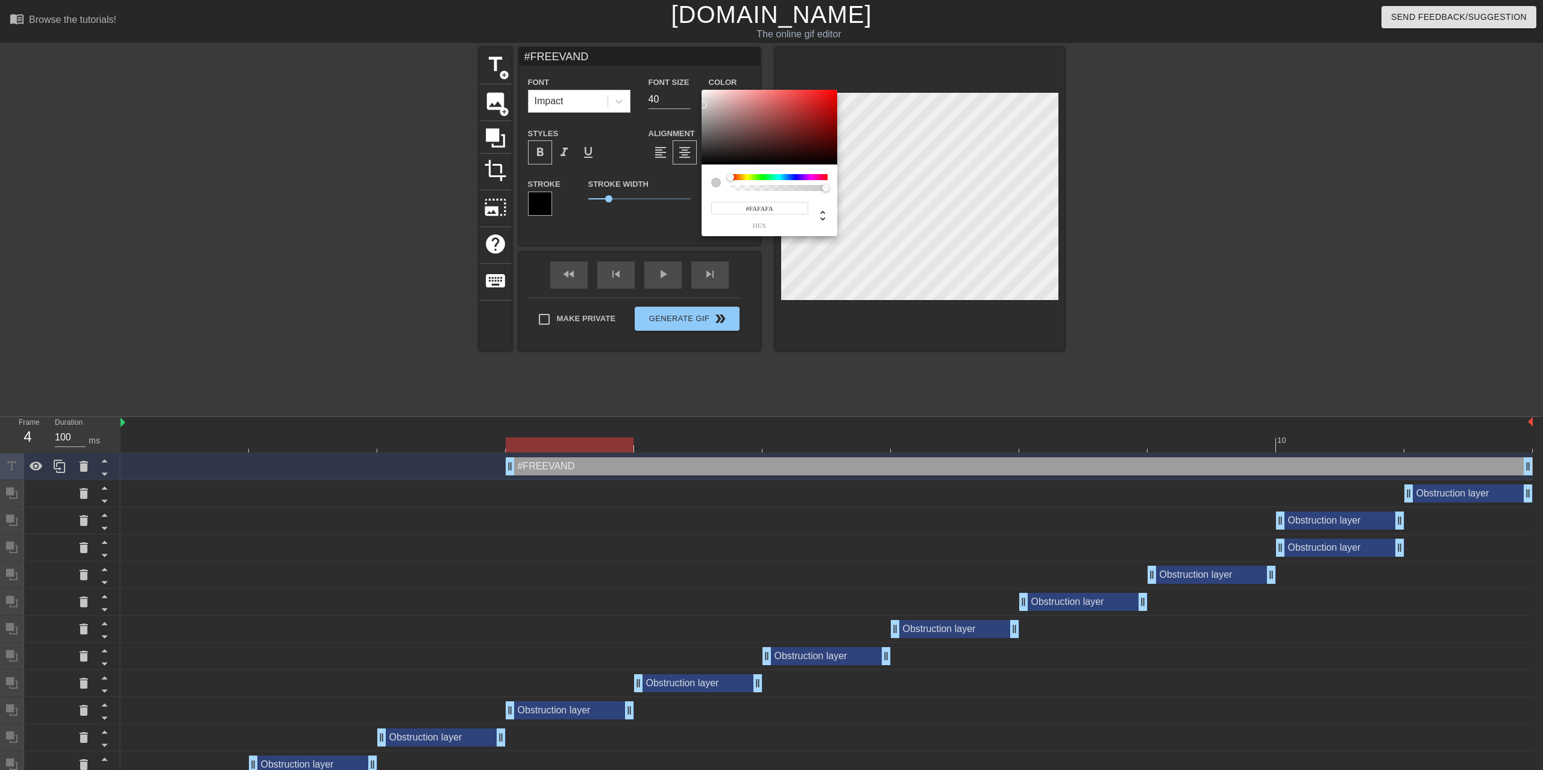
type input "#FFFFFF"
drag, startPoint x: 711, startPoint y: 122, endPoint x: 694, endPoint y: 74, distance: 51.1
click at [702, 90] on div at bounding box center [770, 127] width 136 height 75
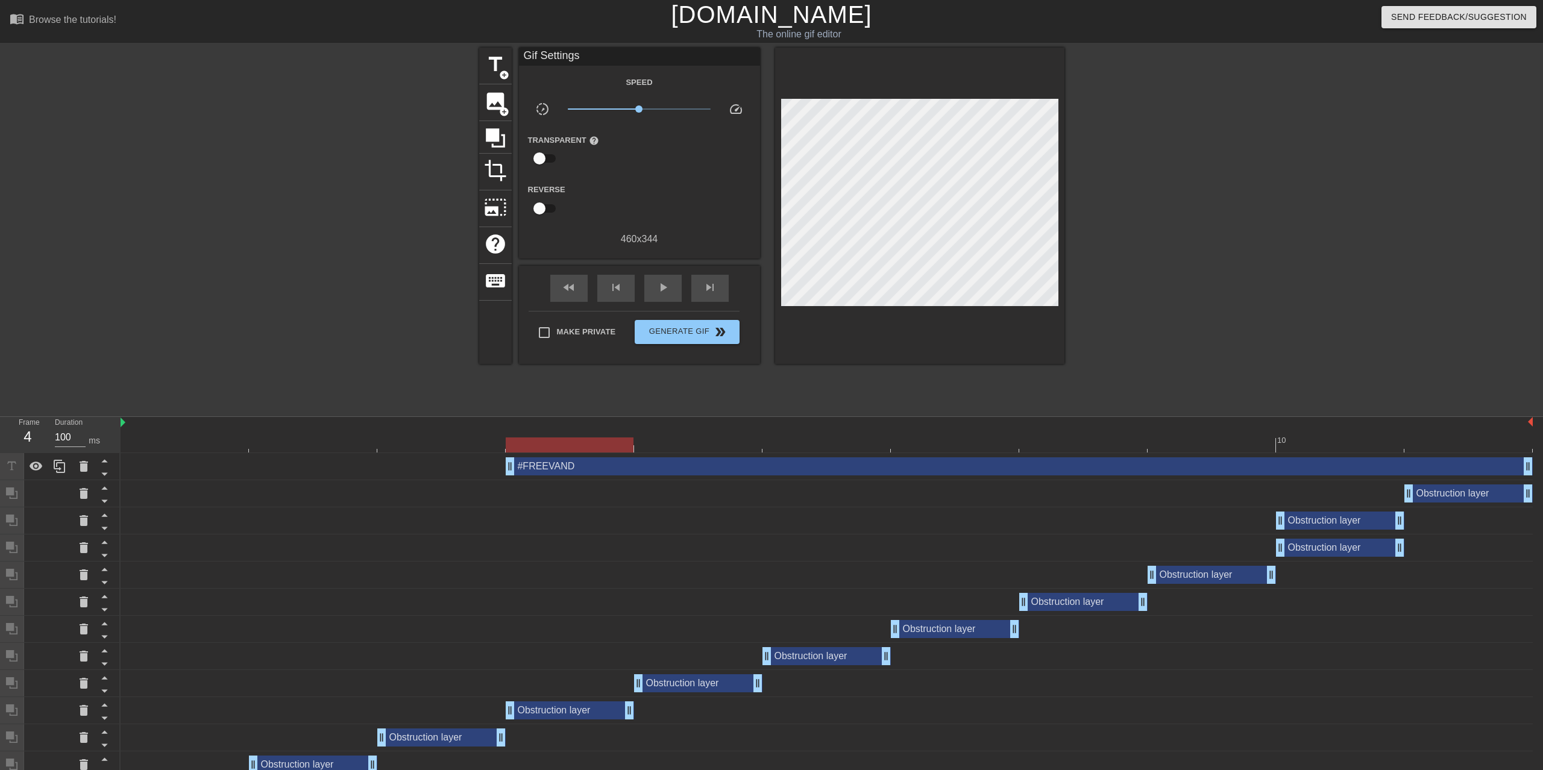
click at [1179, 298] on div "title add_circle image add_circle crop photo_size_select_large help keyboard Gi…" at bounding box center [771, 229] width 1543 height 362
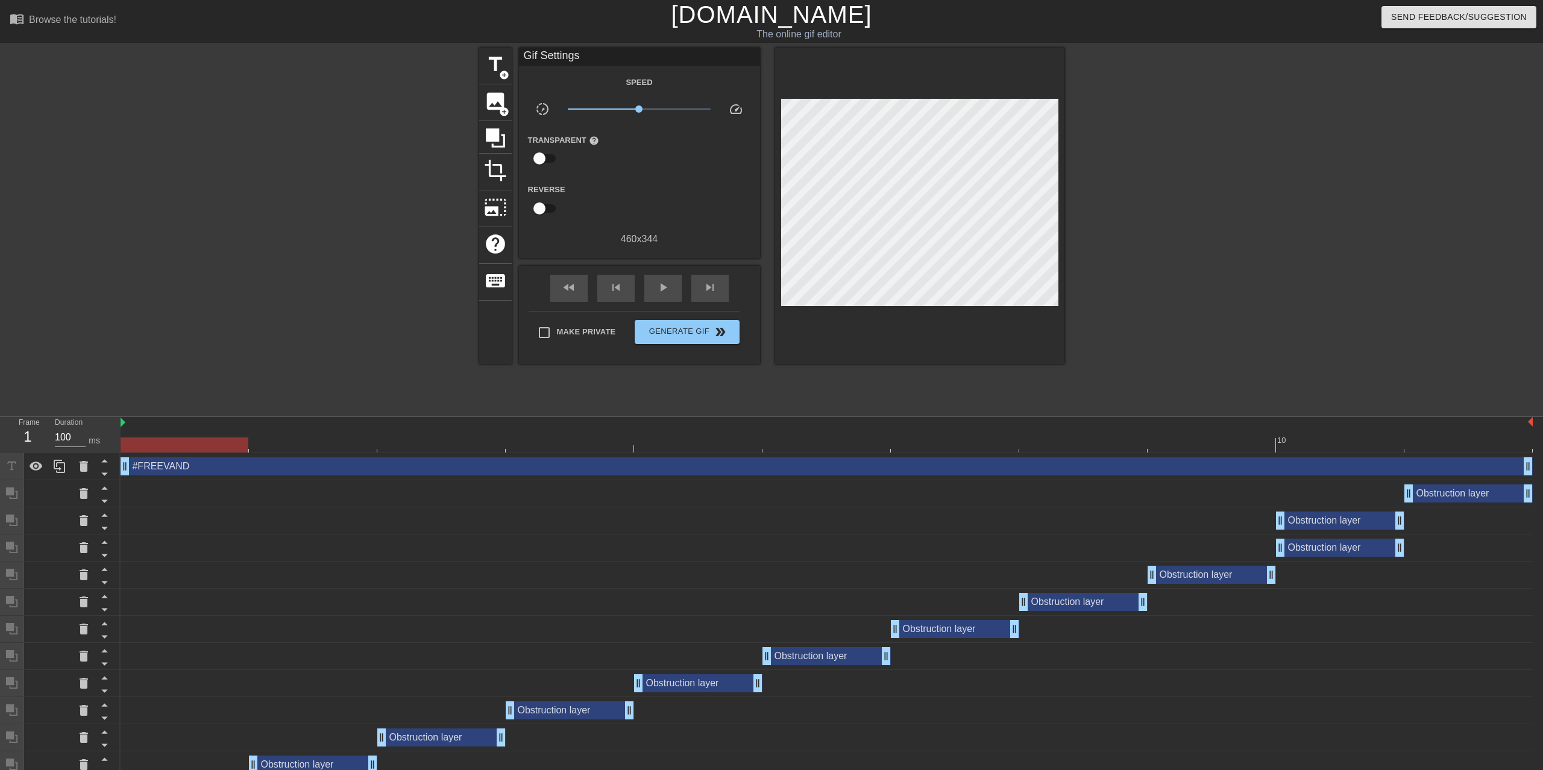
drag, startPoint x: 512, startPoint y: 421, endPoint x: 150, endPoint y: 419, distance: 361.6
click at [151, 457] on div "#FREEVAND drag_handle drag_handle" at bounding box center [827, 466] width 1412 height 18
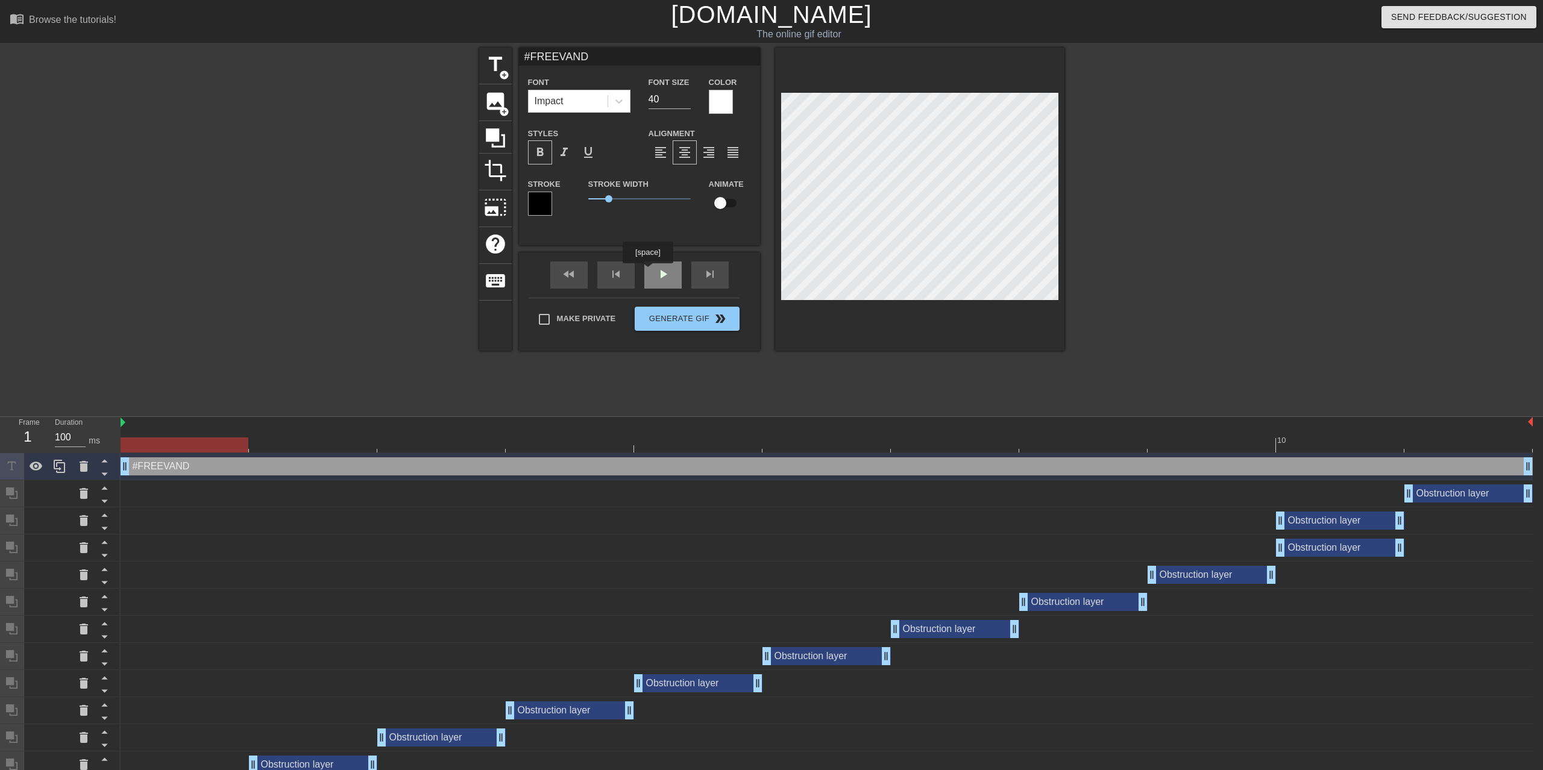
click at [648, 271] on div "fast_rewind skip_previous play_arrow skip_next" at bounding box center [639, 275] width 196 height 45
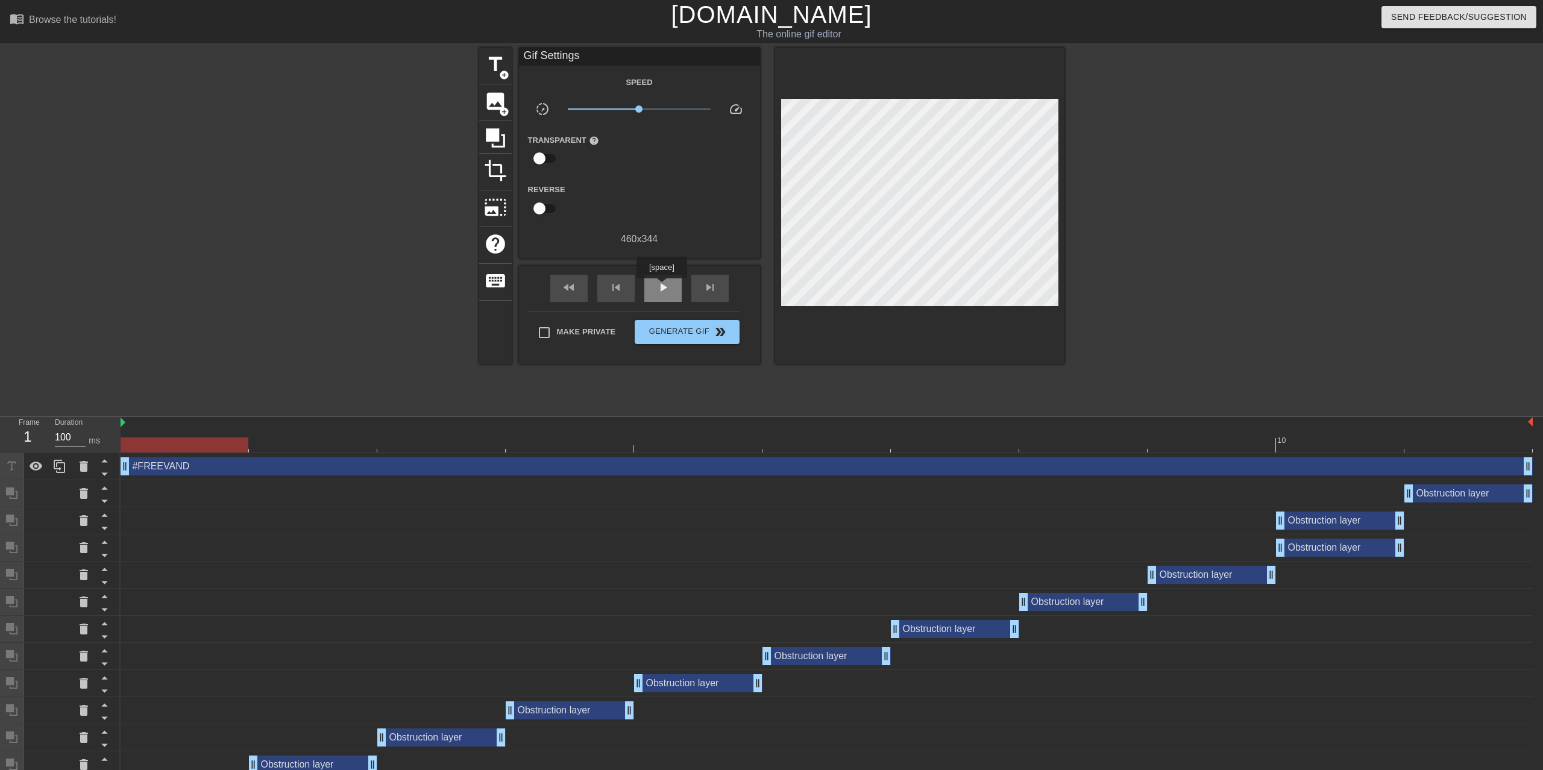
click at [661, 287] on span "play_arrow" at bounding box center [663, 287] width 14 height 14
click at [661, 287] on span "pause" at bounding box center [663, 287] width 14 height 14
drag, startPoint x: 955, startPoint y: 397, endPoint x: 206, endPoint y: 374, distance: 748.9
click at [206, 417] on div "10" at bounding box center [827, 435] width 1412 height 36
click at [492, 140] on icon at bounding box center [495, 138] width 23 height 23
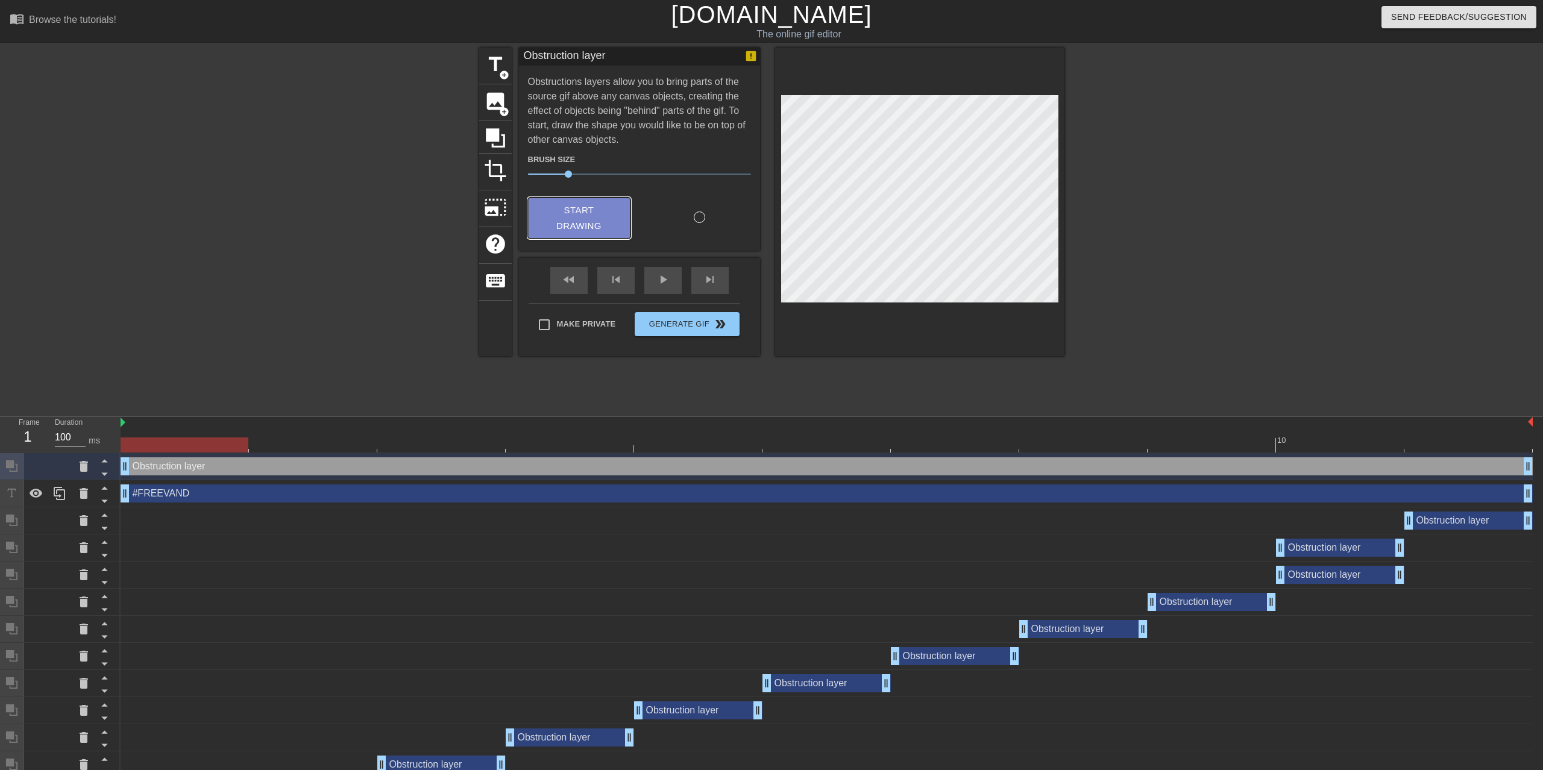
click at [568, 225] on span "Start Drawing" at bounding box center [579, 219] width 74 height 32
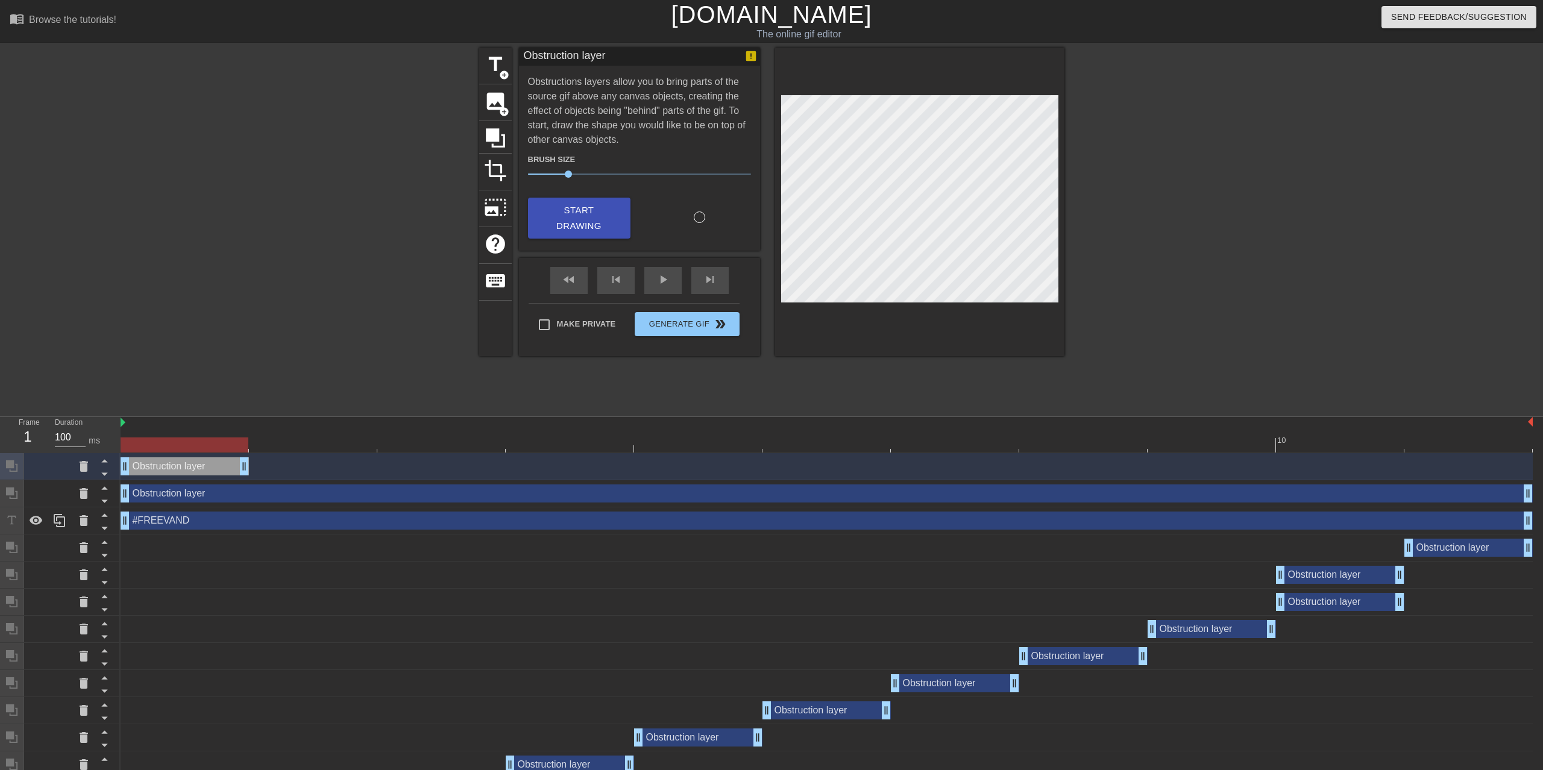
drag, startPoint x: 1526, startPoint y: 412, endPoint x: 163, endPoint y: 391, distance: 1362.9
click at [163, 417] on div "10 Obstruction layer drag_handle drag_handle Obstruction layer drag_handle drag…" at bounding box center [832, 652] width 1422 height 470
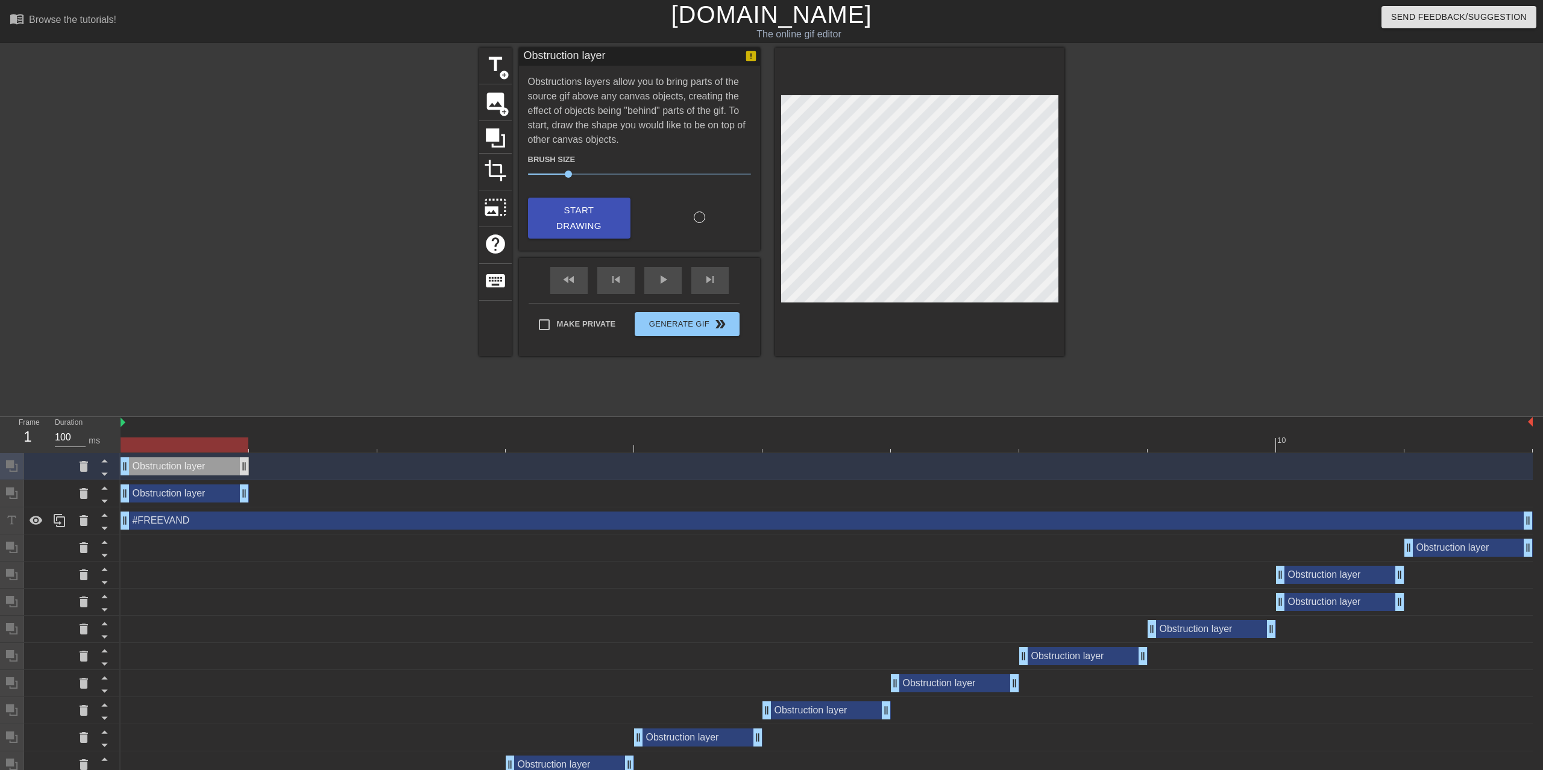
drag, startPoint x: 1527, startPoint y: 439, endPoint x: 245, endPoint y: 418, distance: 1282.1
click at [245, 453] on div "Obstruction layer drag_handle drag_handle Obstruction layer drag_handle drag_ha…" at bounding box center [832, 670] width 1422 height 434
click at [557, 326] on span "Make Private" at bounding box center [586, 324] width 59 height 12
click at [554, 326] on input "Make Private" at bounding box center [544, 324] width 25 height 25
checkbox input "true"
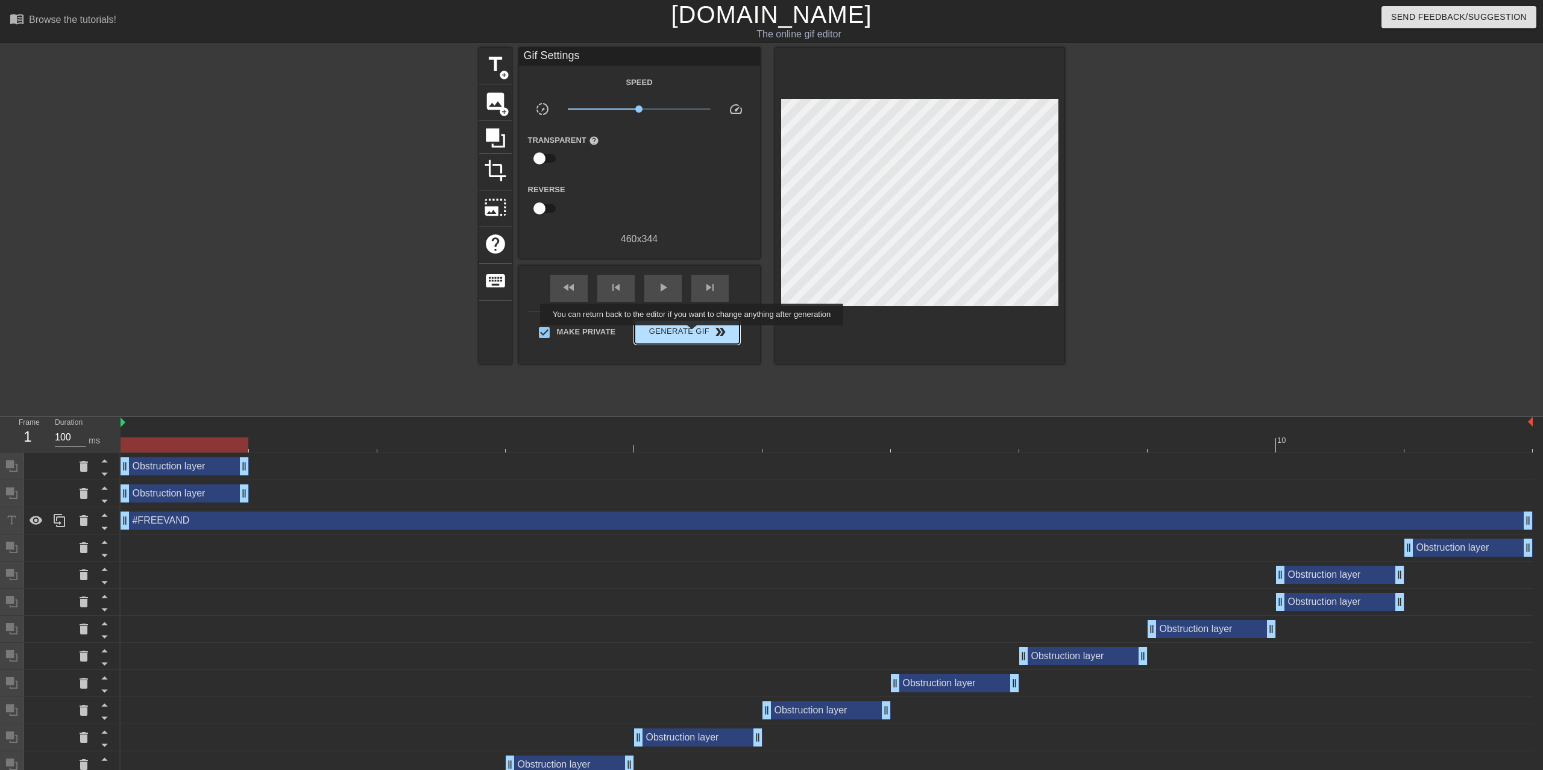
click at [693, 334] on span "Generate Gif double_arrow" at bounding box center [686, 332] width 95 height 14
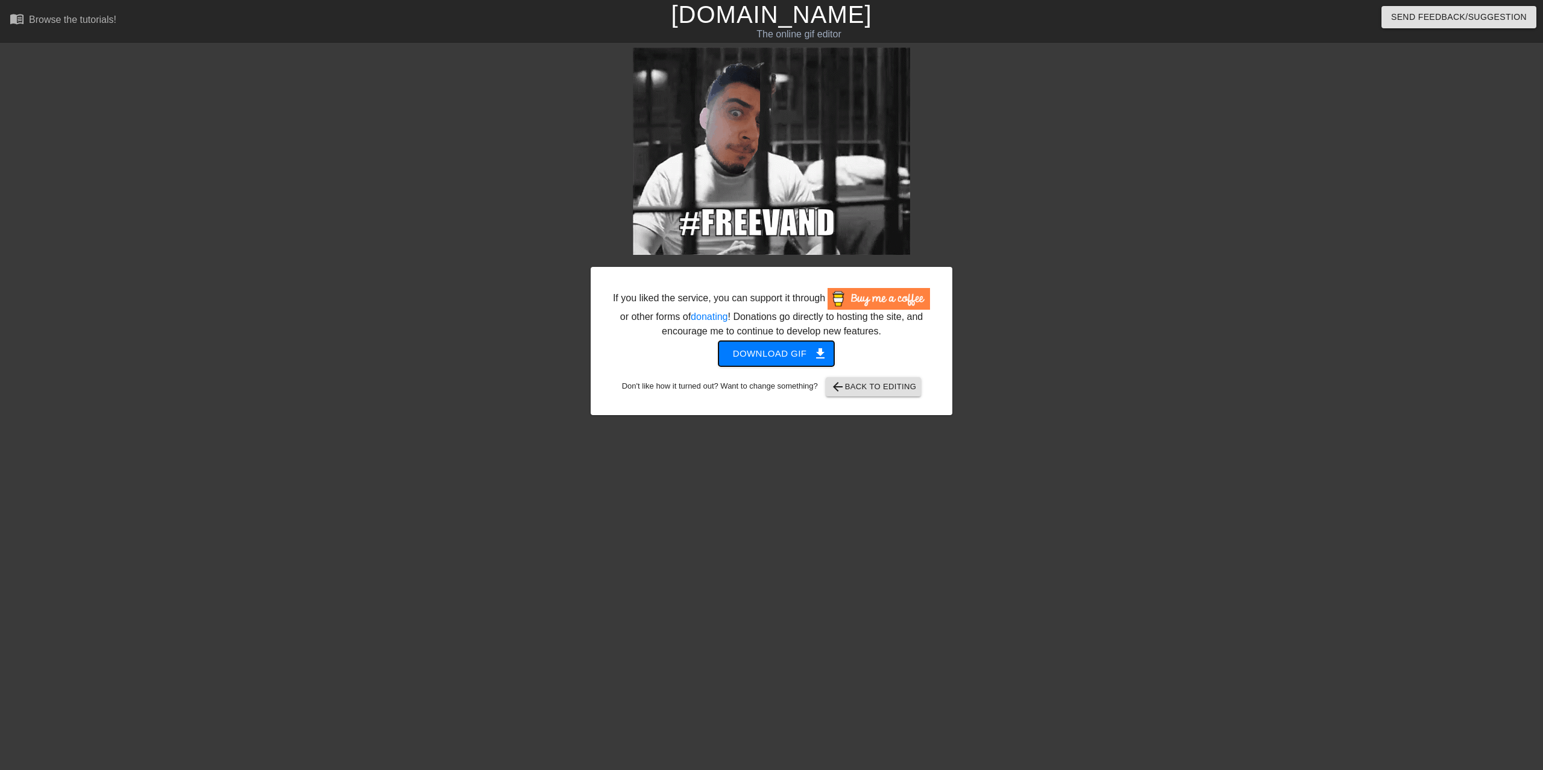
click at [776, 356] on span "Download gif get_app" at bounding box center [776, 354] width 87 height 16
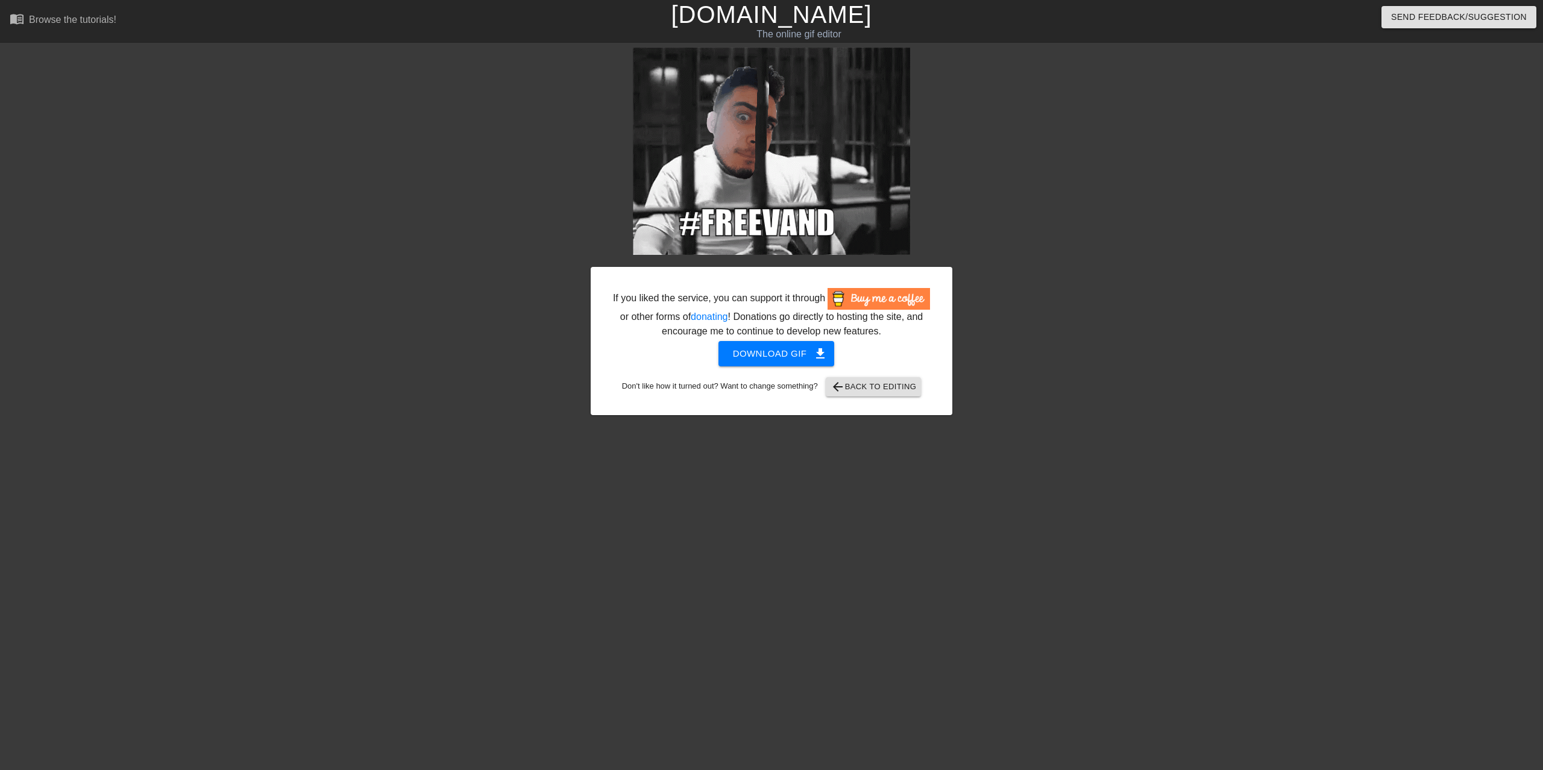
click at [368, 296] on div "If you liked the service, you can support it through or other forms of donating…" at bounding box center [771, 232] width 1543 height 368
